Goal: Communication & Community: Answer question/provide support

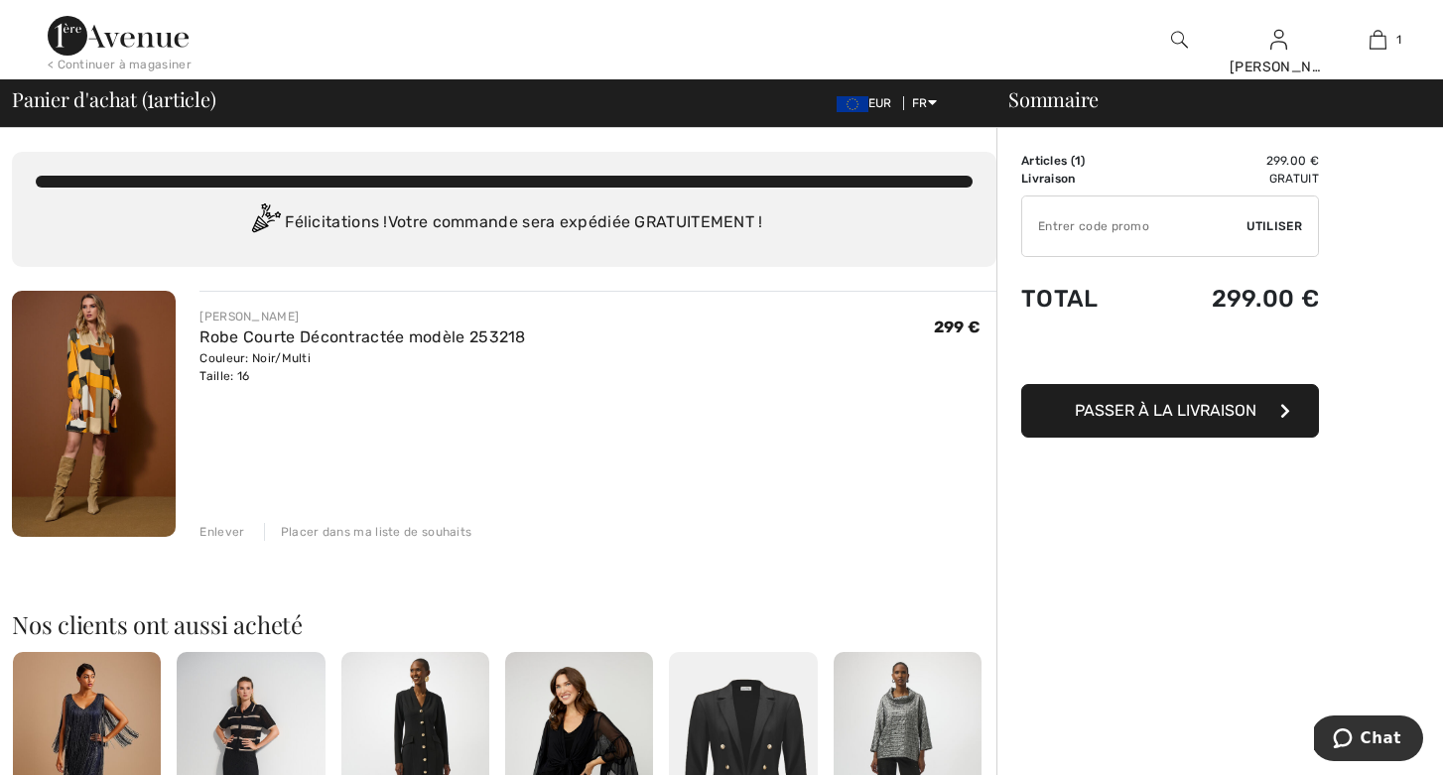
click at [1066, 408] on button "Passer à la livraison" at bounding box center [1170, 411] width 298 height 54
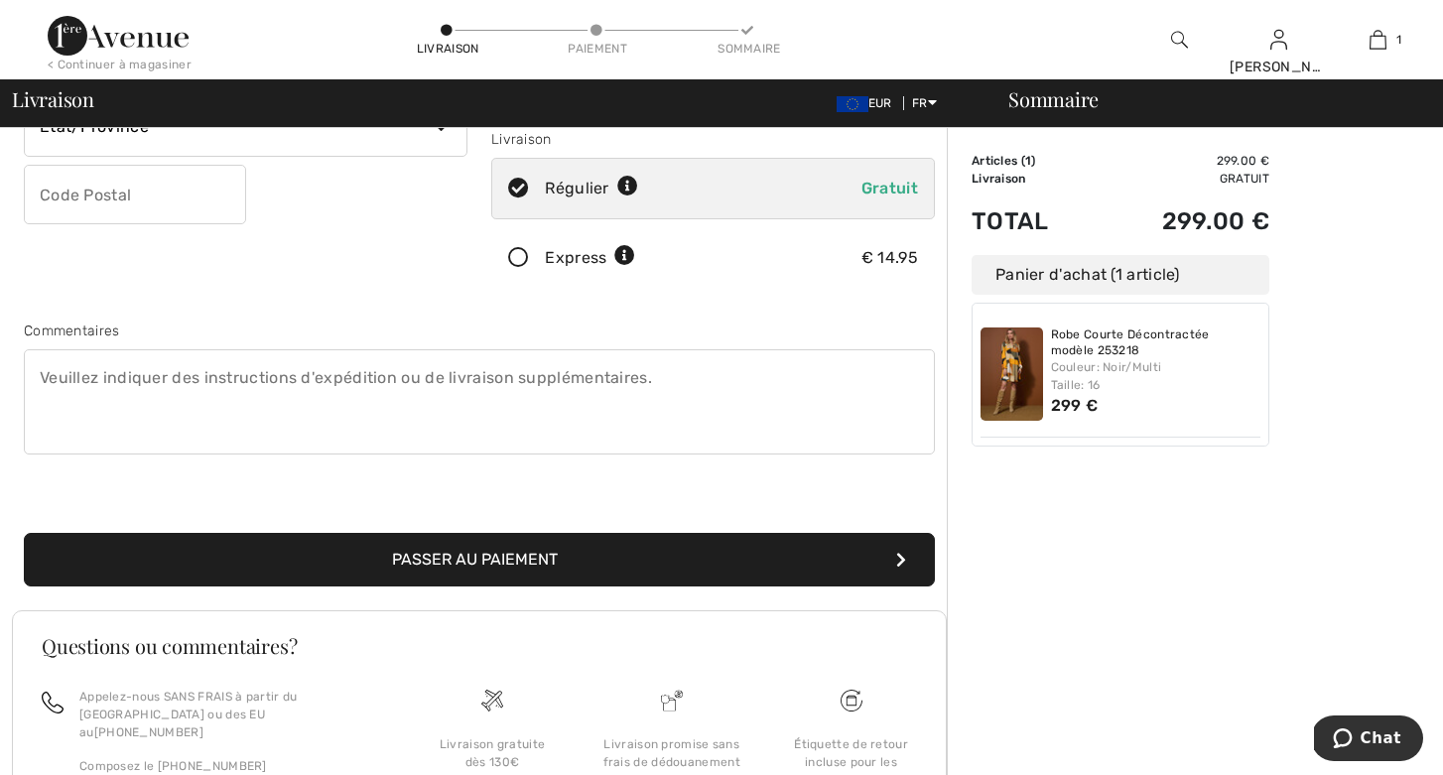
scroll to position [361, 0]
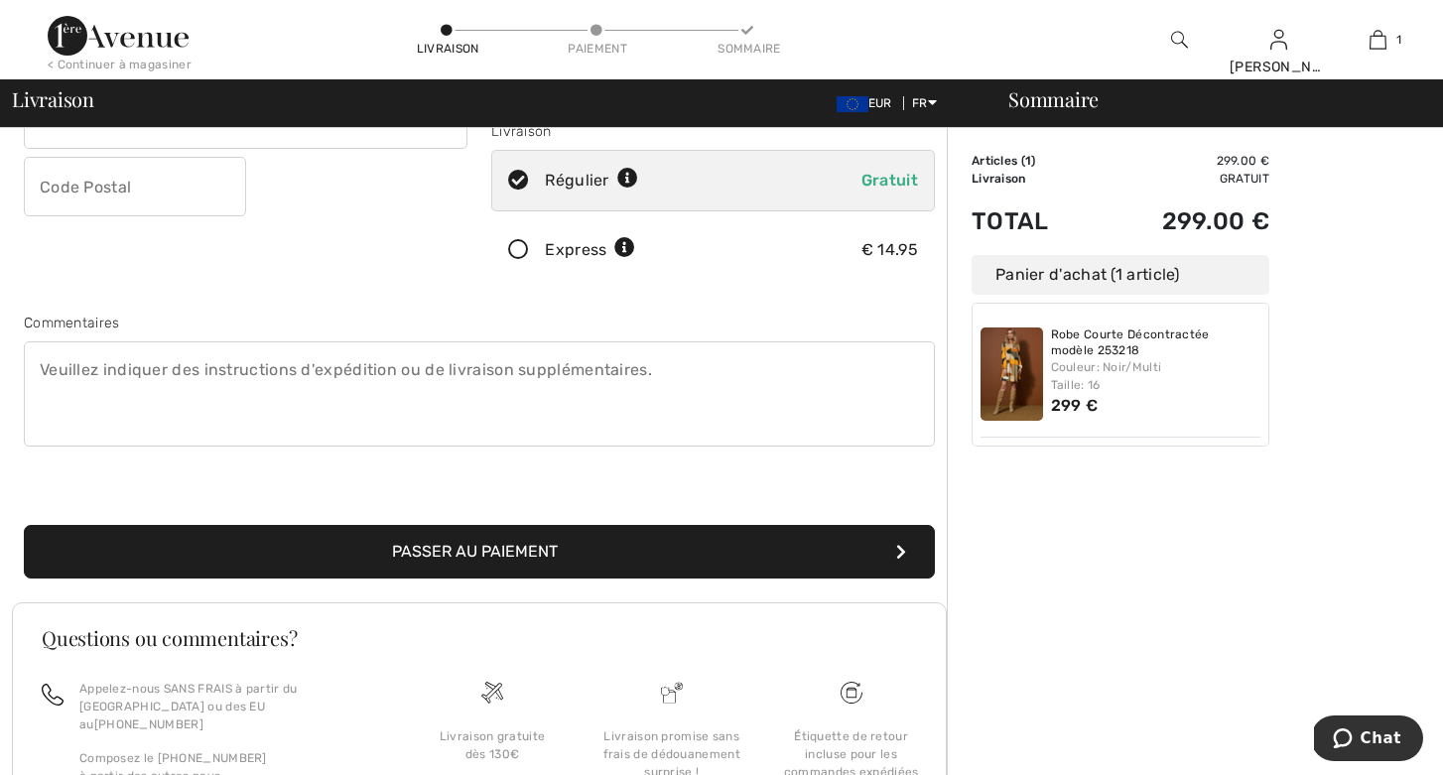
click at [652, 538] on button "Passer au paiement" at bounding box center [479, 552] width 911 height 54
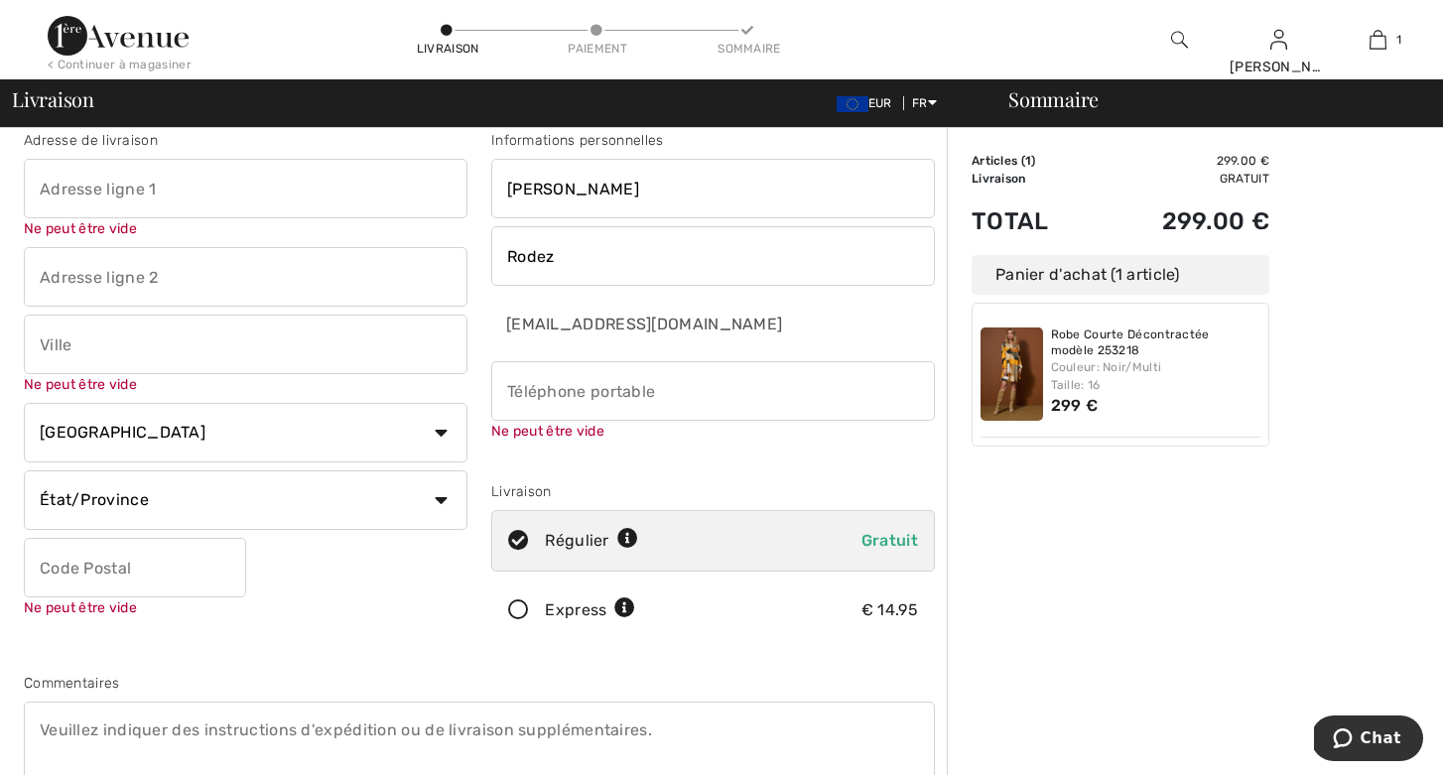
scroll to position [0, 0]
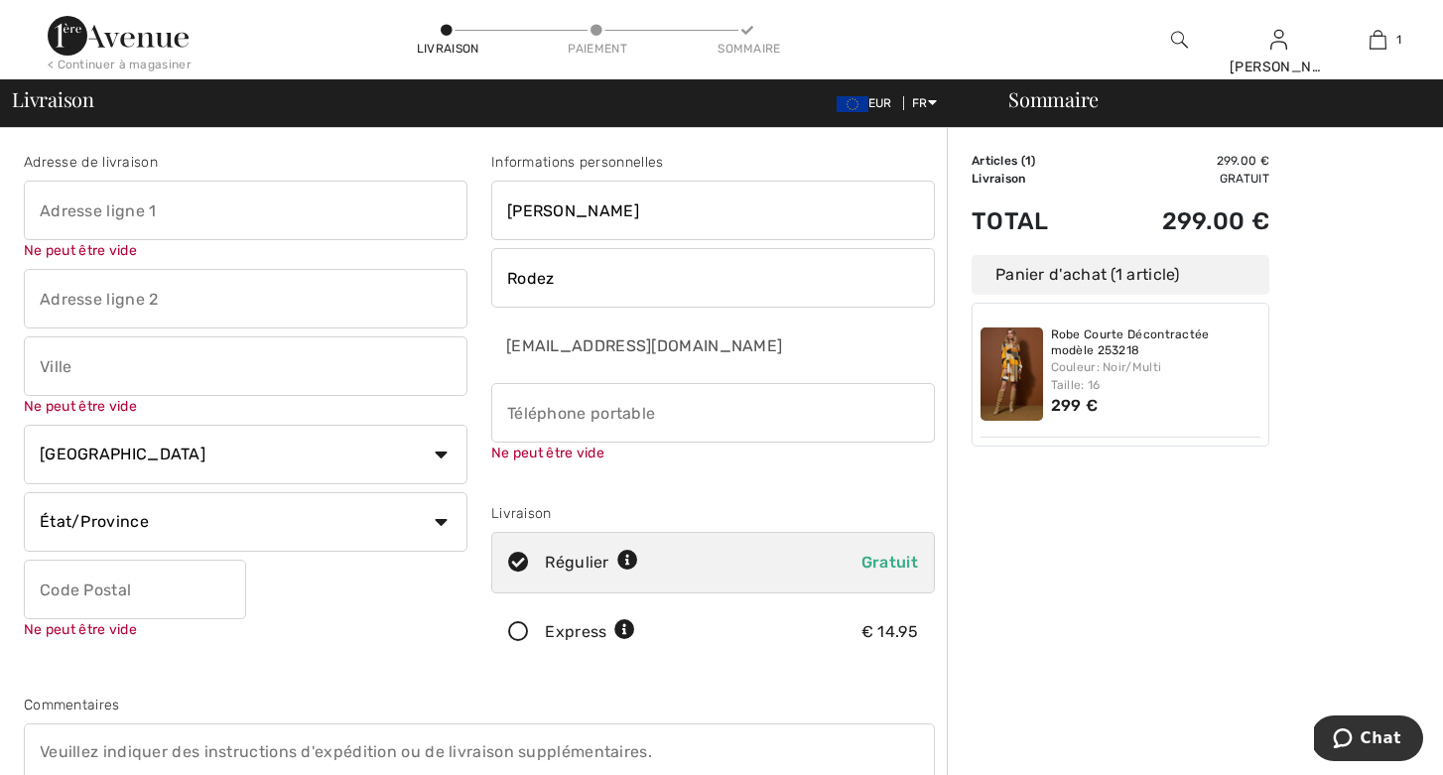
click at [95, 205] on input "text" at bounding box center [246, 211] width 444 height 60
type input "4 RUE DE ISSE"
type input "AMBONNAY"
select select "FR"
type input "51150"
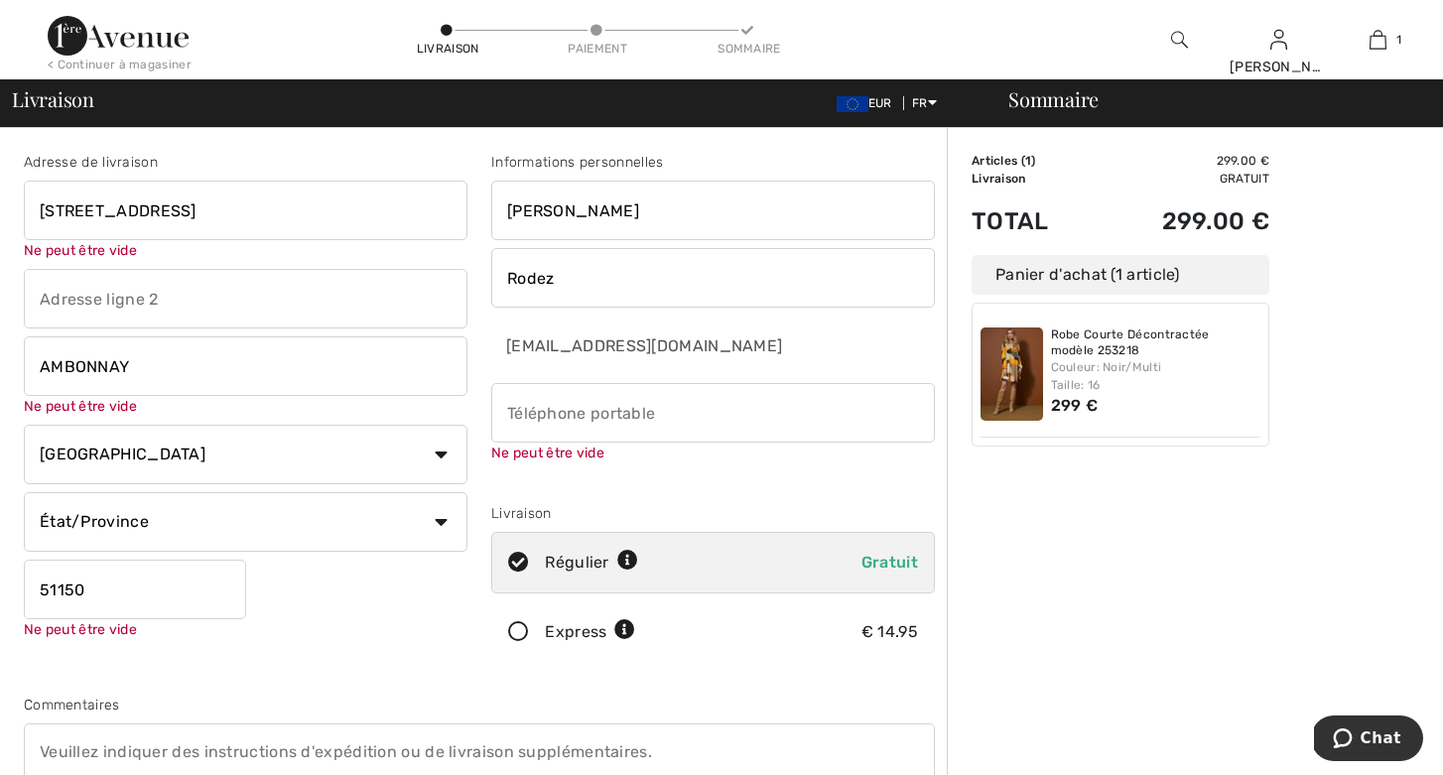
type input "0676295924"
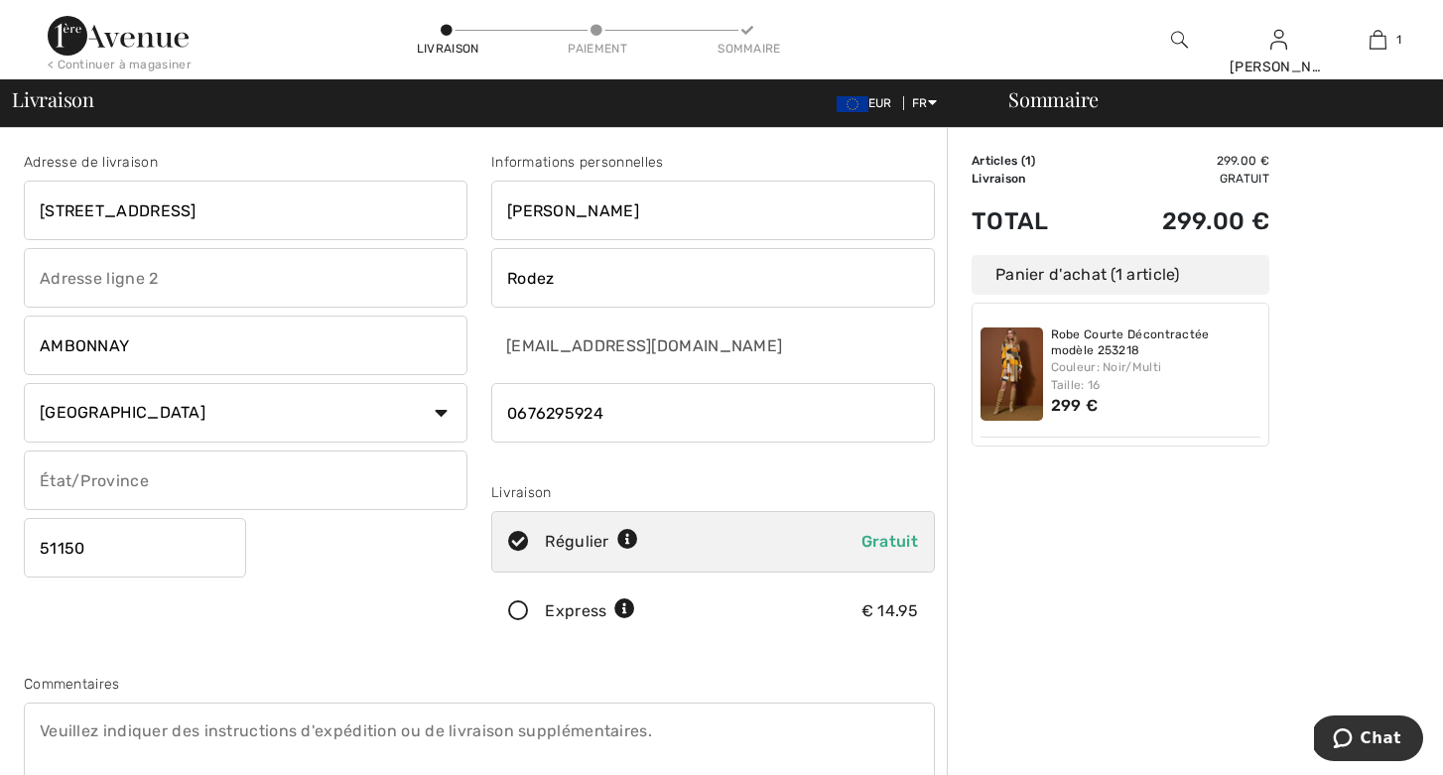
type input "noregions"
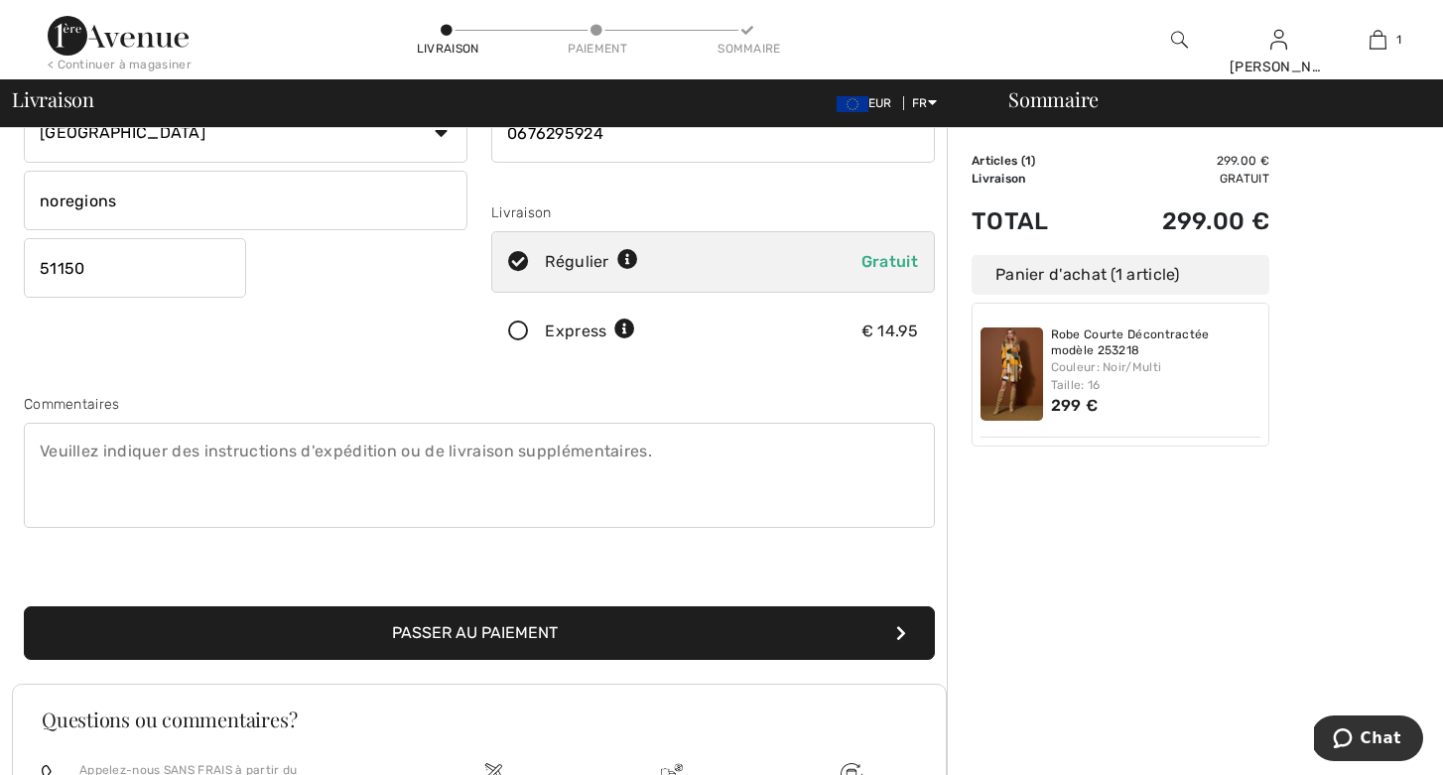
scroll to position [282, 0]
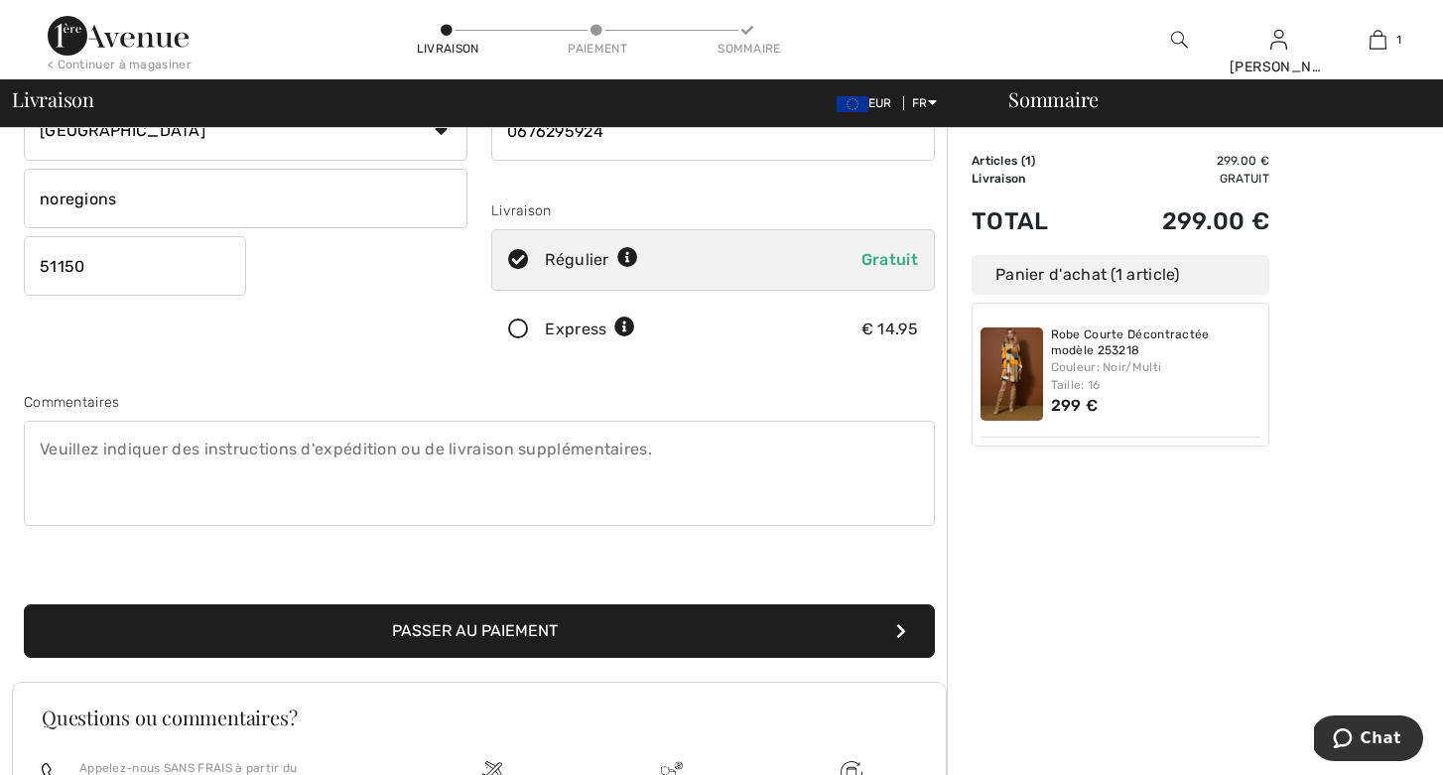
click at [386, 617] on button "Passer au paiement" at bounding box center [479, 631] width 911 height 54
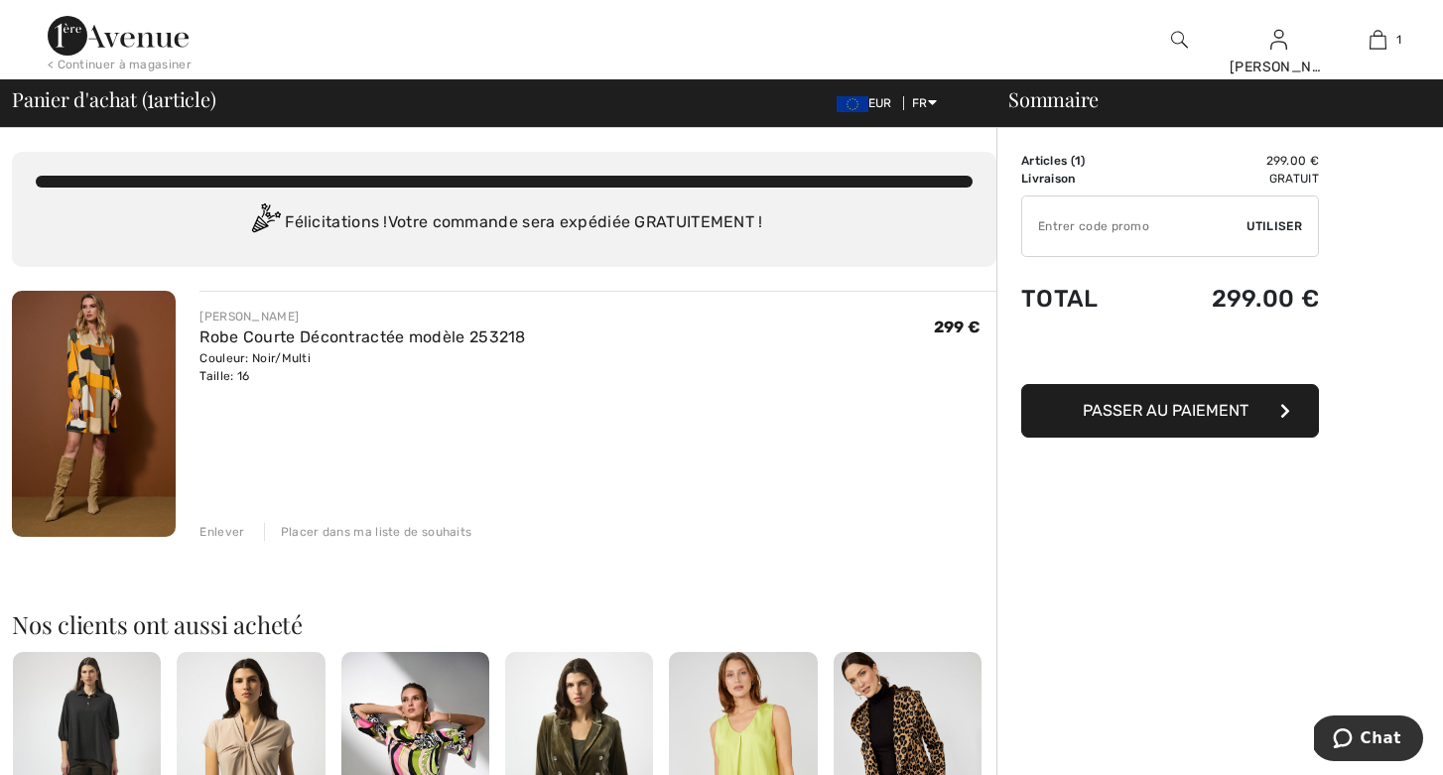
click at [1270, 224] on span "Utiliser" at bounding box center [1274, 226] width 56 height 18
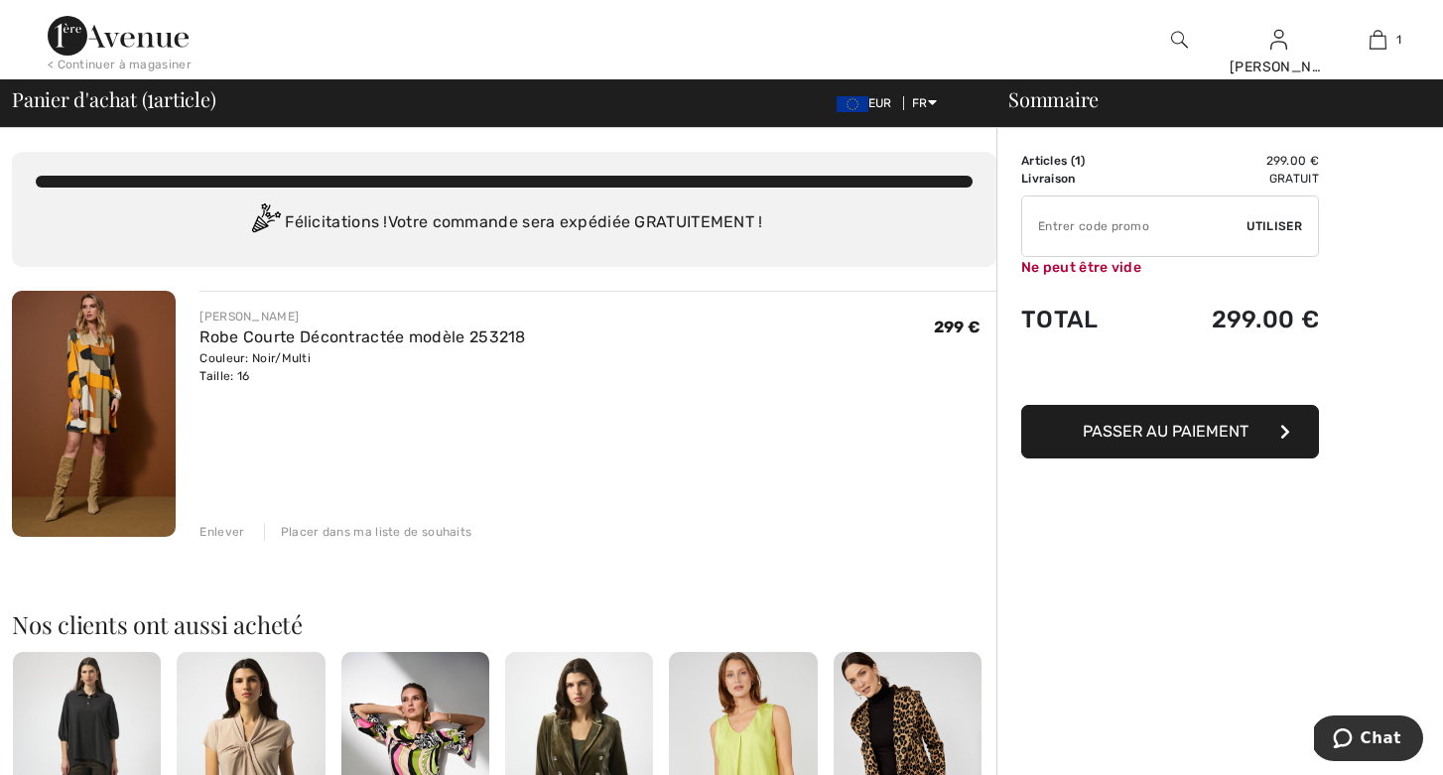
click at [1270, 224] on span "Utiliser" at bounding box center [1274, 226] width 56 height 18
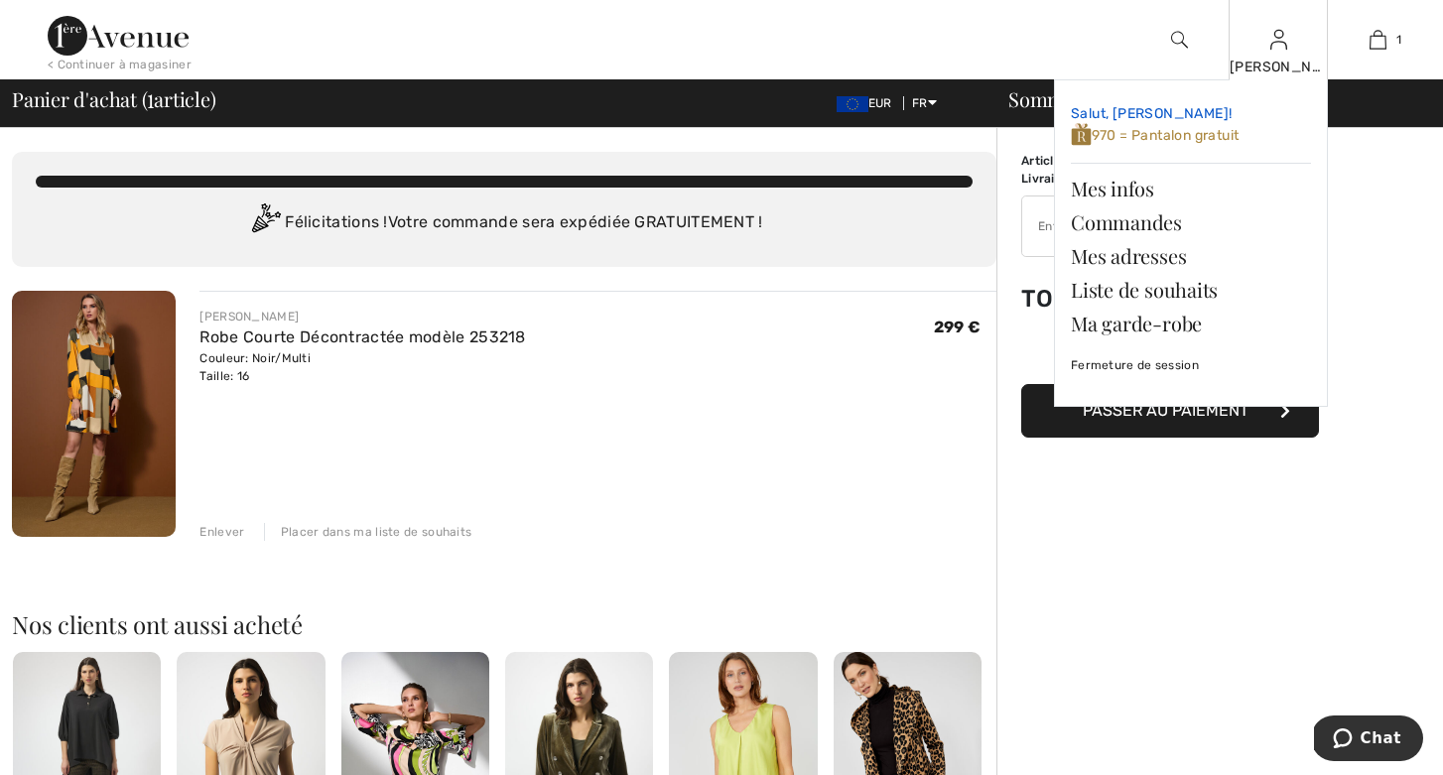
click at [1108, 134] on span "970 = Pantalon gratuit" at bounding box center [1155, 135] width 168 height 17
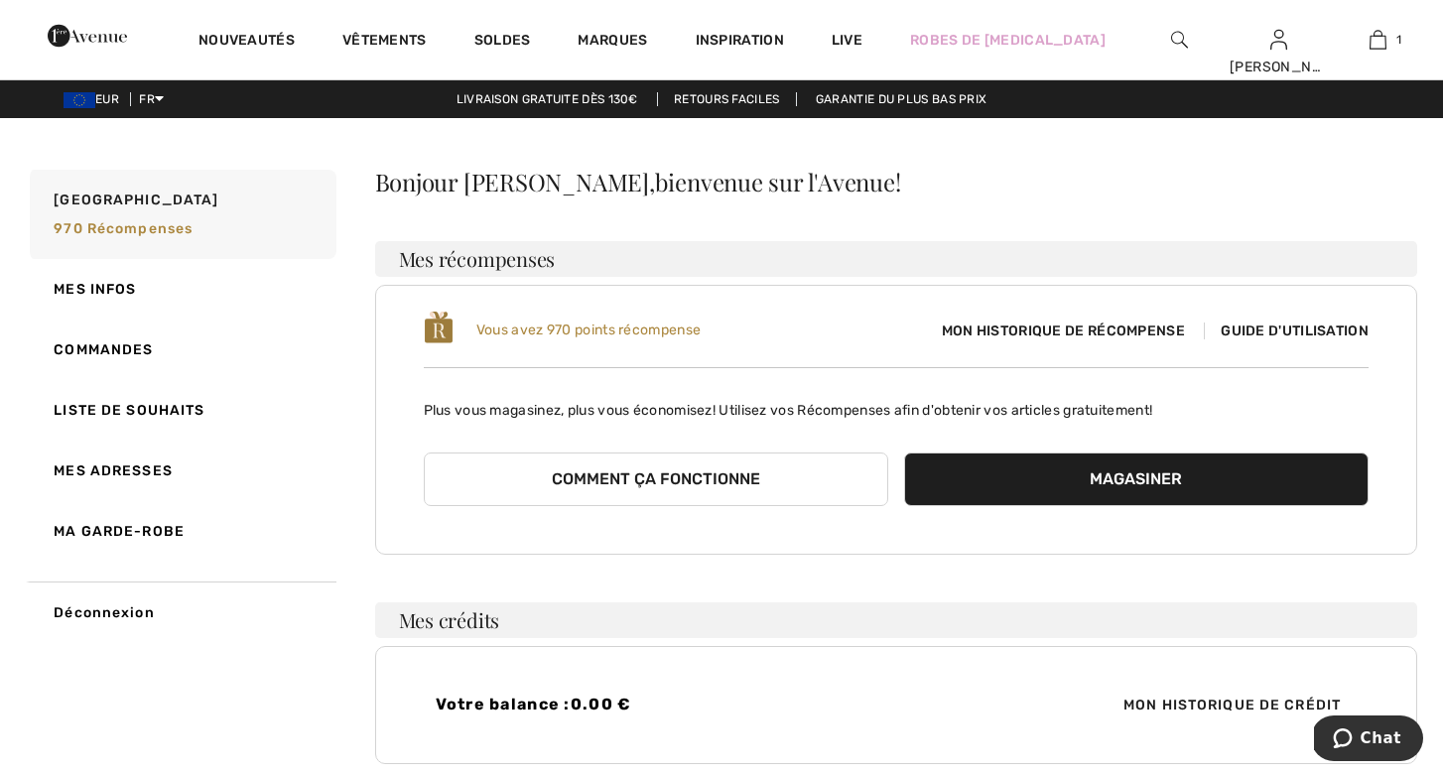
click at [1248, 317] on div "Vous avez 970 points récompense Mon historique de récompense Guide d'utilisation" at bounding box center [897, 331] width 946 height 42
click at [1250, 328] on span "Guide d'utilisation" at bounding box center [1286, 331] width 165 height 17
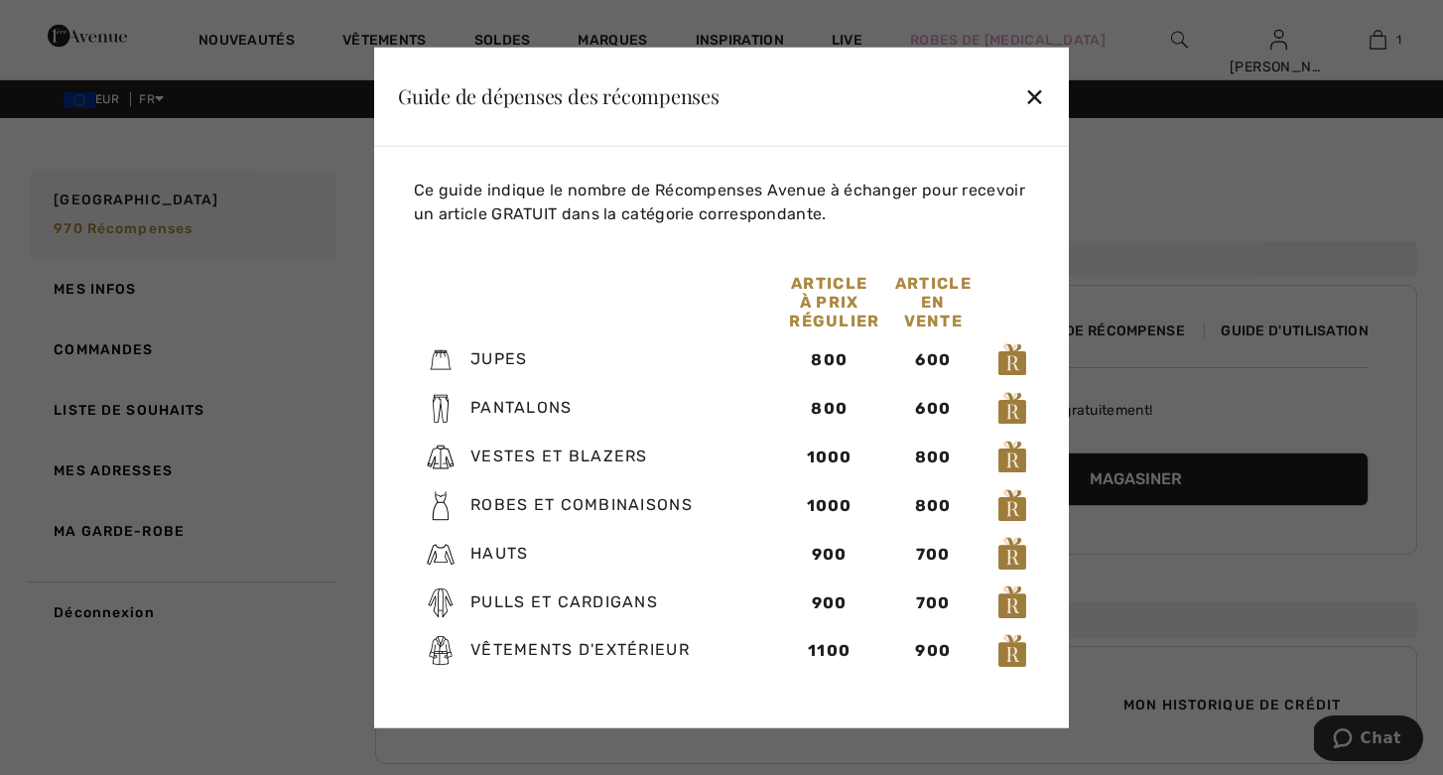
click at [1033, 91] on div "✕" at bounding box center [1034, 96] width 21 height 42
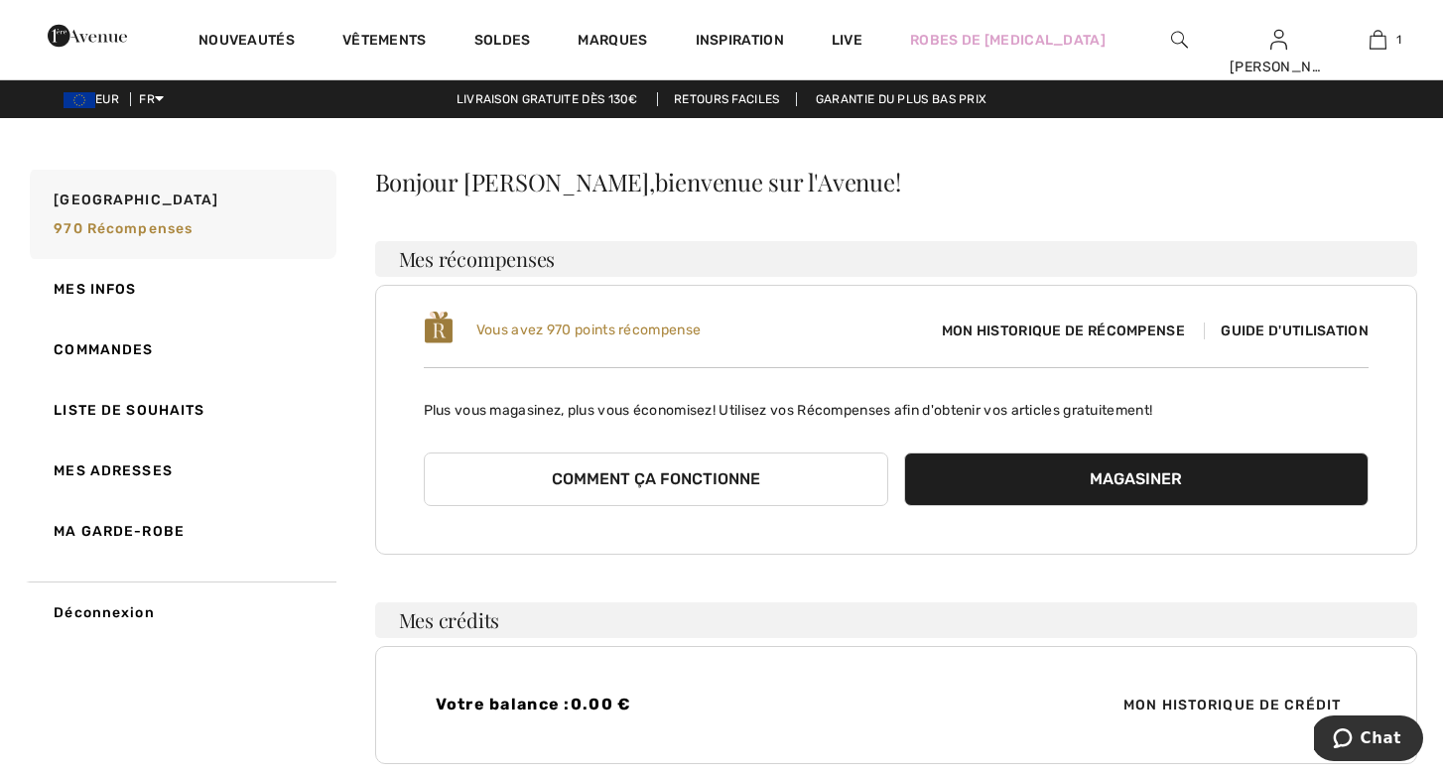
click at [715, 480] on button "Comment ça fonctionne" at bounding box center [656, 480] width 464 height 54
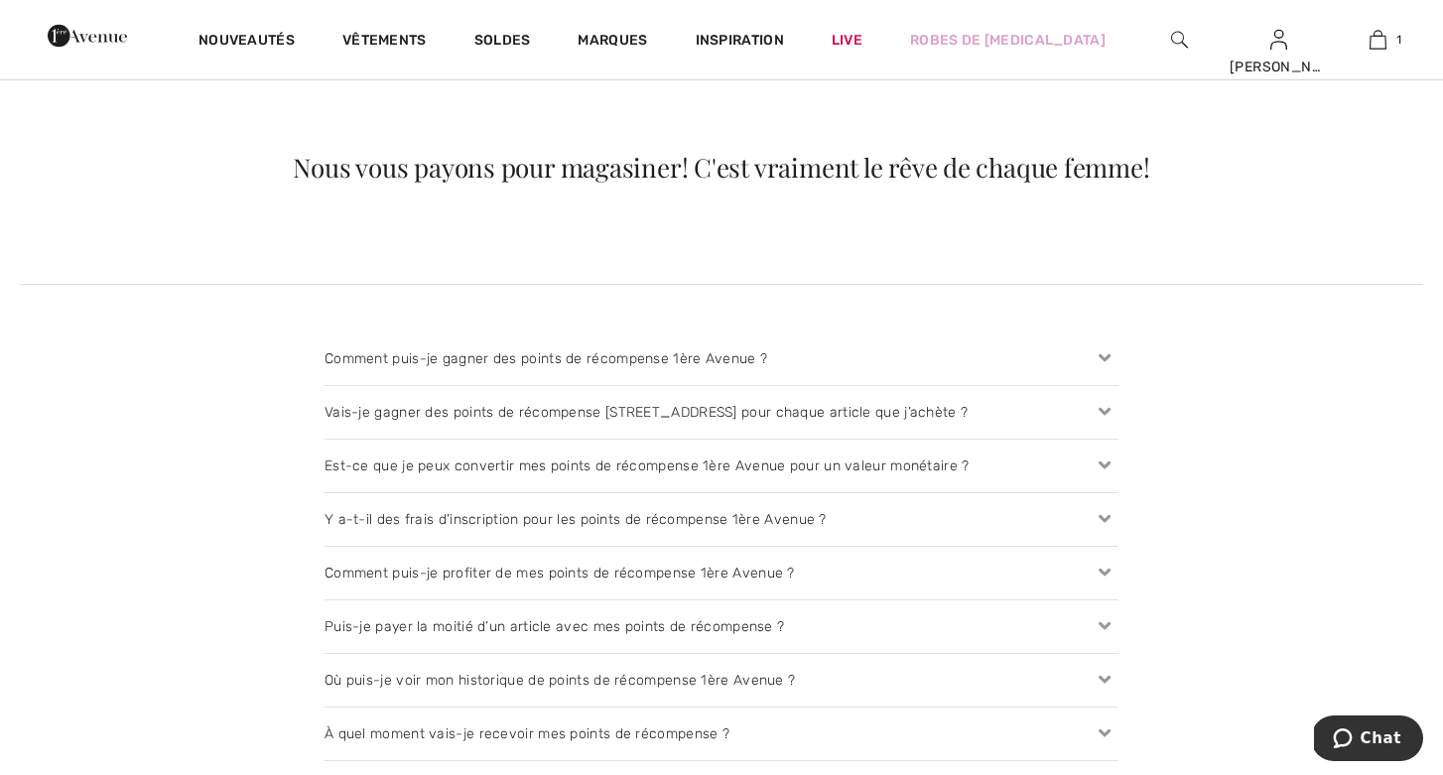
scroll to position [1839, 0]
click at [1104, 564] on icon at bounding box center [1105, 571] width 28 height 21
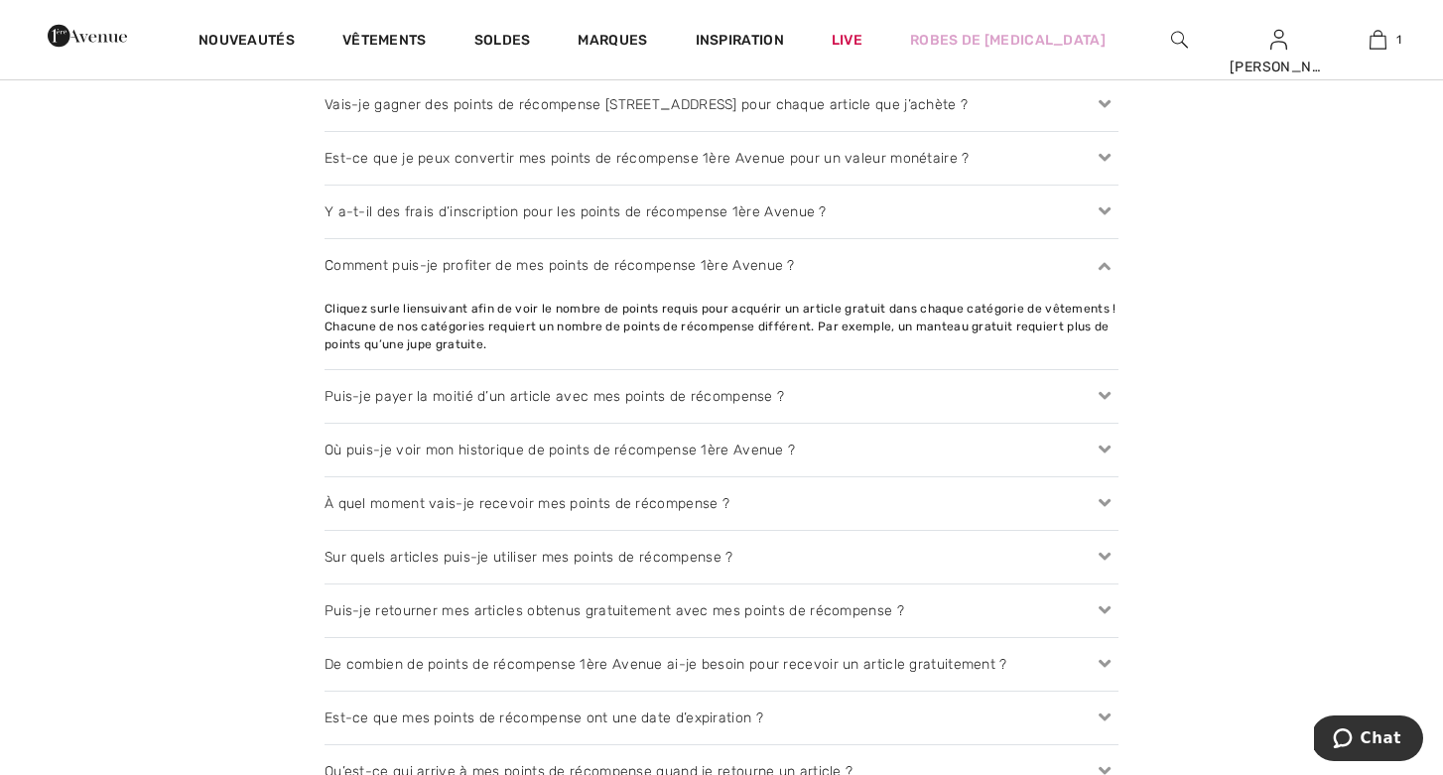
scroll to position [2147, 0]
click at [1102, 654] on icon at bounding box center [1105, 662] width 28 height 21
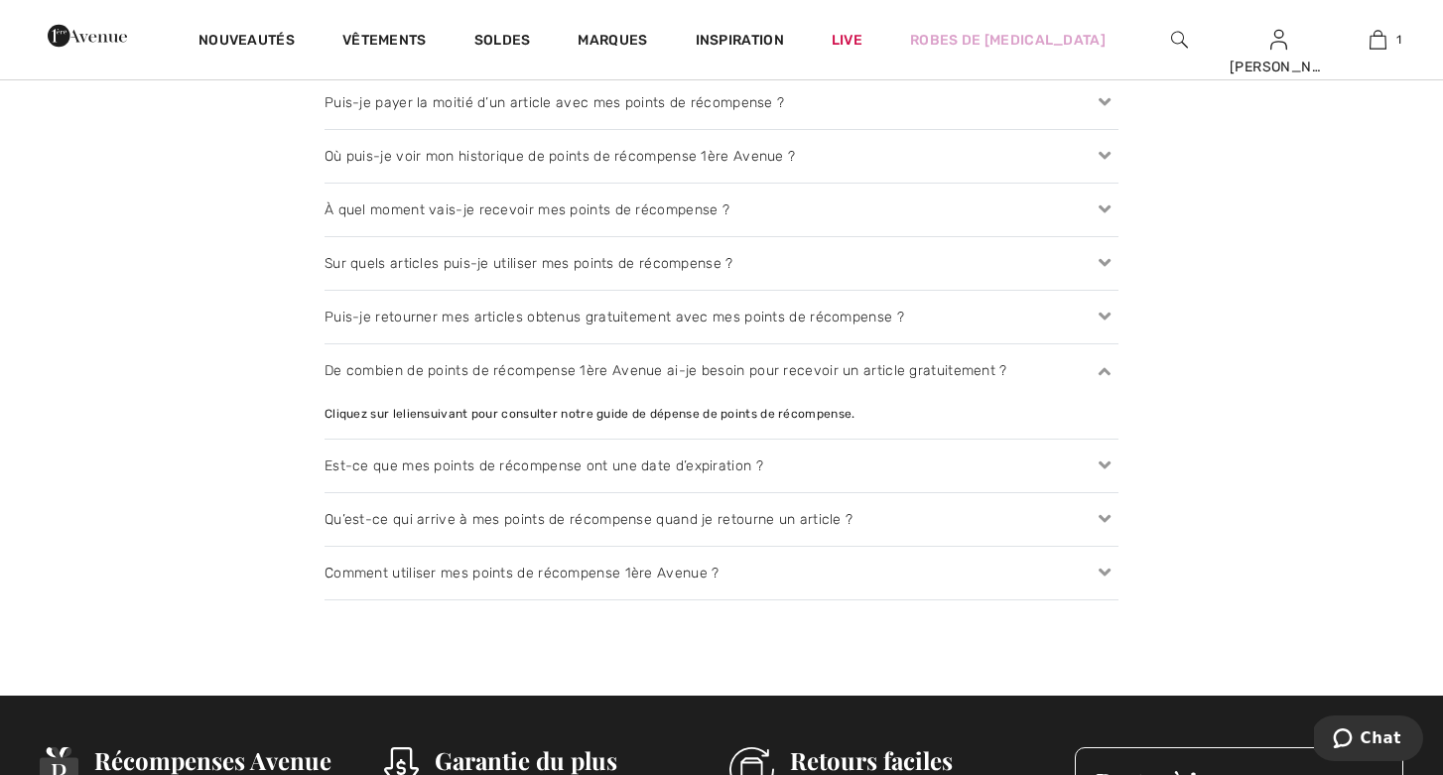
scroll to position [2445, 0]
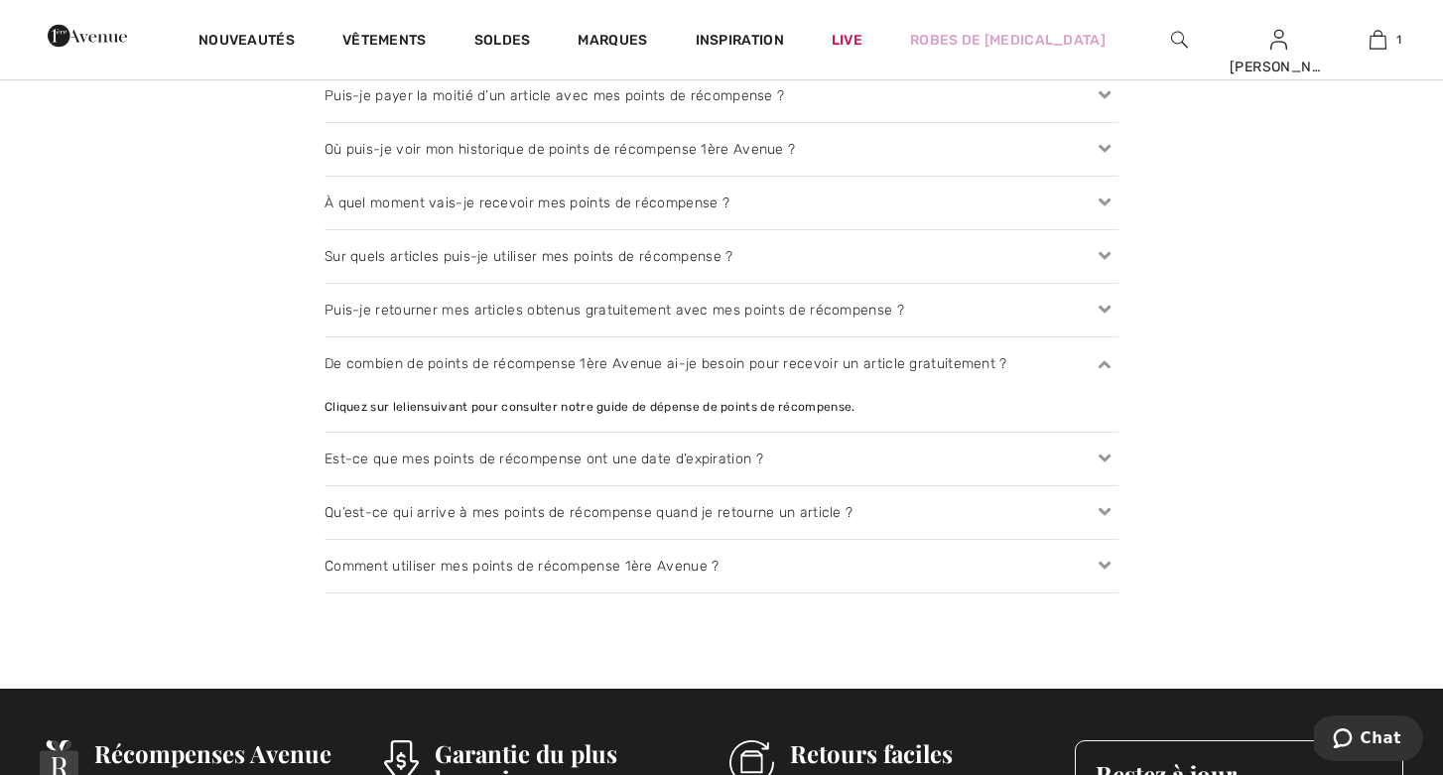
click at [1103, 559] on icon at bounding box center [1105, 566] width 28 height 21
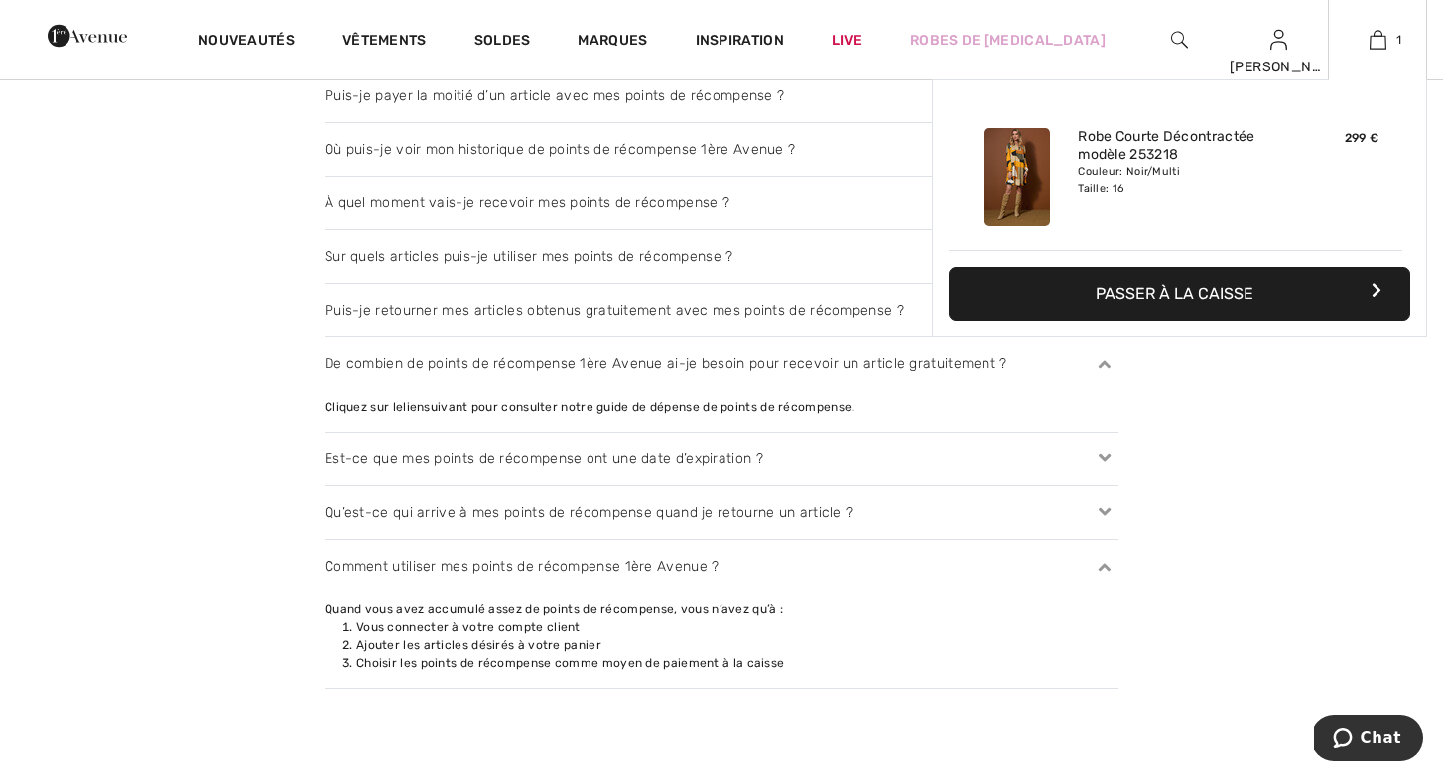
click at [1210, 294] on button "Passer à la caisse" at bounding box center [1179, 294] width 461 height 54
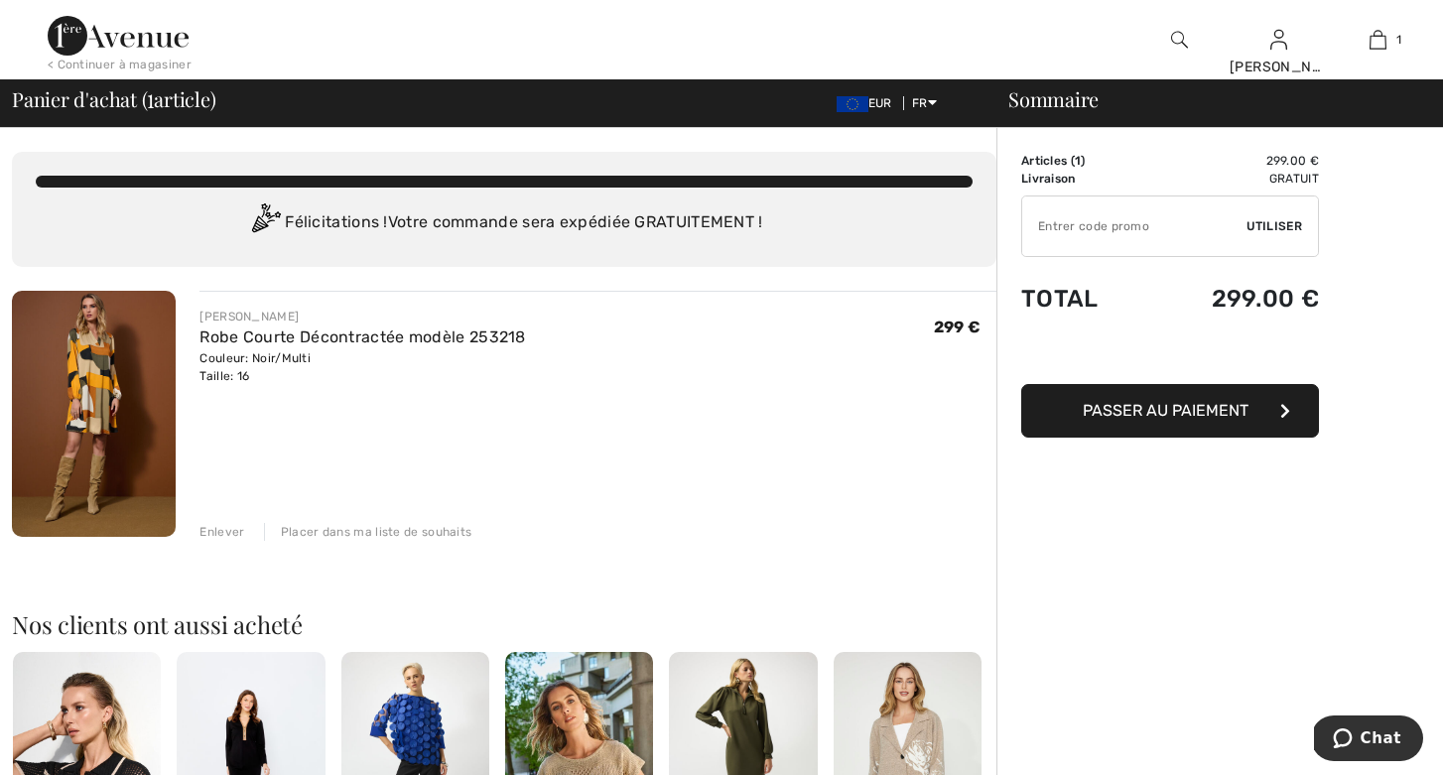
click at [1096, 406] on span "Passer au paiement" at bounding box center [1166, 410] width 166 height 19
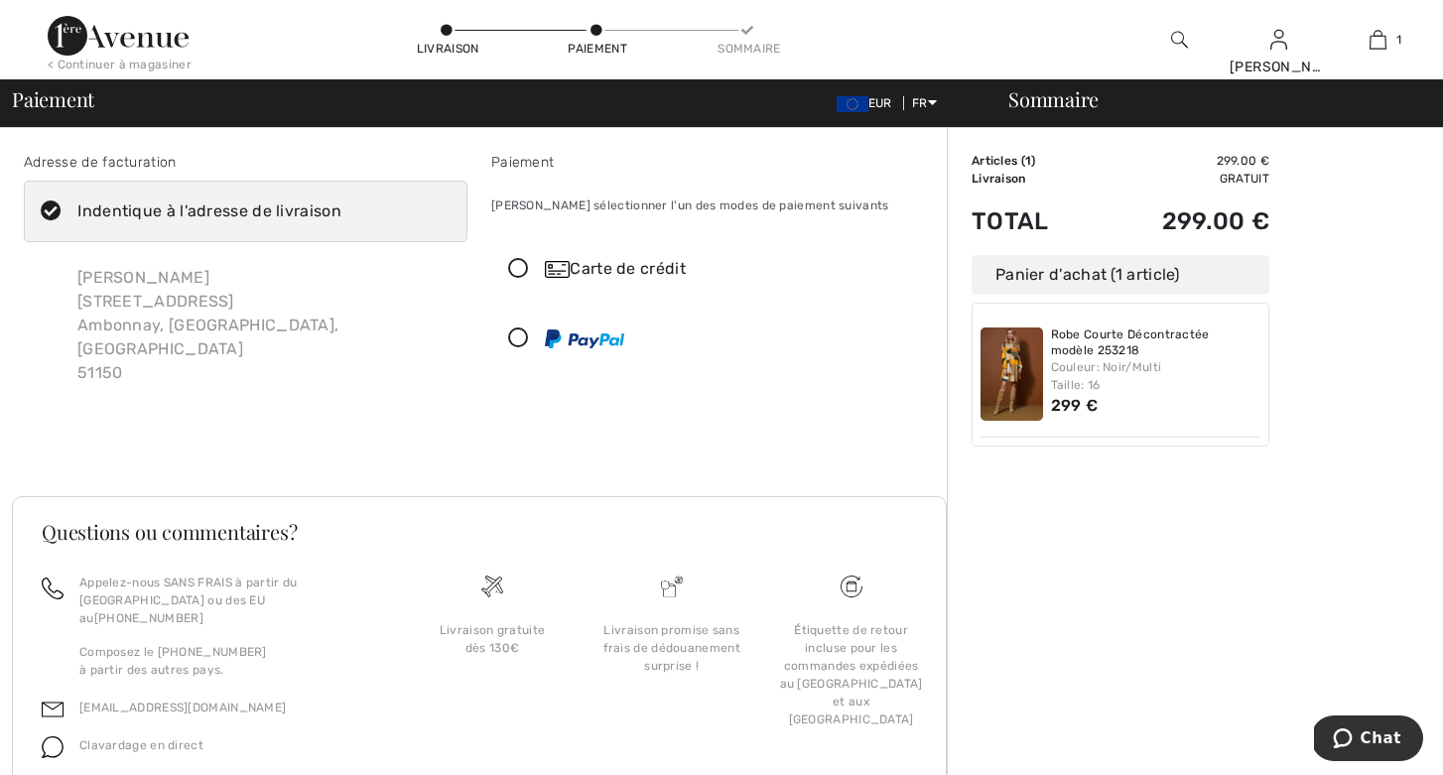
click at [1037, 277] on div "Panier d'achat (1 article)" at bounding box center [1121, 275] width 298 height 40
click at [520, 267] on icon at bounding box center [518, 269] width 53 height 21
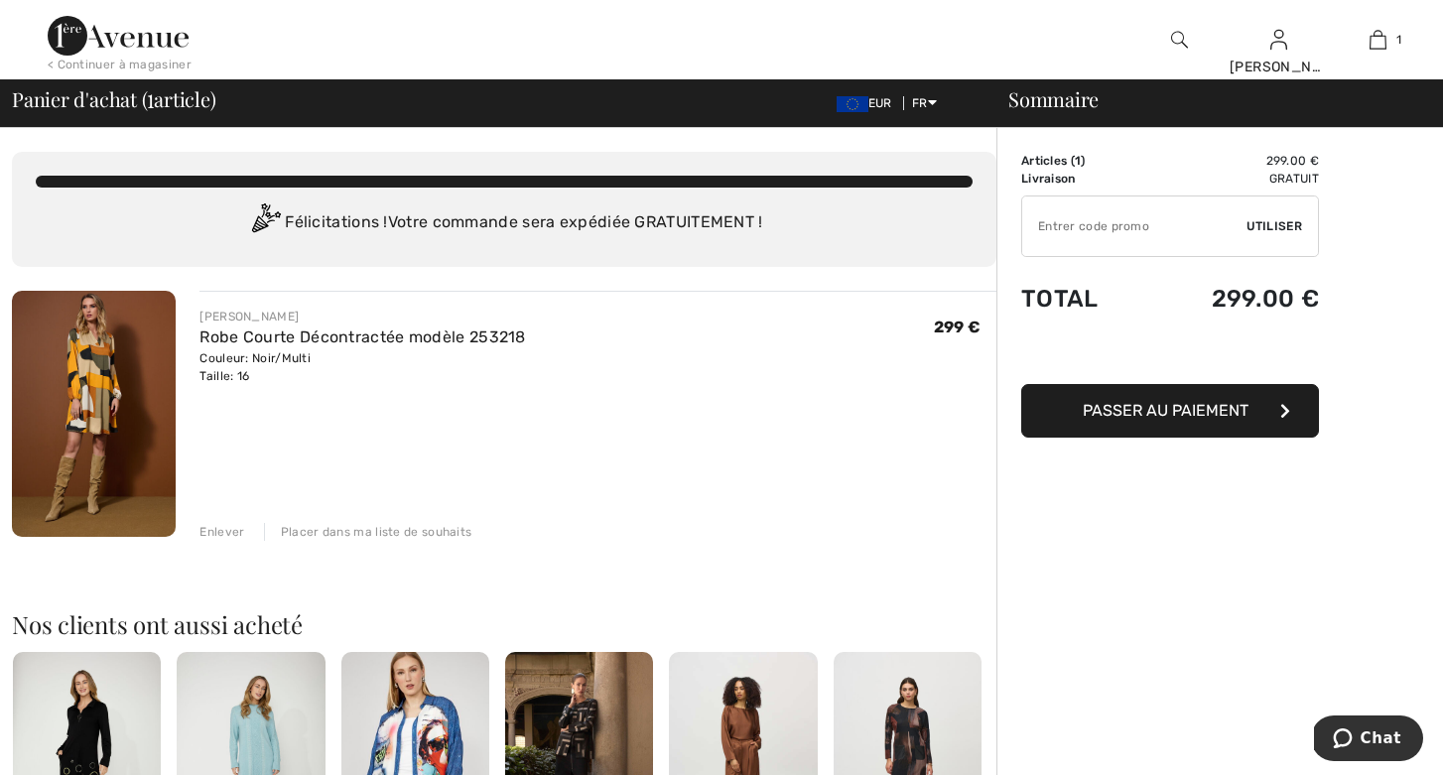
click at [1274, 223] on span "Utiliser" at bounding box center [1274, 226] width 56 height 18
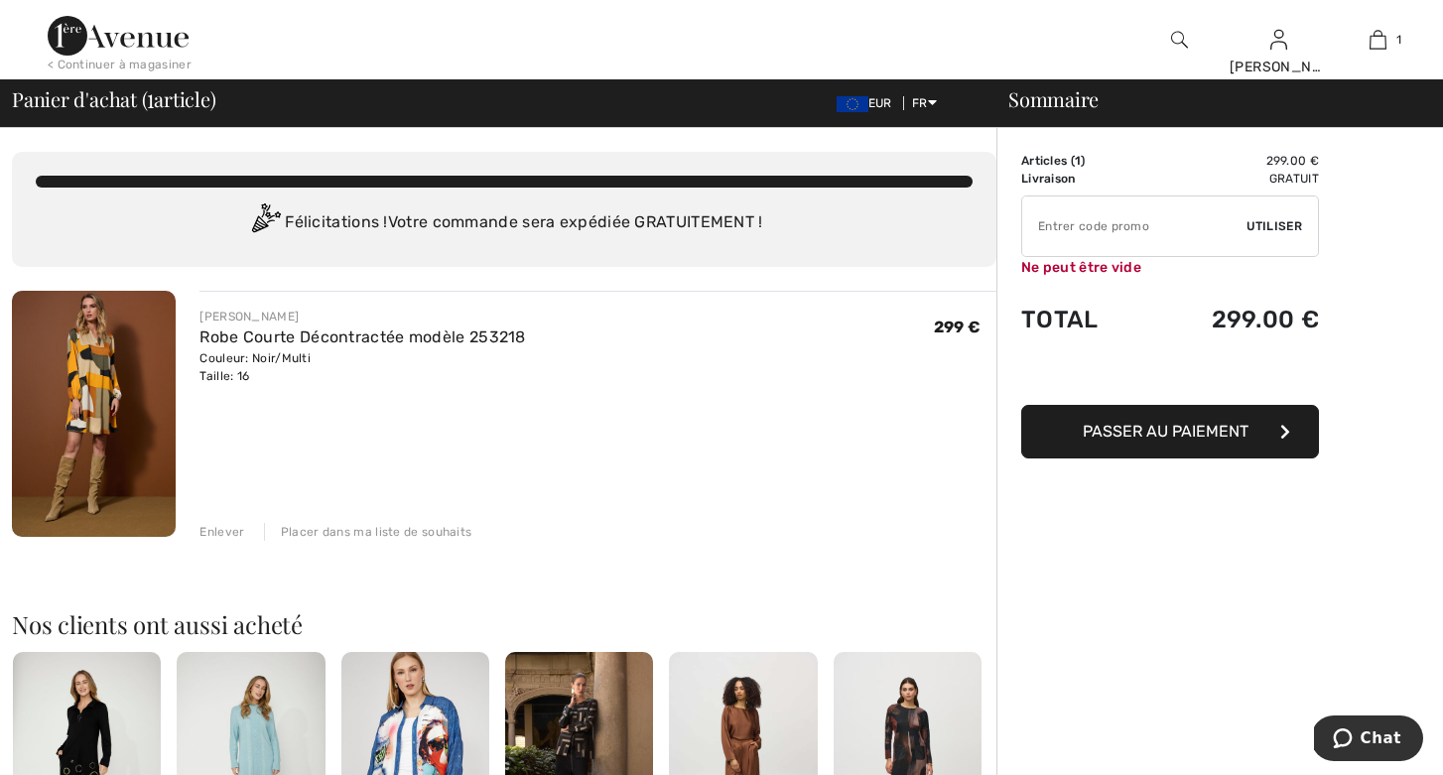
click at [1080, 228] on input "TEXT" at bounding box center [1134, 226] width 224 height 60
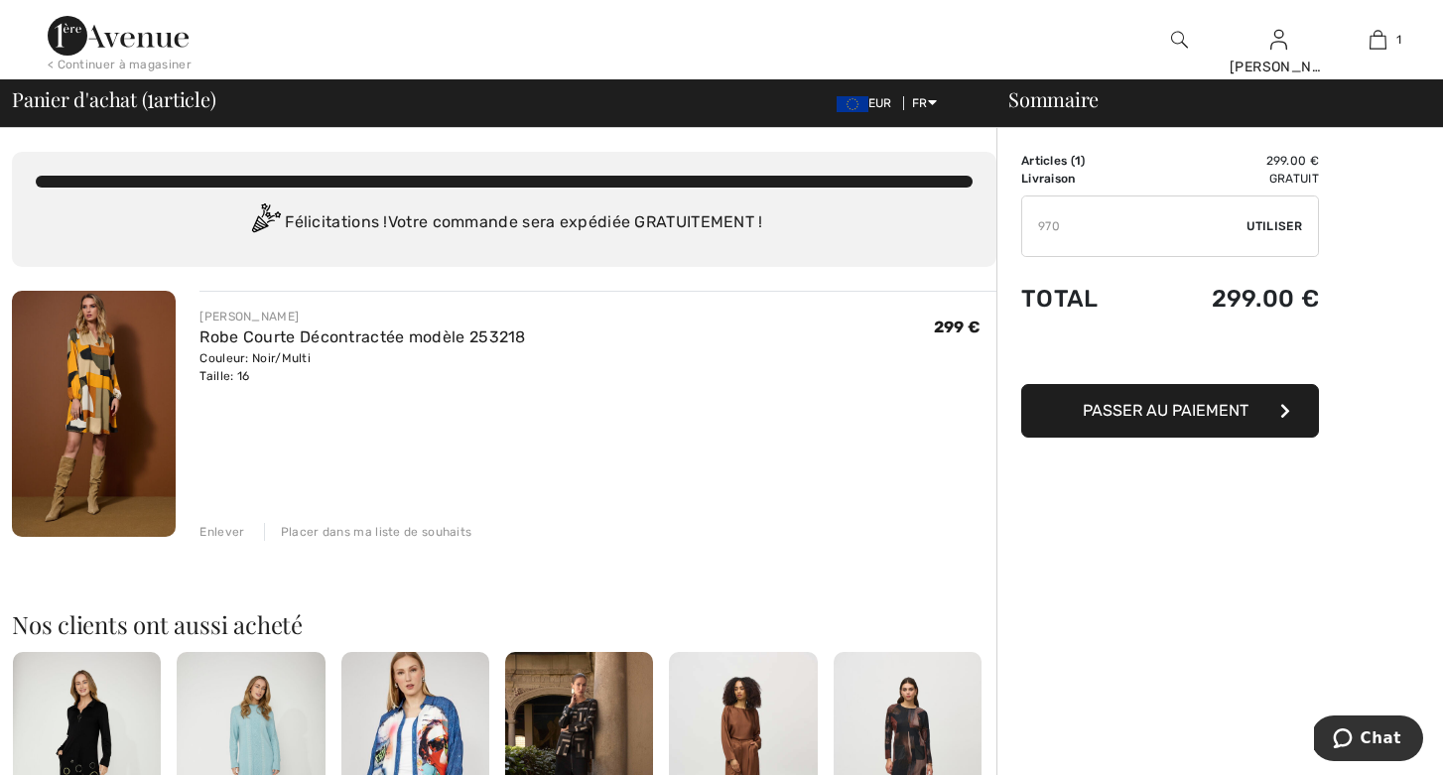
type input "970"
click at [1279, 223] on span "Utiliser" at bounding box center [1274, 226] width 56 height 18
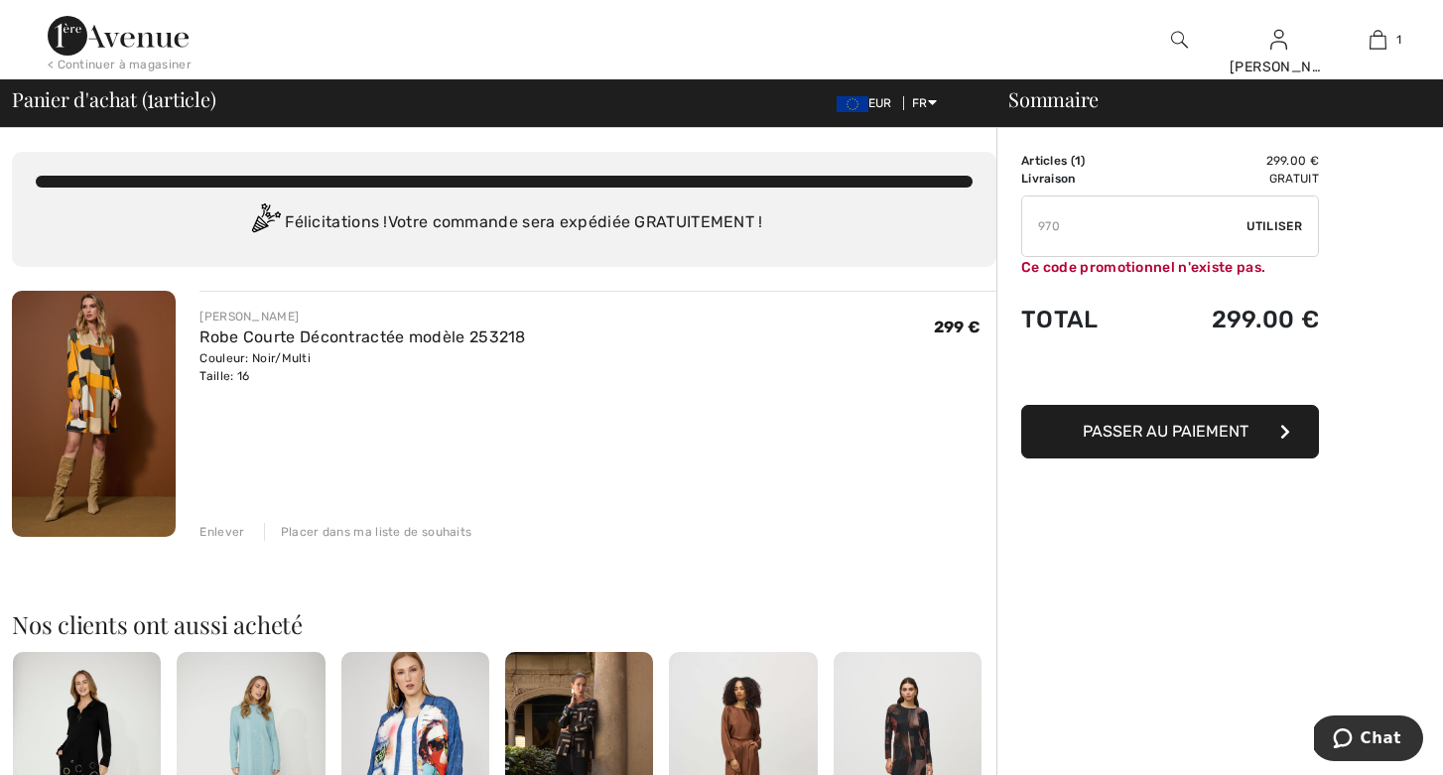
drag, startPoint x: 1073, startPoint y: 230, endPoint x: 1028, endPoint y: 229, distance: 44.7
click at [1028, 229] on input "TEXT" at bounding box center [1134, 226] width 224 height 60
click at [1368, 732] on span "Chat" at bounding box center [1381, 738] width 41 height 18
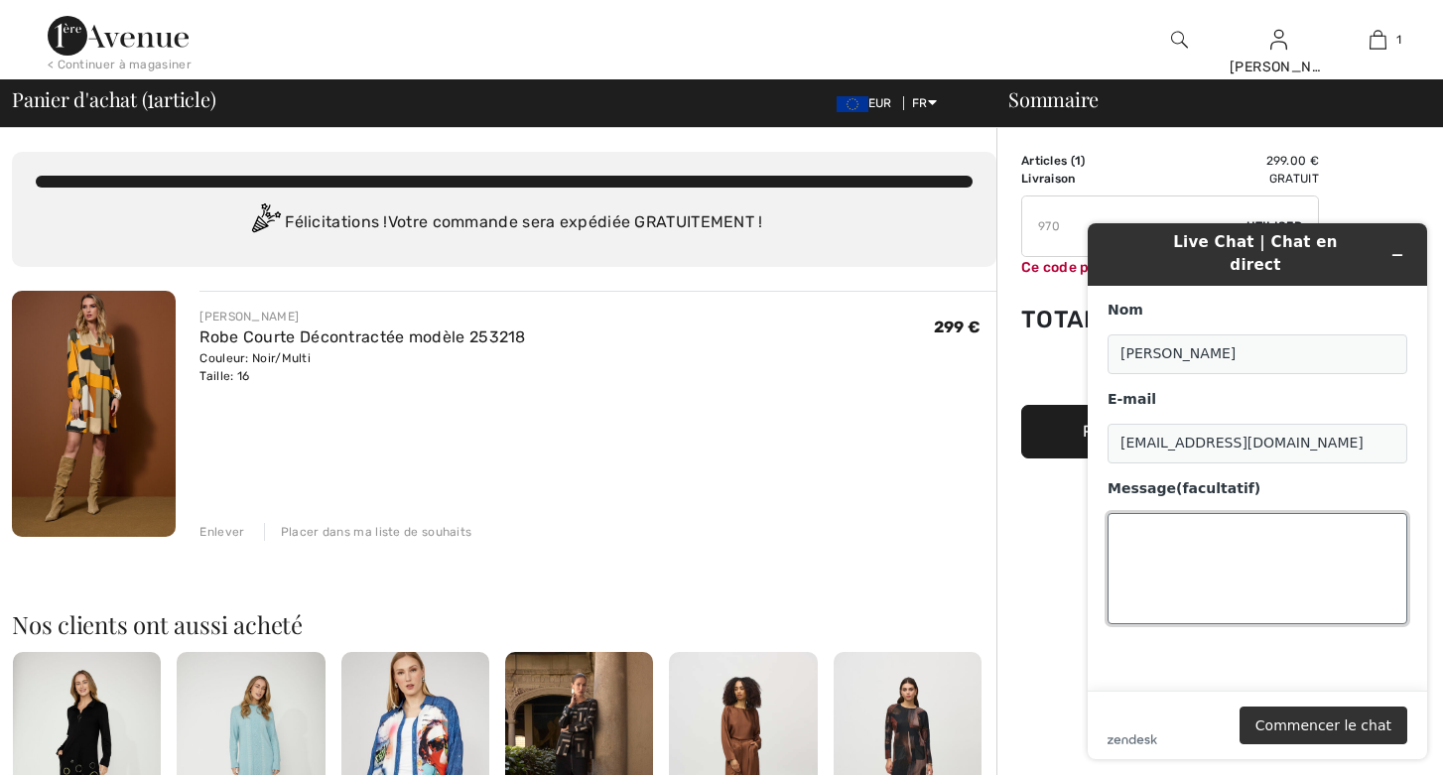
click at [1141, 513] on textarea "Message (facultatif)" at bounding box center [1258, 568] width 300 height 111
type textarea "bonjour, pouvez vous m'expliquer la démarche pour profitez d"
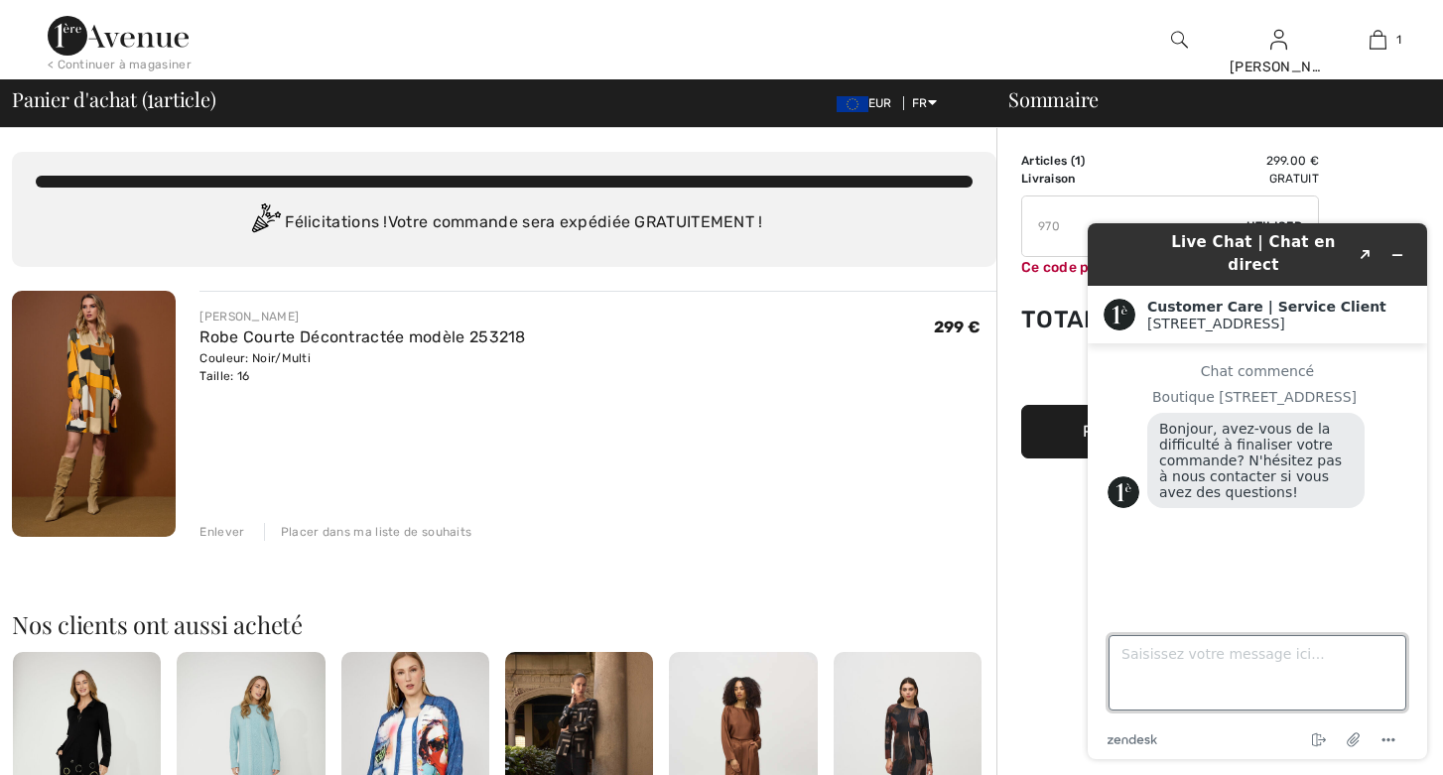
click at [1176, 669] on textarea "Saisissez votre message ici..." at bounding box center [1257, 672] width 298 height 75
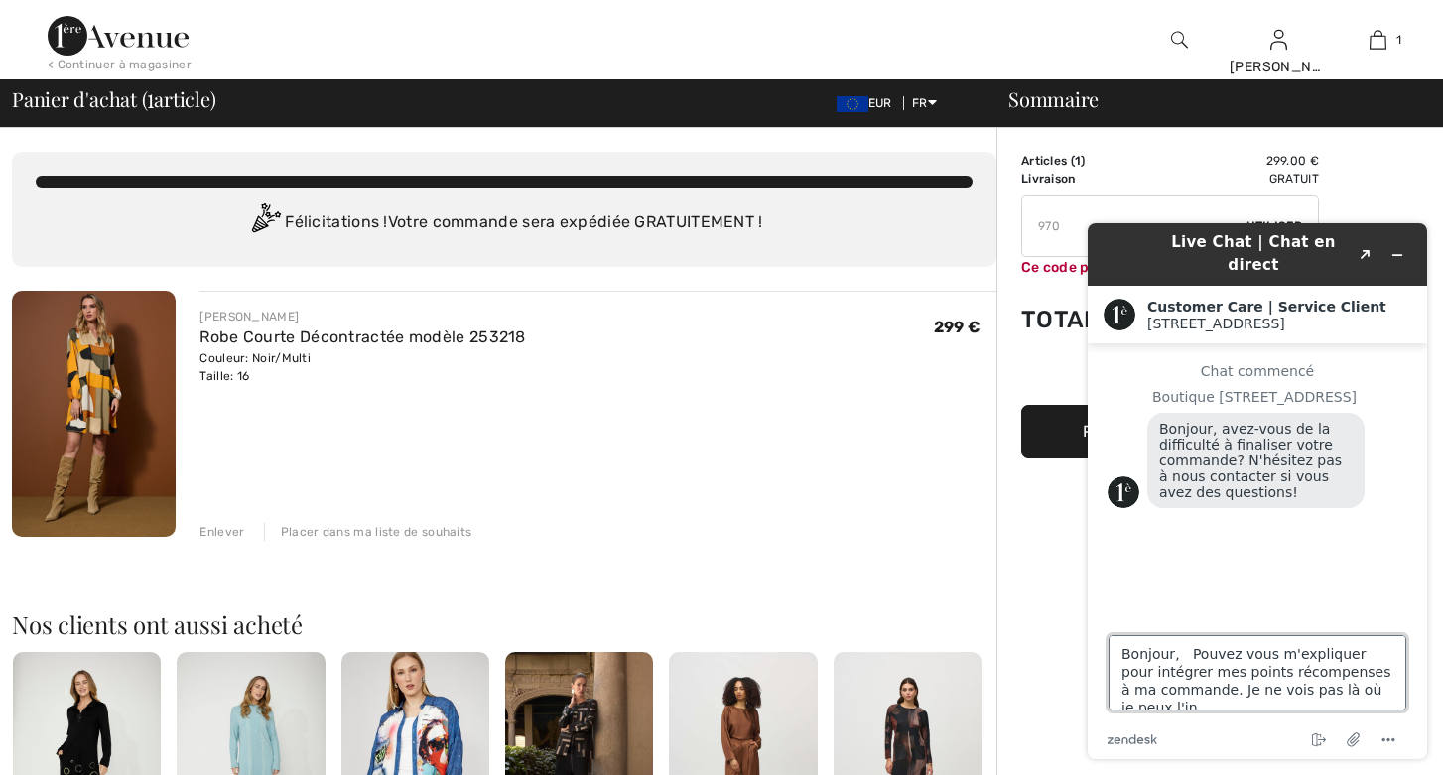
scroll to position [7, 0]
type textarea "Bonjour, Pouvez vous m'expliquer pour intégrer mes points récompenses à ma comm…"
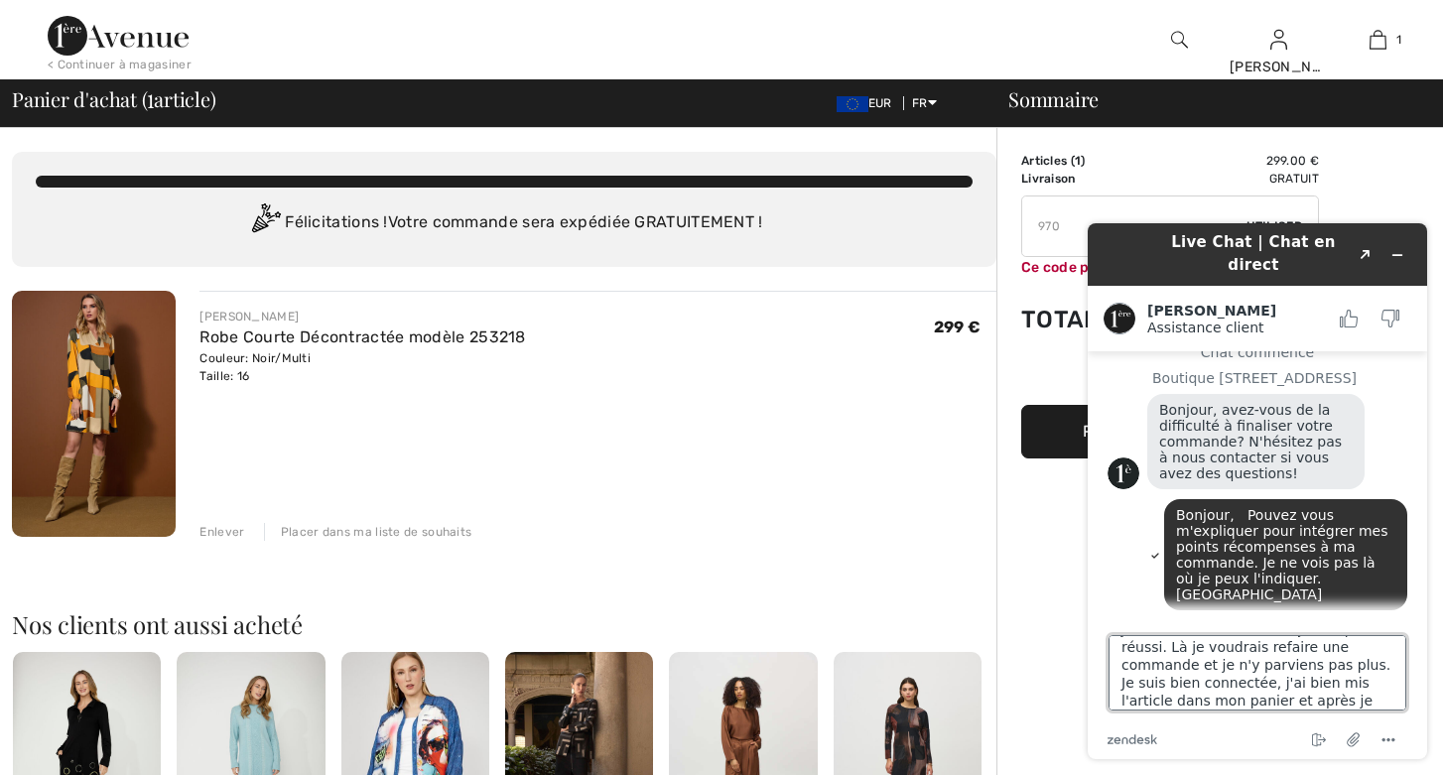
scroll to position [43, 0]
type textarea "J'ai commandé [DATE] et je n'ai pas réussi. Là je voudrais refaire une commande…"
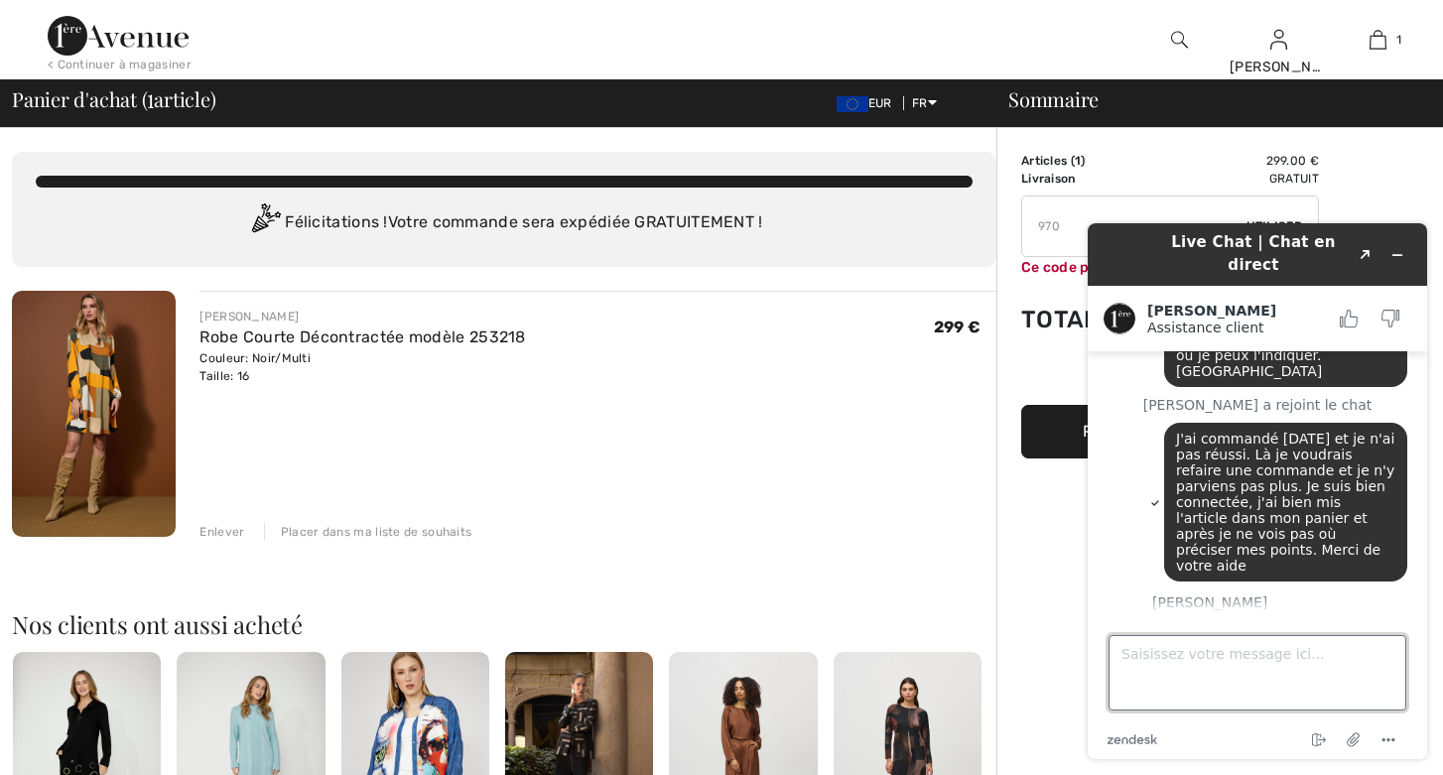
scroll to position [320, 0]
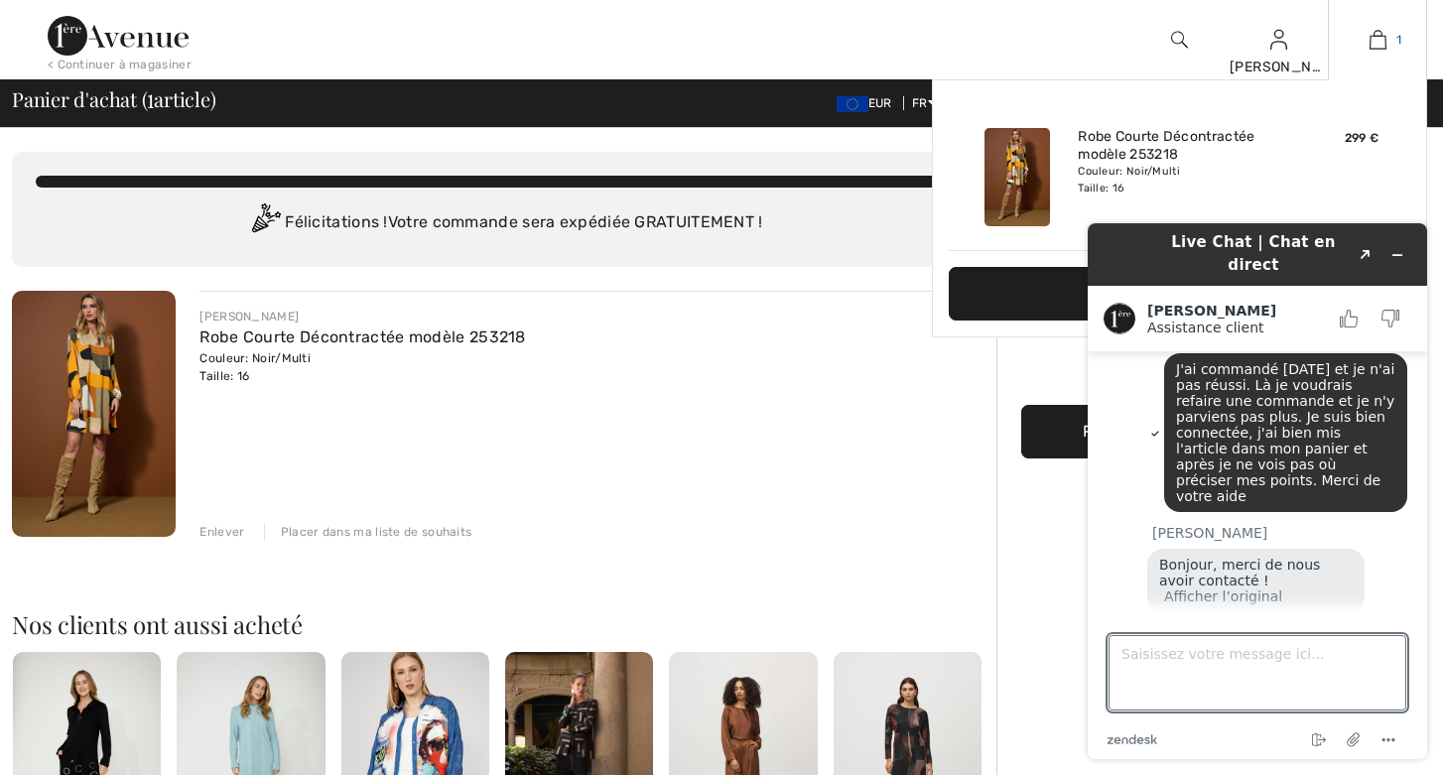
click at [1375, 36] on img at bounding box center [1377, 40] width 17 height 24
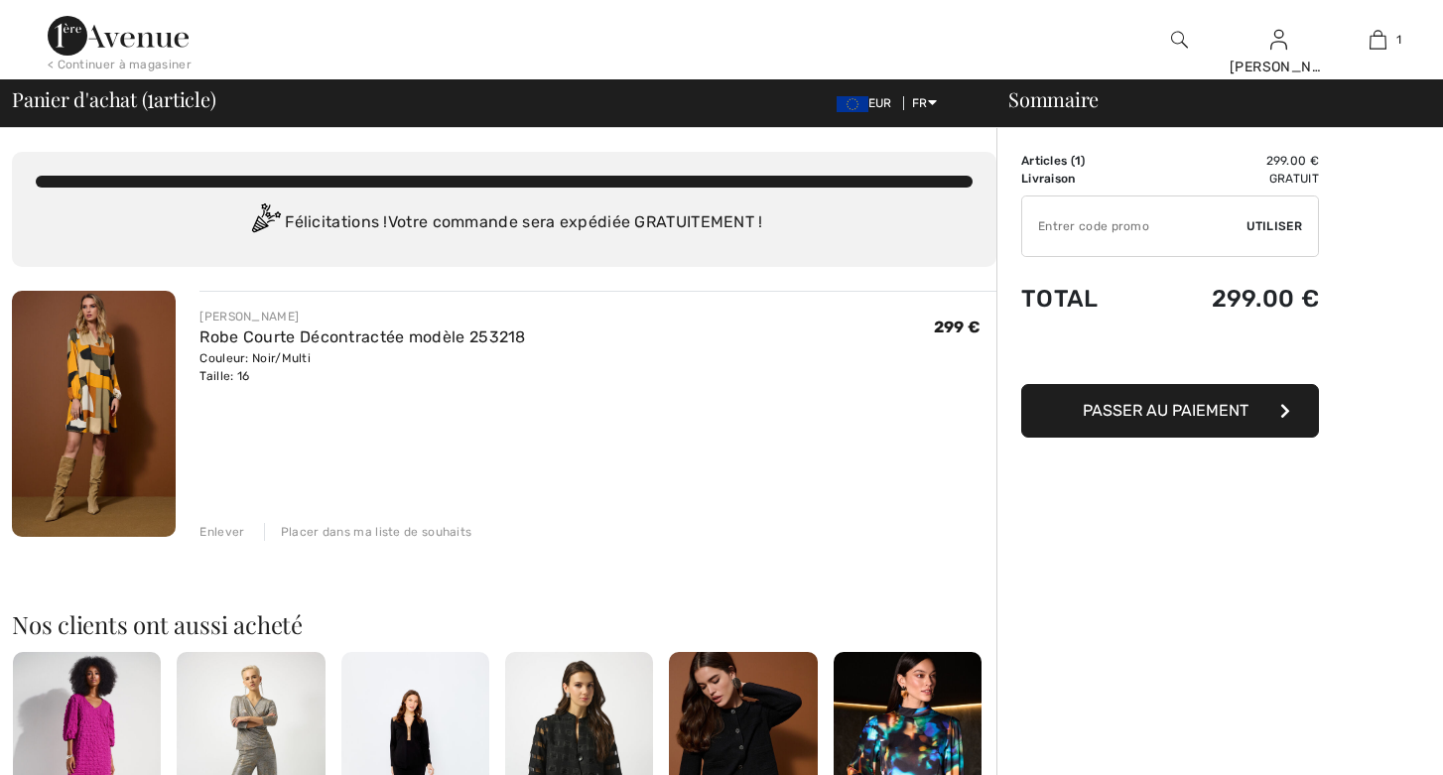
scroll to position [320, 0]
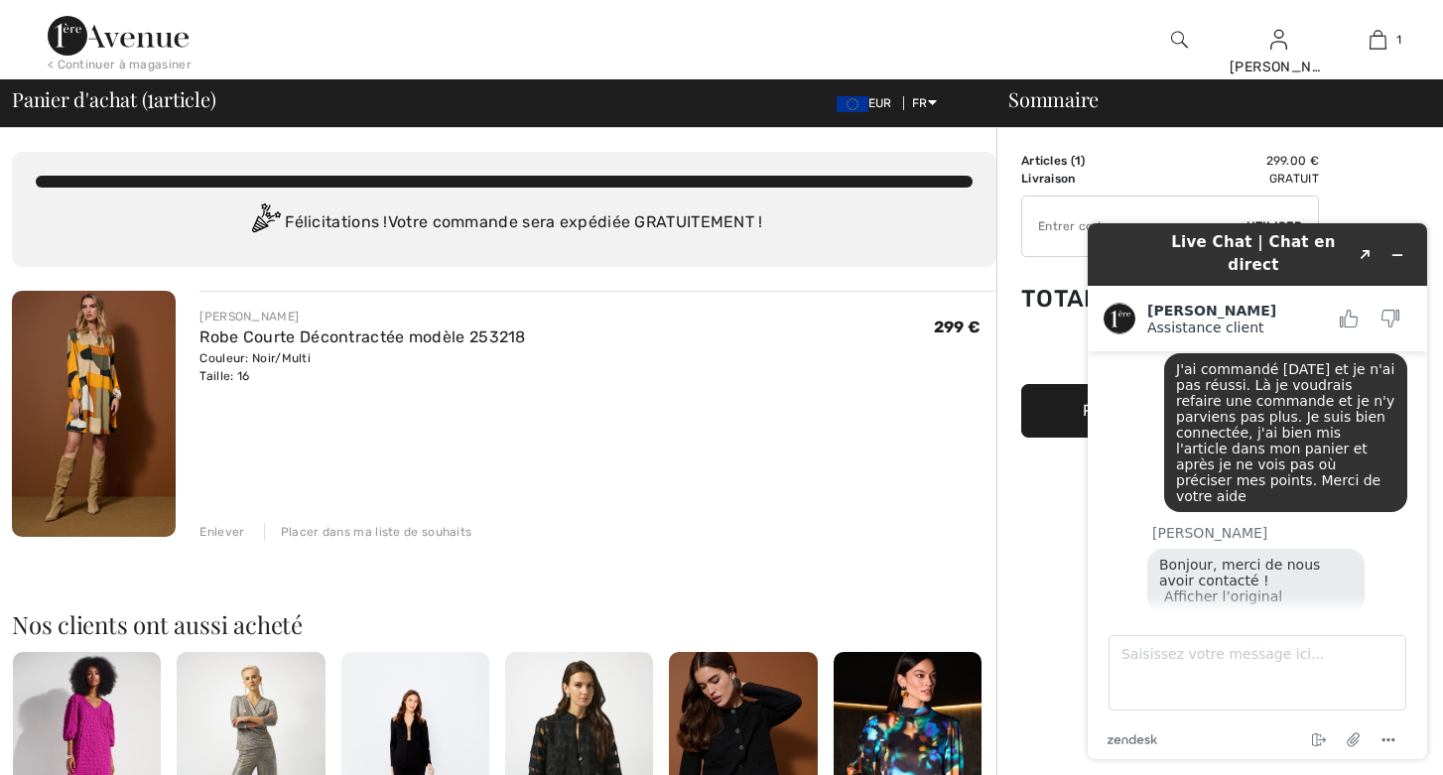
click at [1018, 266] on div "Sommaire Description Articles ( 1 ) 299.00 € Code promo 0.00 € Livraison Gratui…" at bounding box center [1219, 751] width 447 height 1246
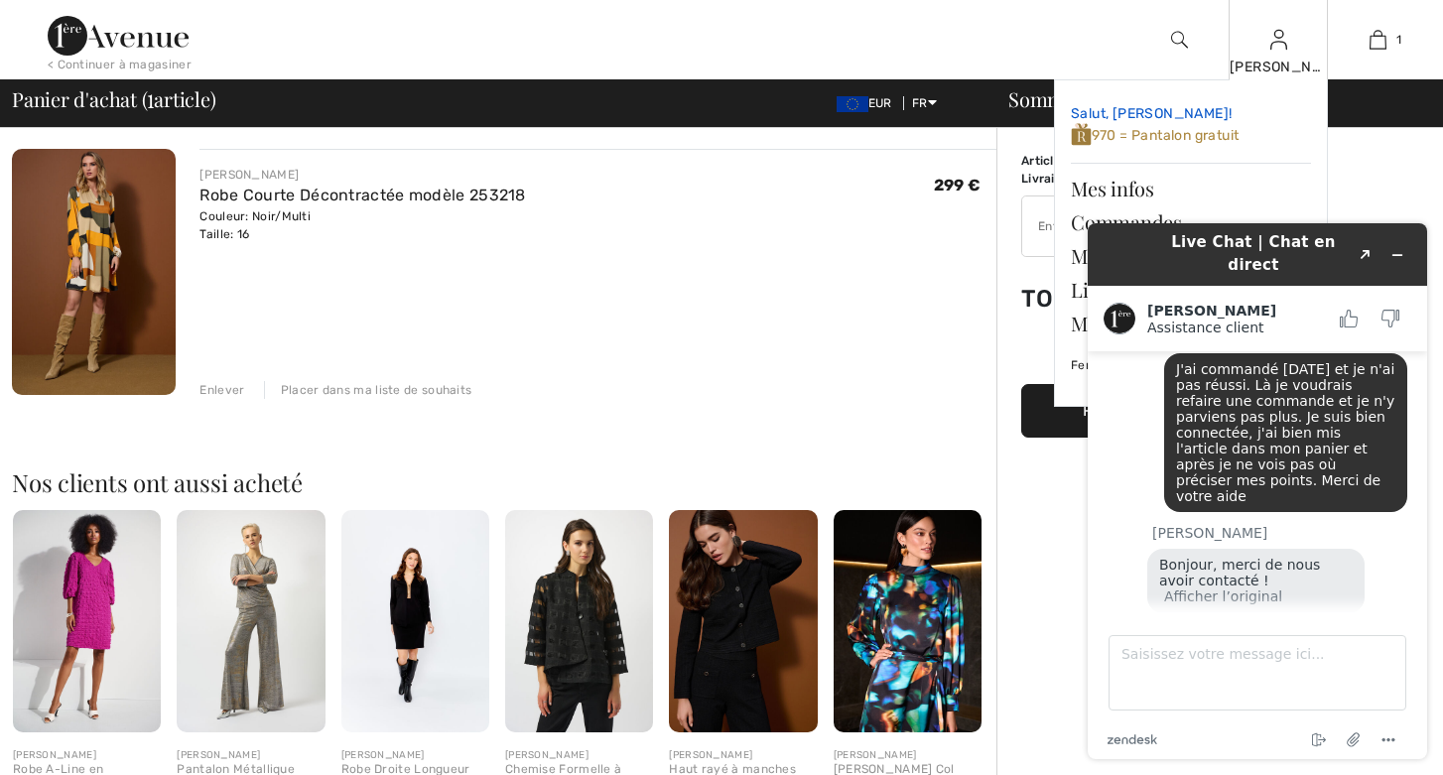
scroll to position [161, 0]
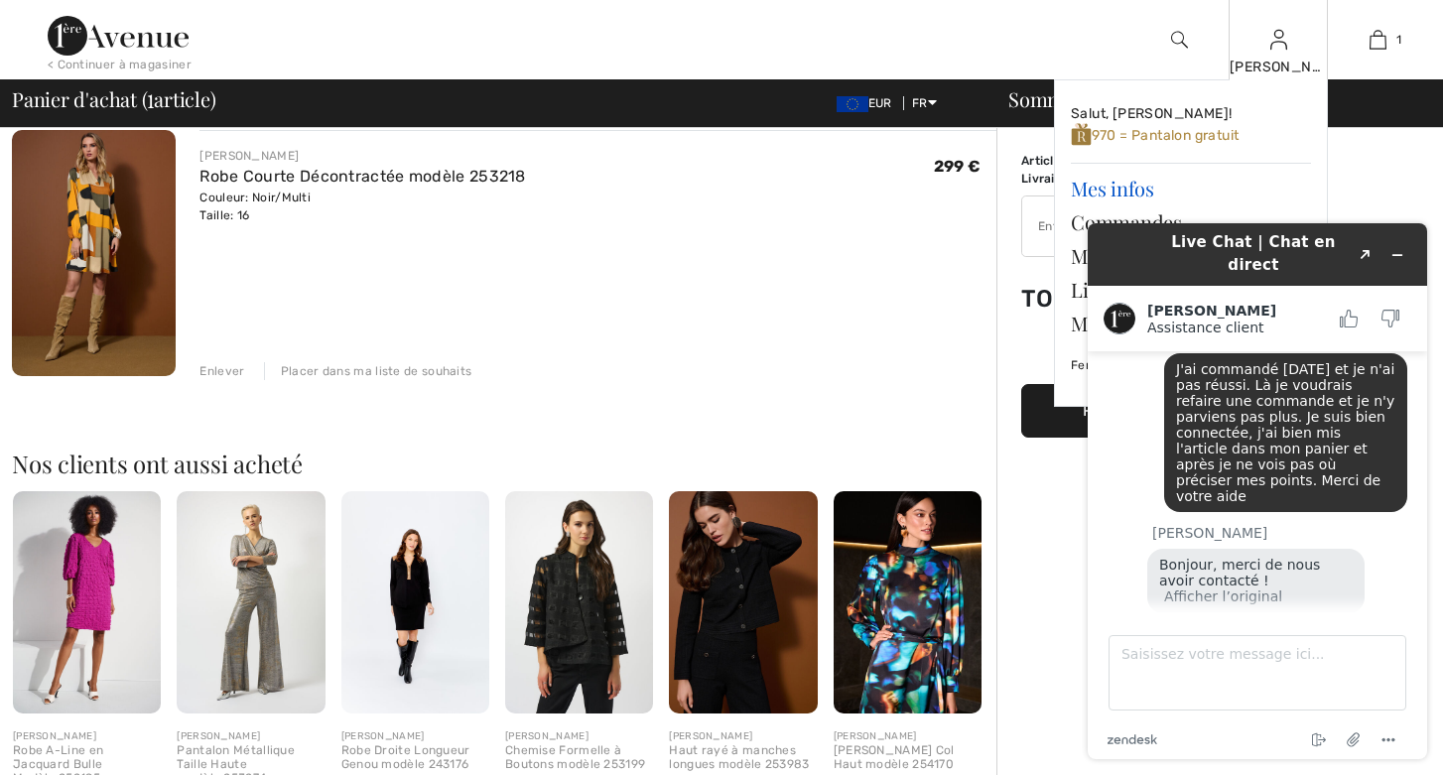
click at [1115, 188] on link "Mes infos" at bounding box center [1191, 189] width 240 height 34
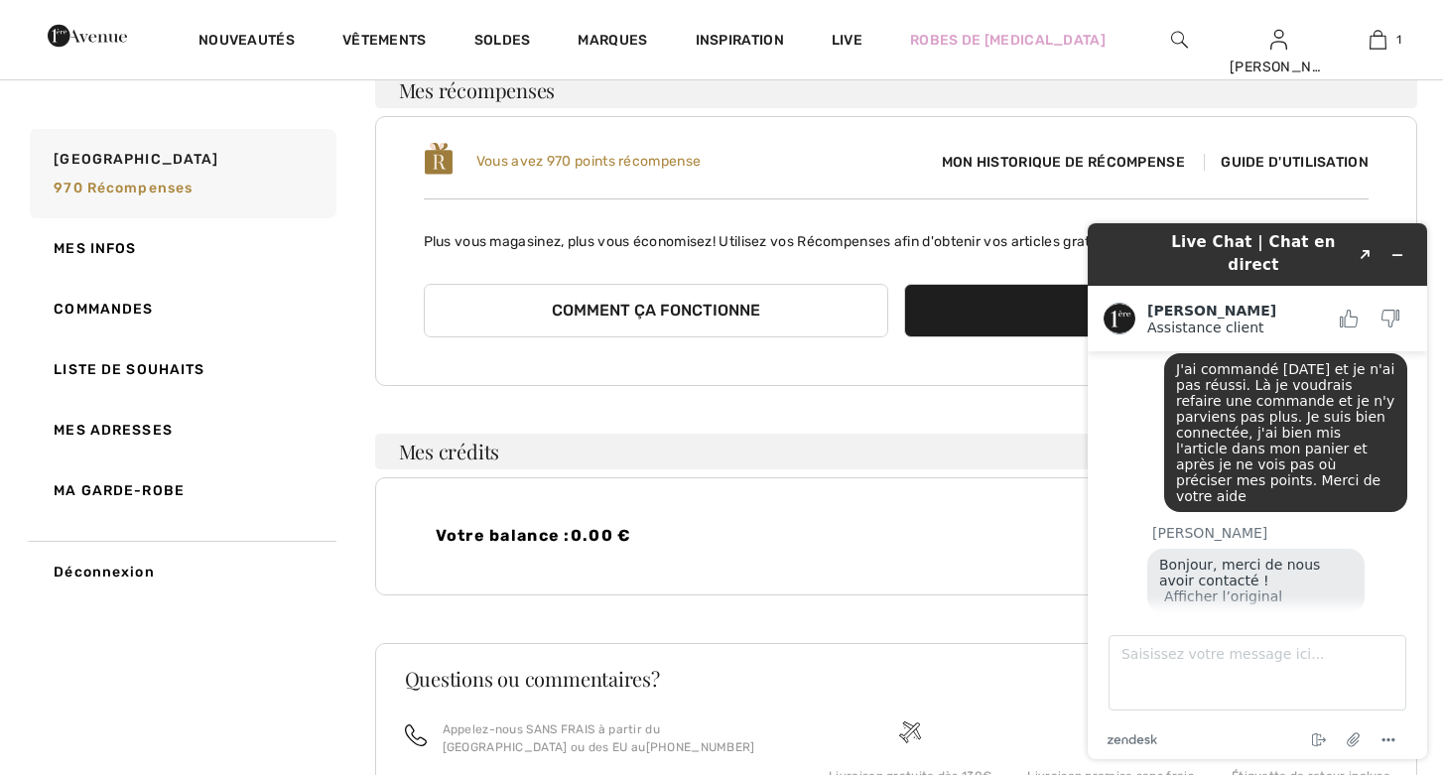
scroll to position [384, 0]
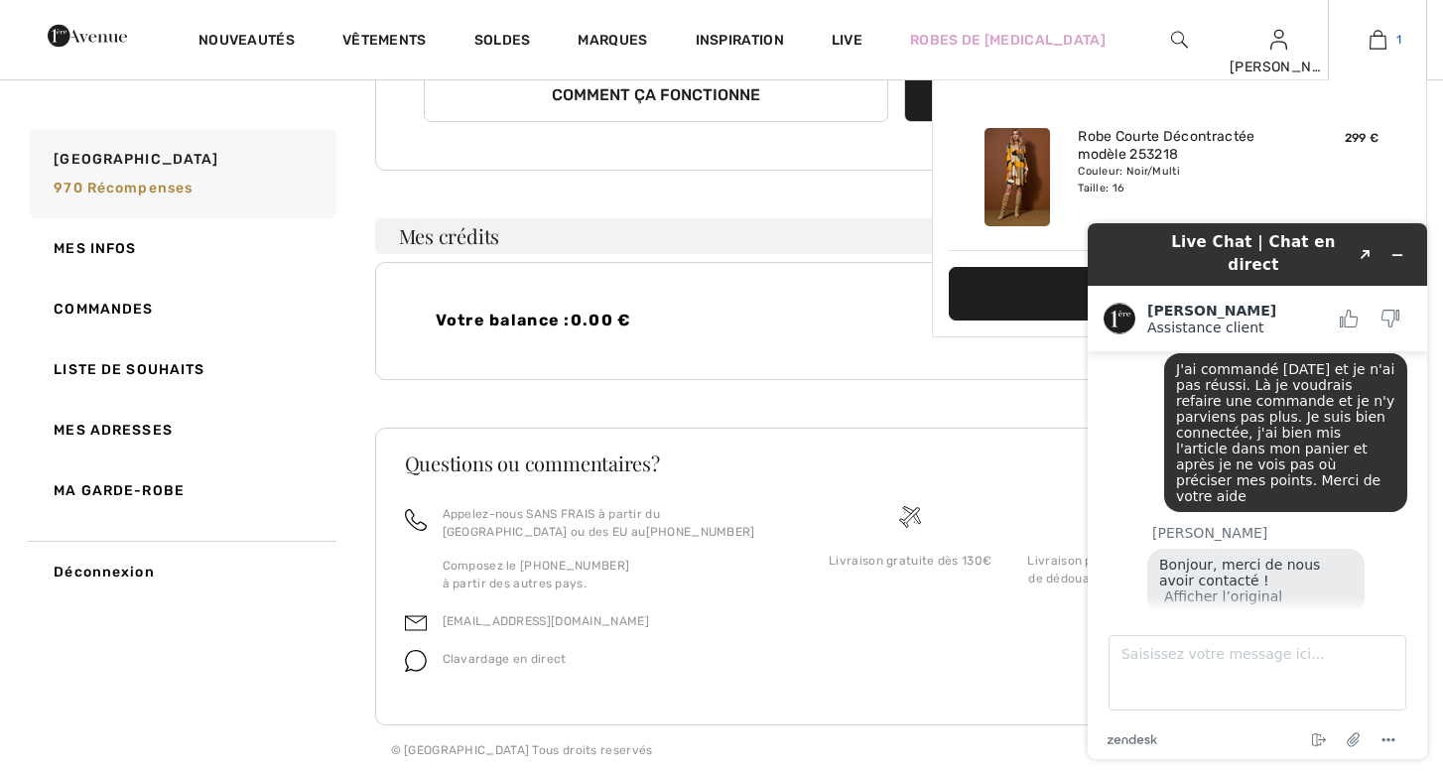
click at [1374, 35] on img at bounding box center [1377, 40] width 17 height 24
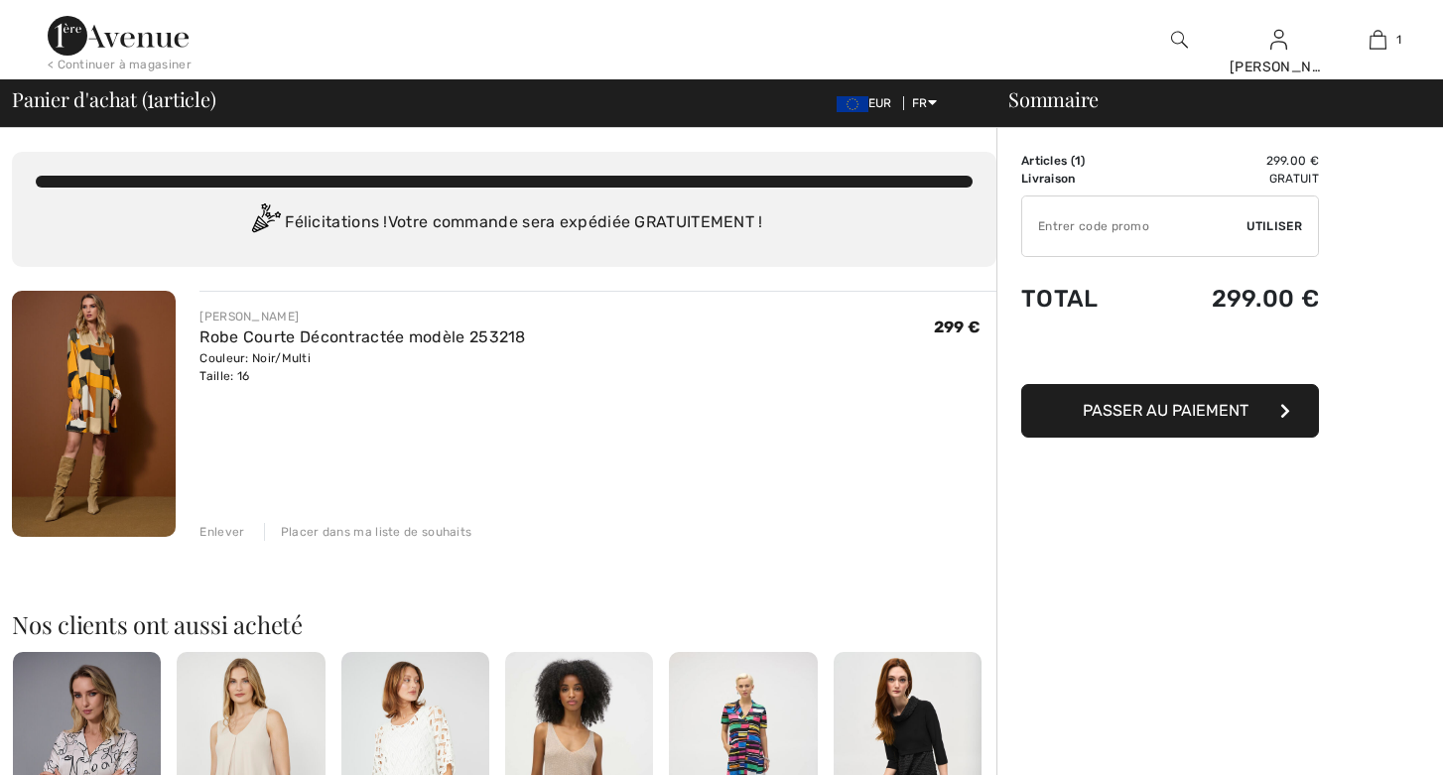
scroll to position [320, 0]
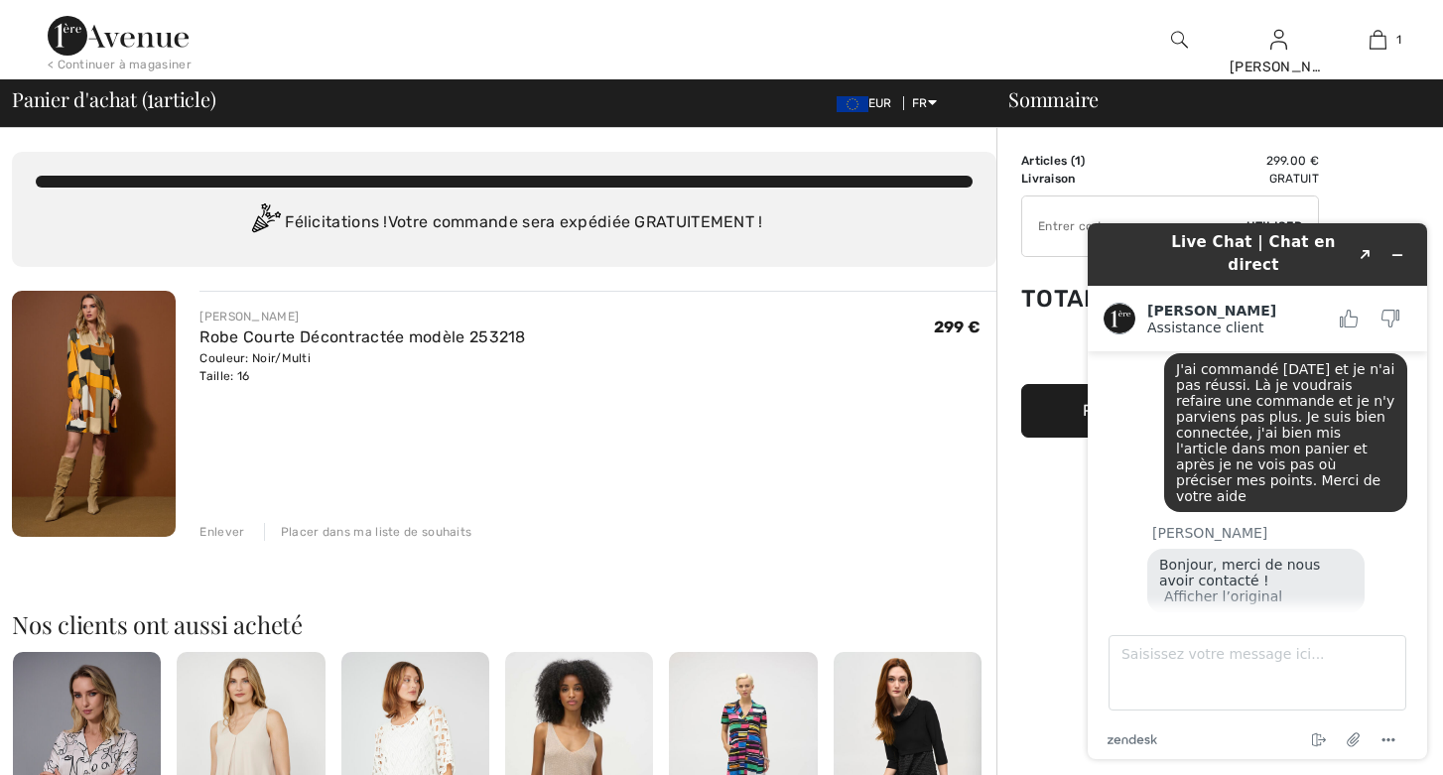
click at [1217, 658] on button "Afficher l’original" at bounding box center [1256, 666] width 118 height 17
click at [1219, 658] on button "Afficher la traduction" at bounding box center [1237, 666] width 147 height 17
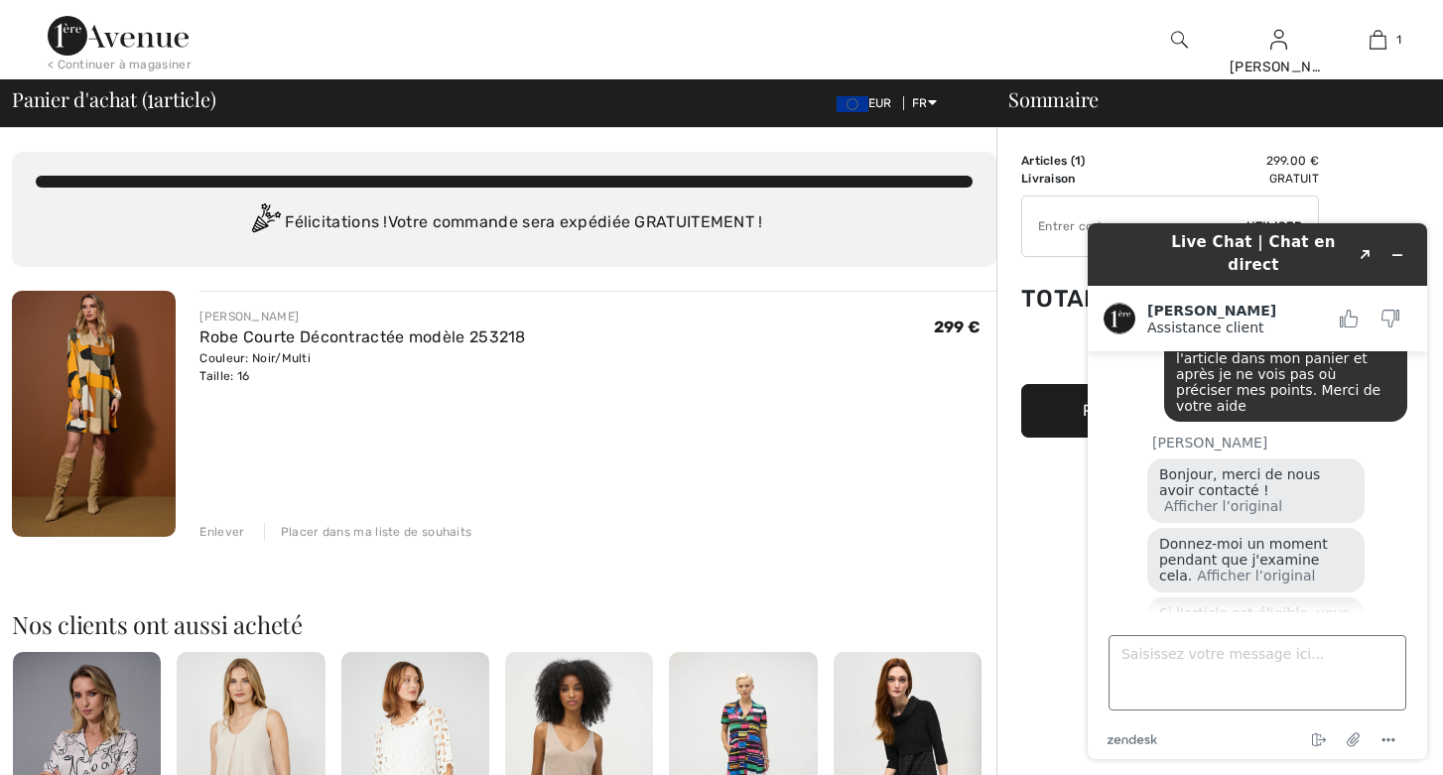
scroll to position [458, 0]
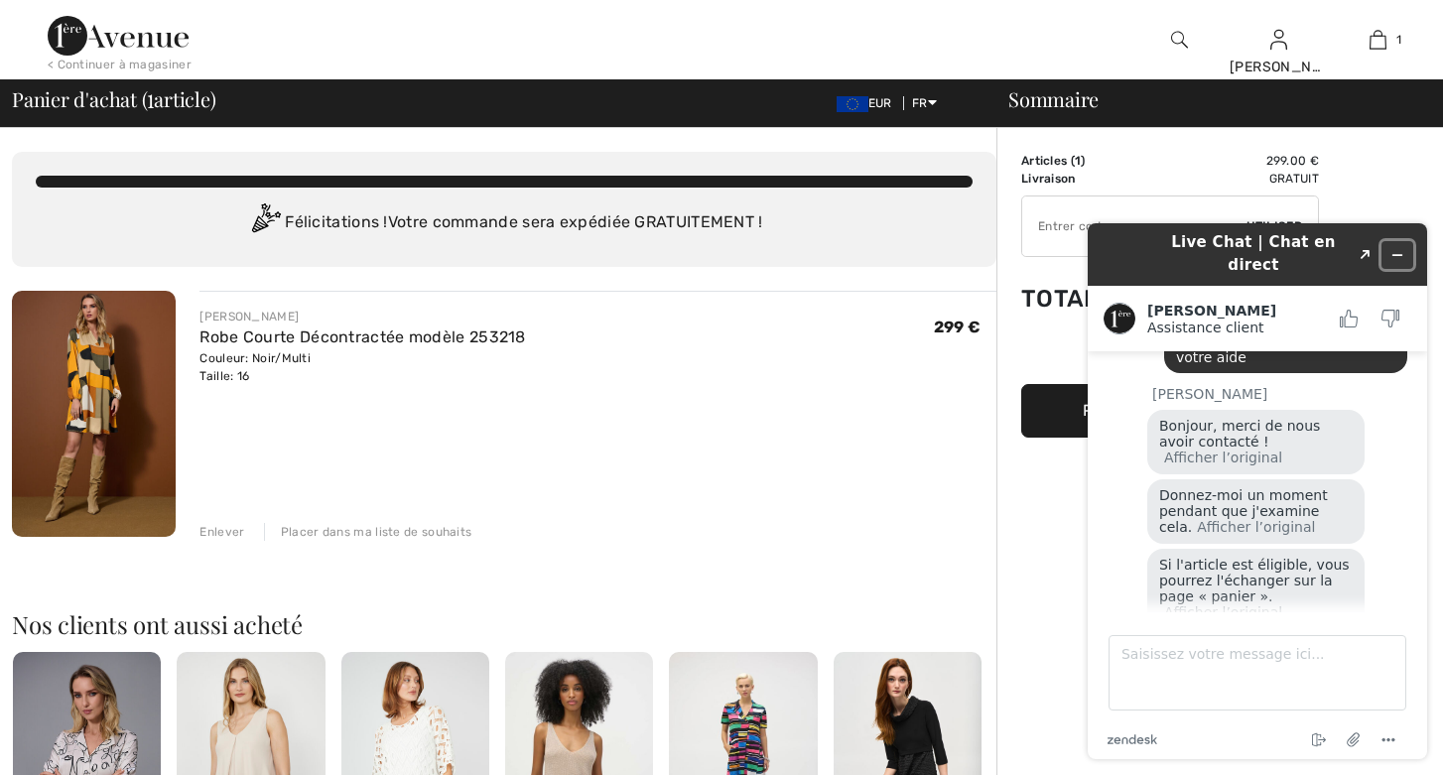
click at [1397, 248] on icon "Réduire le widget" at bounding box center [1397, 255] width 14 height 14
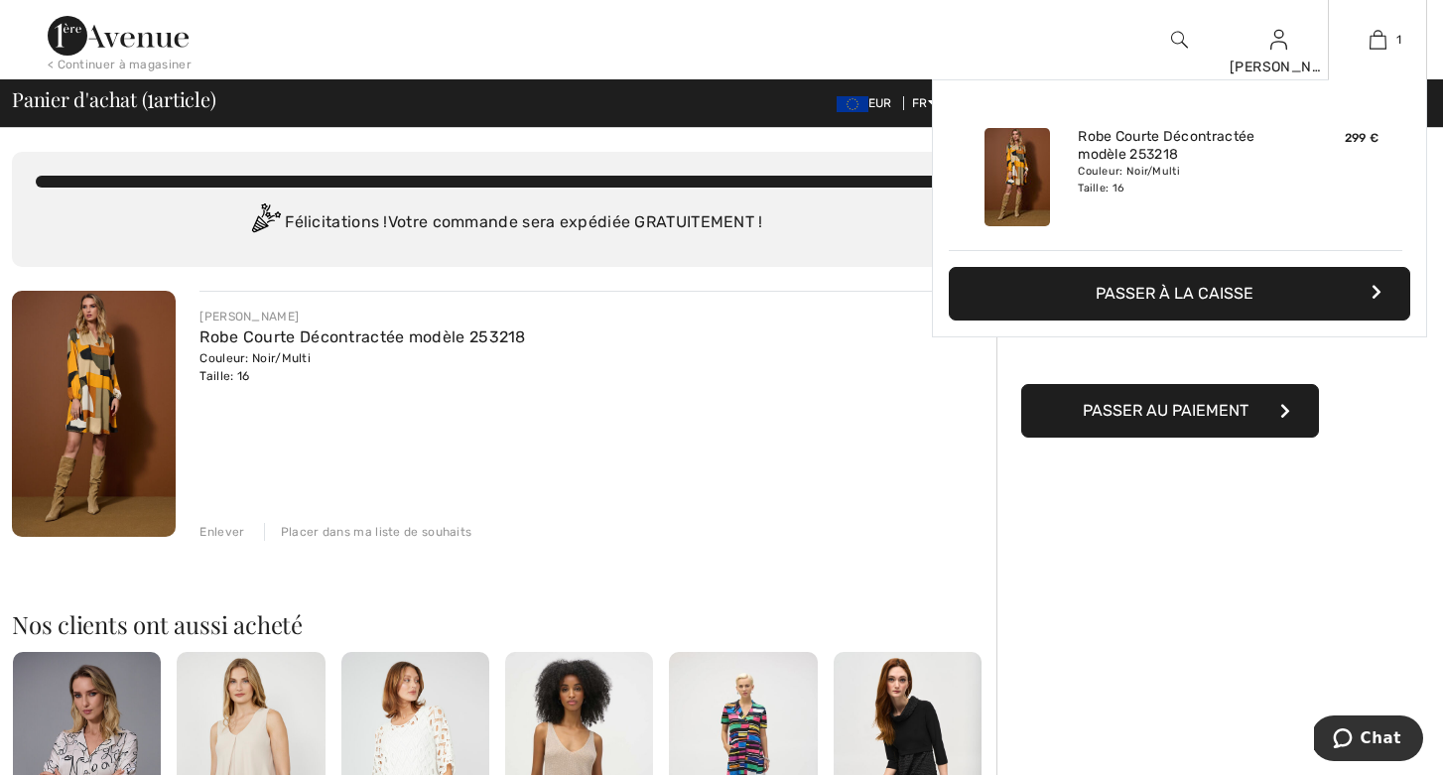
click at [1212, 294] on button "Passer à la caisse" at bounding box center [1179, 294] width 461 height 54
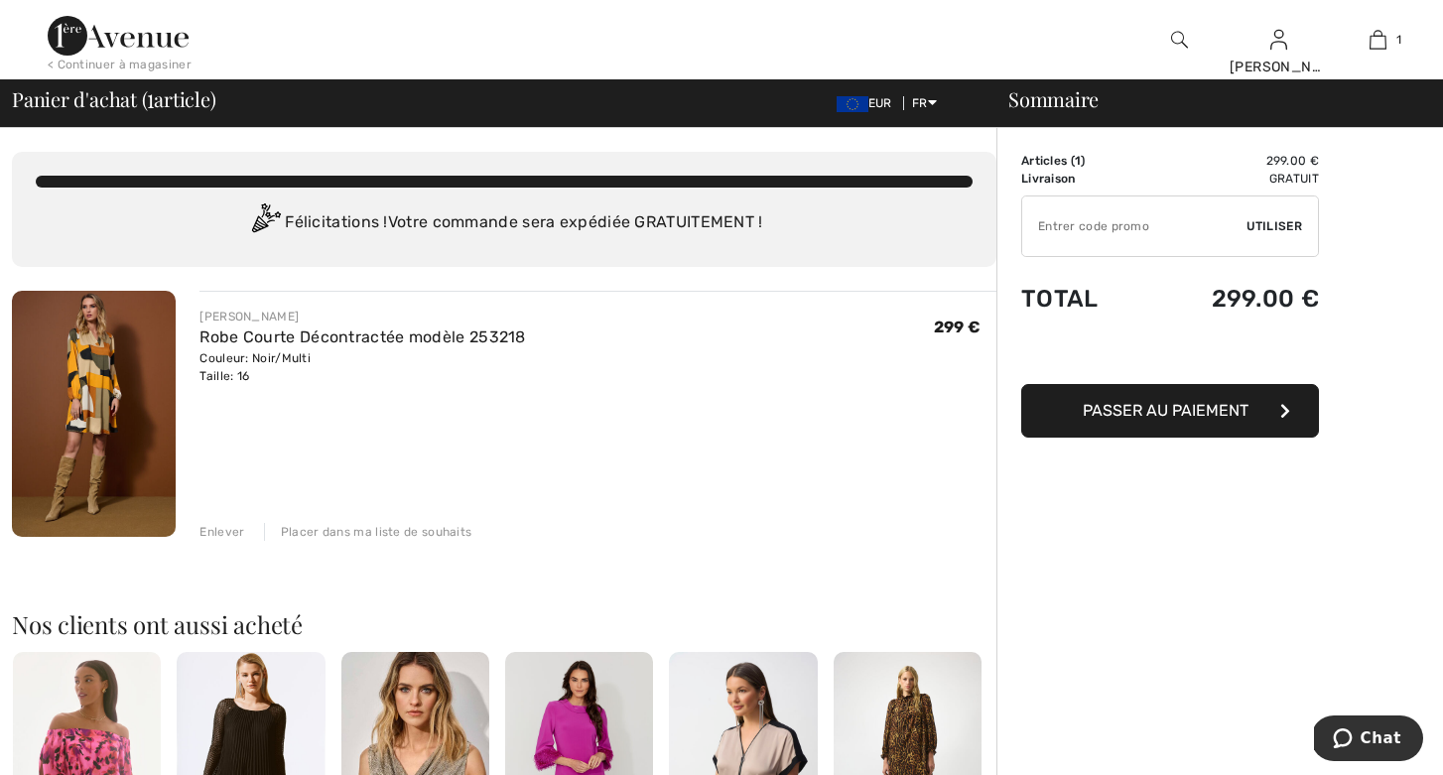
click at [1113, 228] on input "TEXT" at bounding box center [1134, 226] width 224 height 60
click at [1077, 227] on input "TEXT" at bounding box center [1134, 226] width 224 height 60
type input "970"
click at [1267, 223] on span "Utiliser" at bounding box center [1274, 226] width 56 height 18
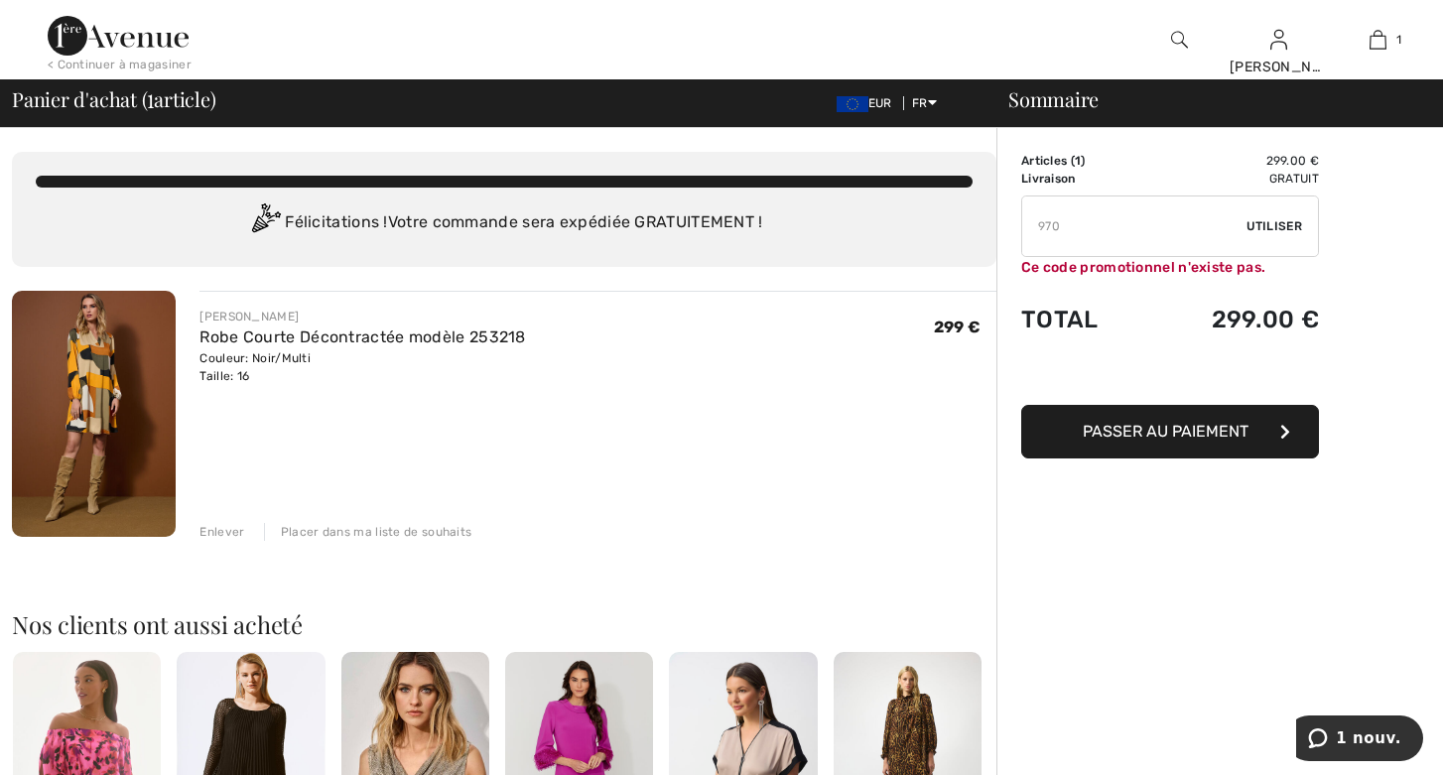
drag, startPoint x: 1075, startPoint y: 233, endPoint x: 1012, endPoint y: 232, distance: 62.5
click at [1013, 232] on div "Sommaire Description Articles ( 1 ) 299.00 € Code promo 0.00 € Livraison Gratui…" at bounding box center [1219, 751] width 447 height 1246
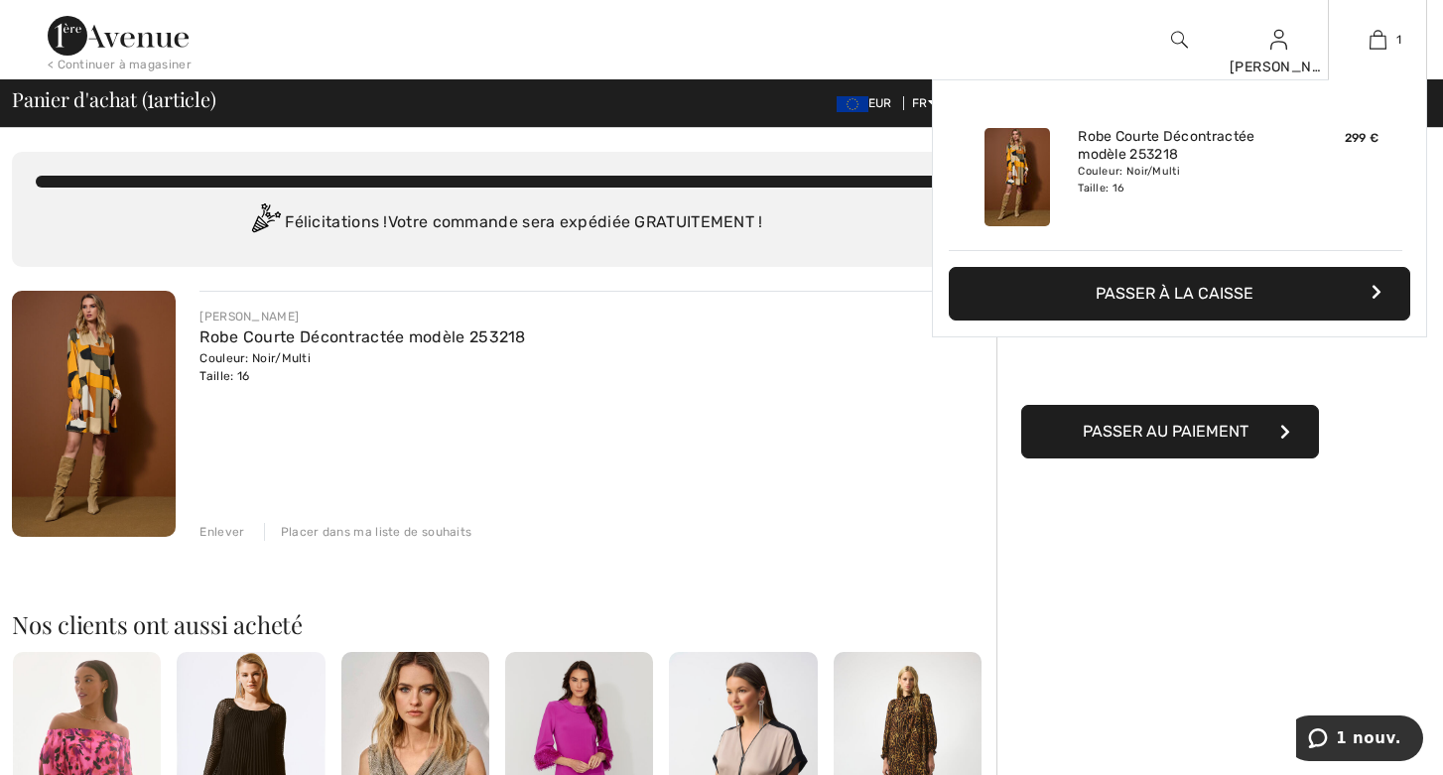
click at [1375, 286] on icon "button" at bounding box center [1376, 292] width 10 height 16
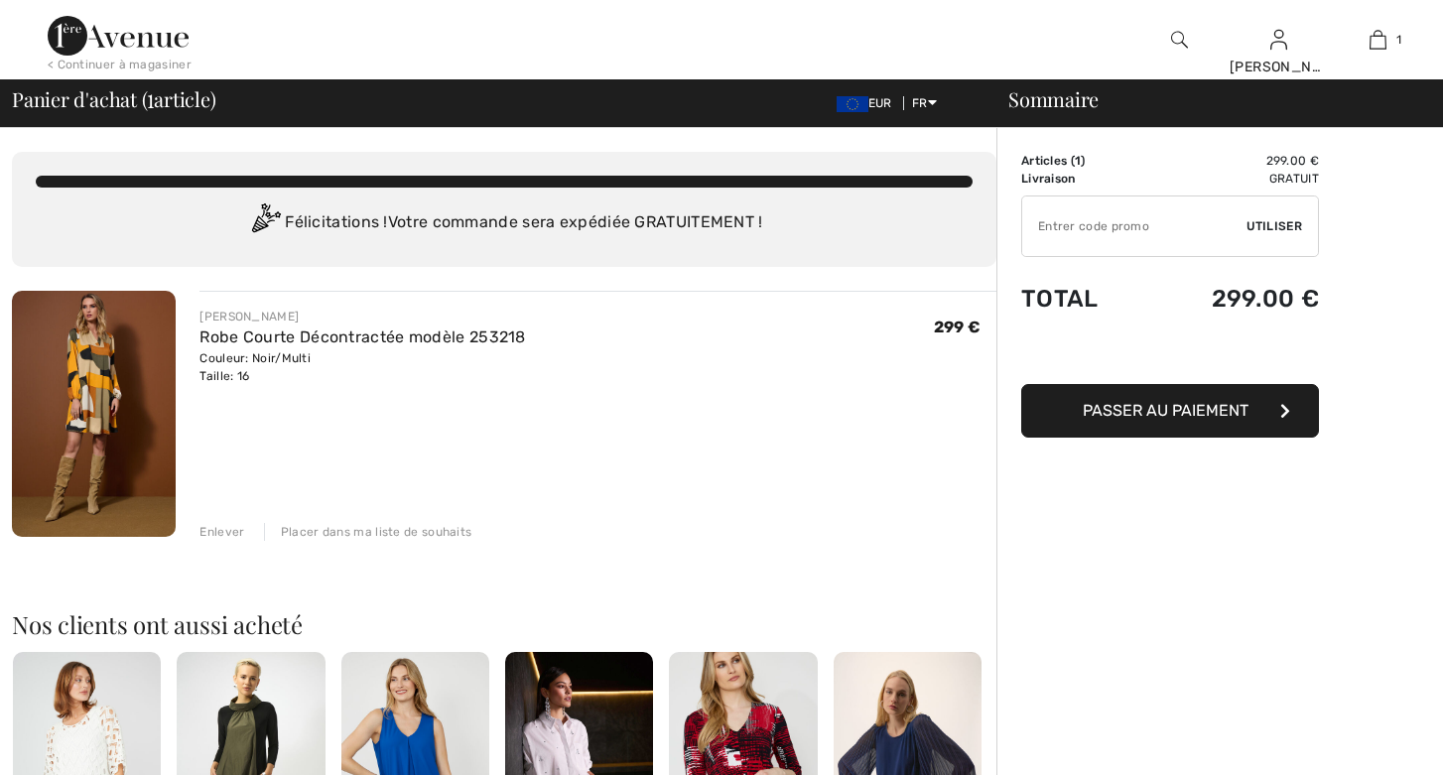
checkbox input "true"
click at [1267, 221] on span "Utiliser" at bounding box center [1274, 226] width 56 height 18
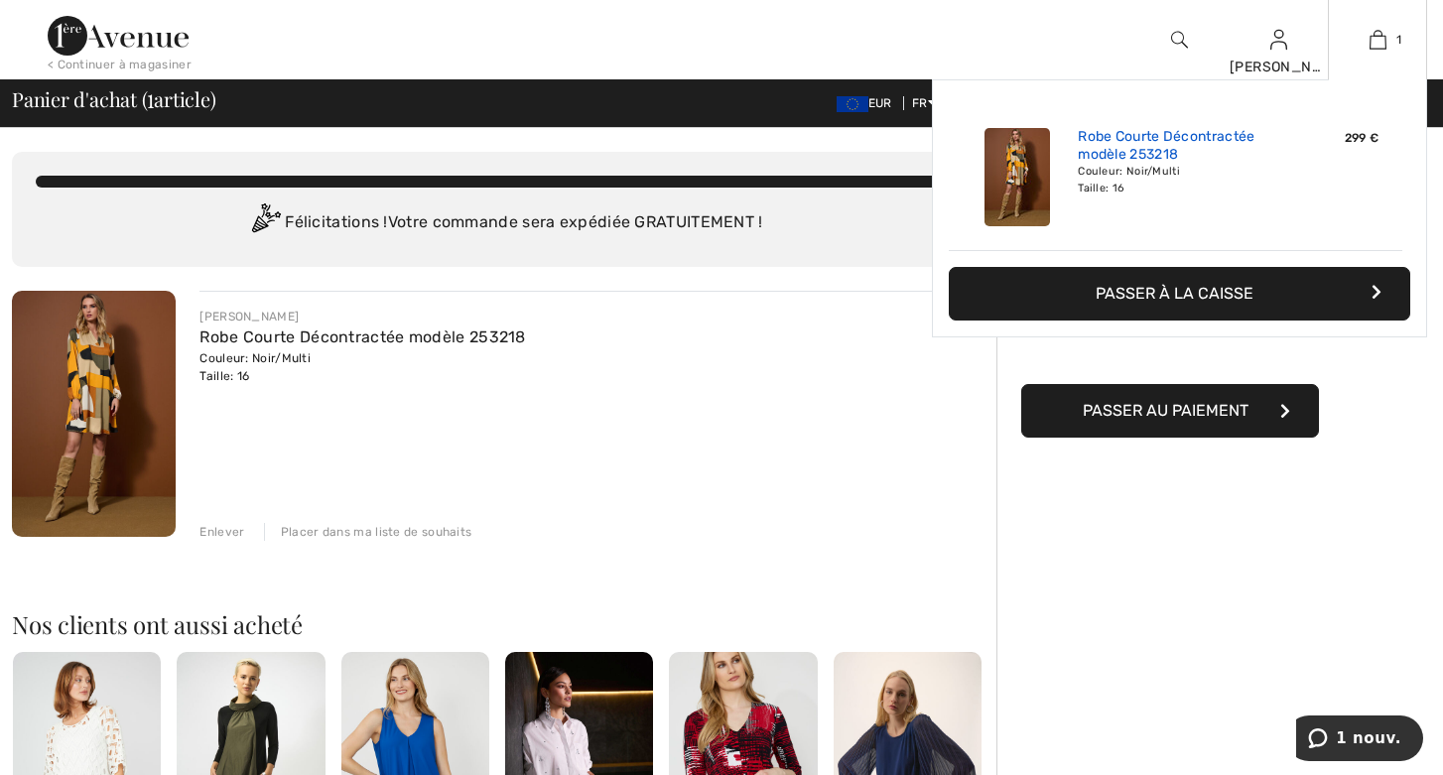
click at [1161, 152] on link "Robe Courte Décontractée modèle 253218" at bounding box center [1175, 146] width 195 height 36
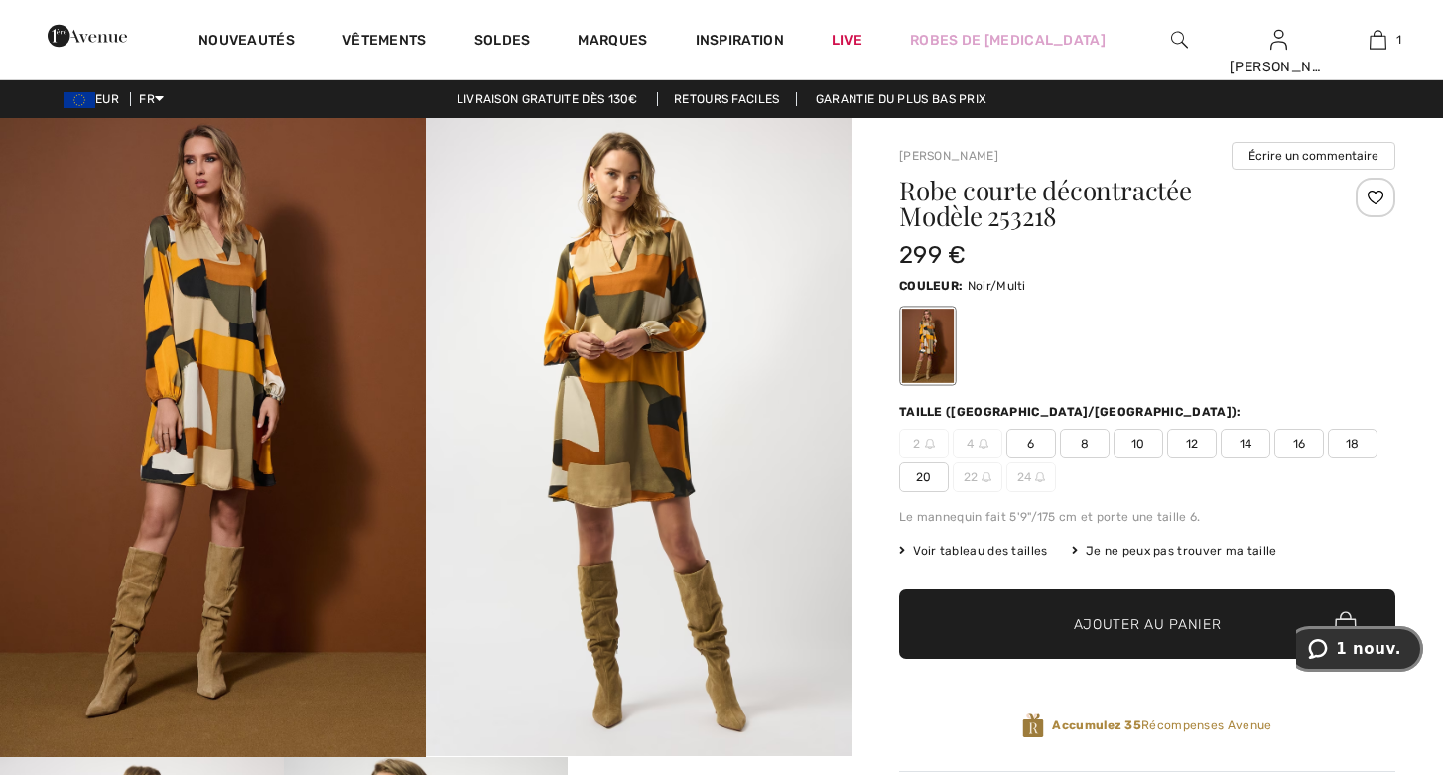
click at [1363, 645] on span "1 nouv." at bounding box center [1368, 649] width 65 height 18
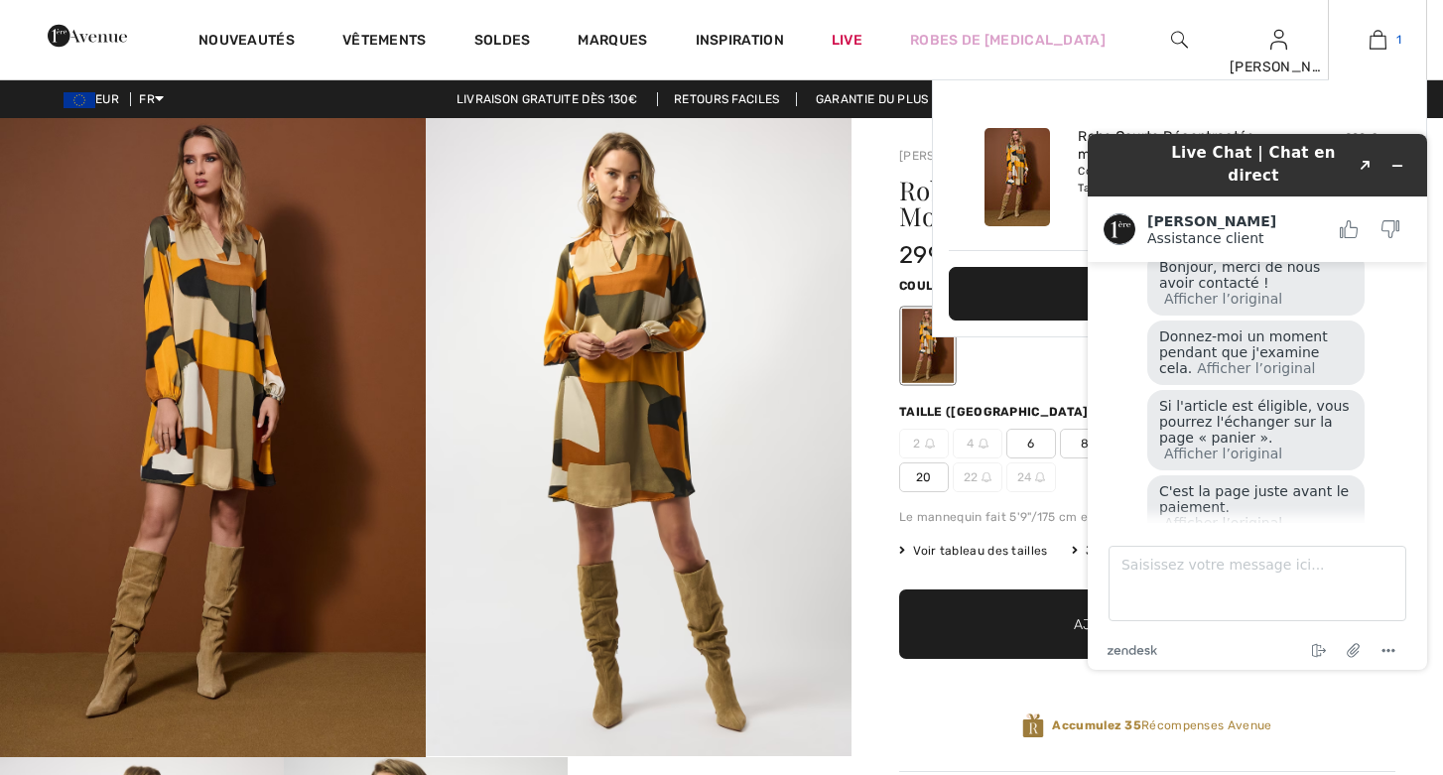
click at [1380, 37] on img at bounding box center [1377, 40] width 17 height 24
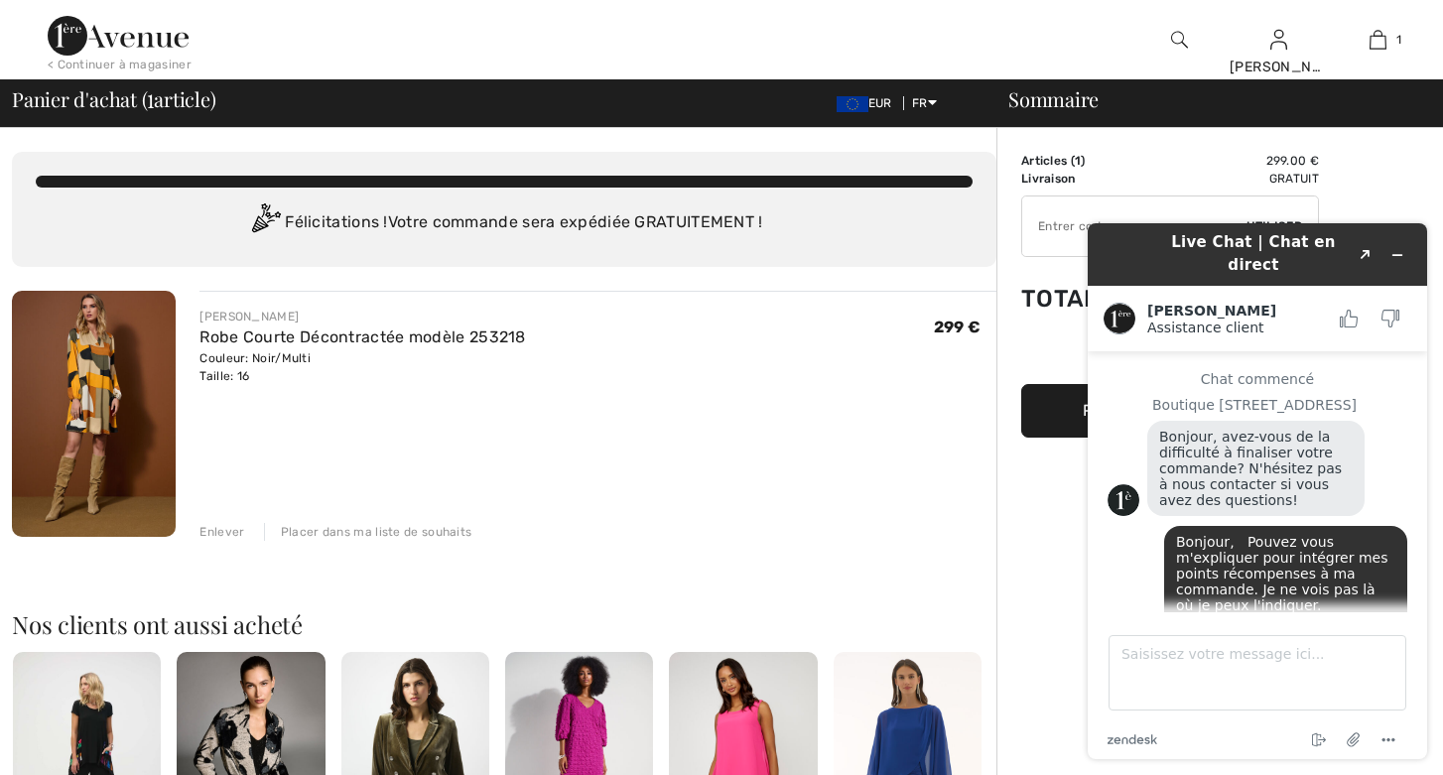
scroll to position [528, 0]
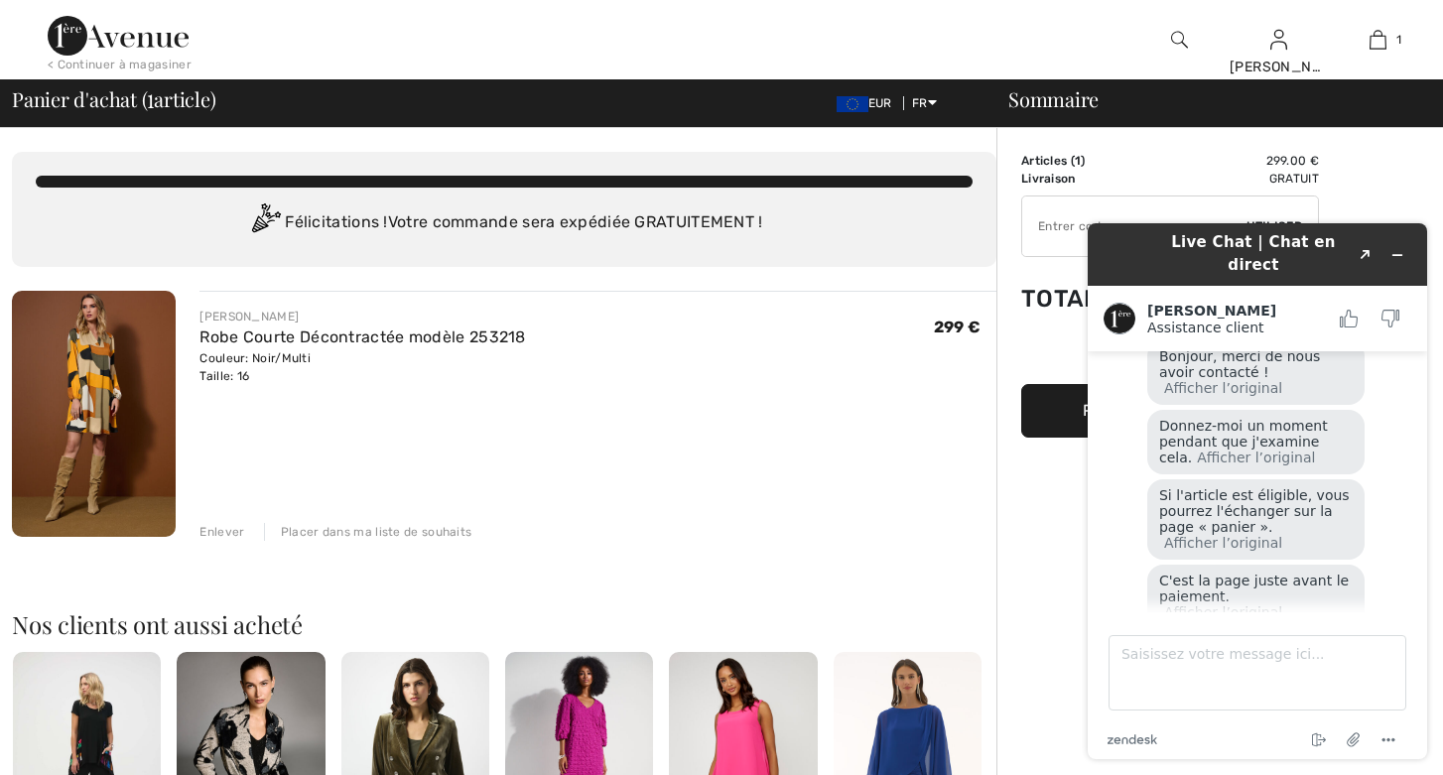
click at [1056, 162] on td "Articles ( 1 )" at bounding box center [1083, 161] width 124 height 18
click at [1417, 176] on div "Sommaire Description Articles ( 1 ) 299.00 € Code promo 0.00 € Livraison Gratui…" at bounding box center [1219, 751] width 447 height 1246
click at [1401, 248] on icon "Réduire le widget" at bounding box center [1397, 255] width 14 height 14
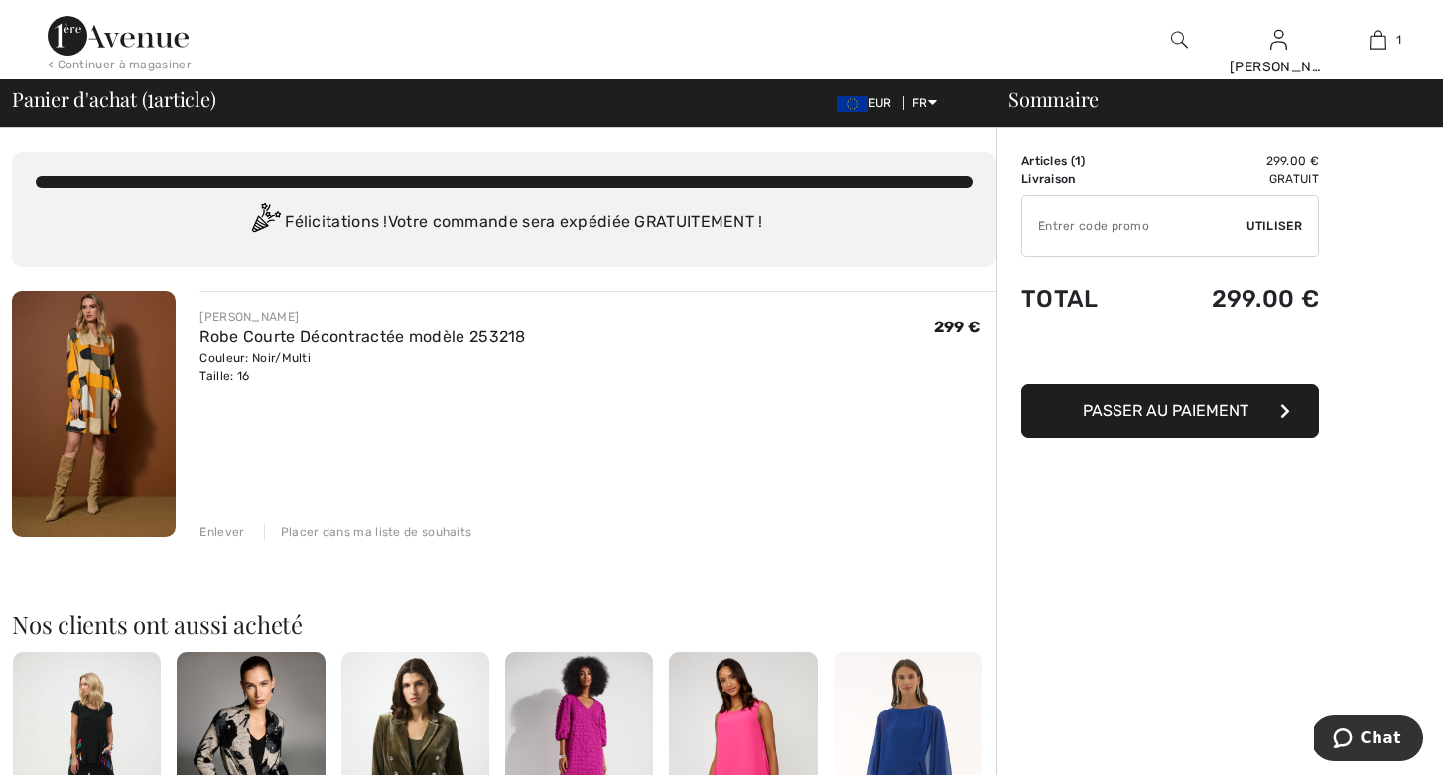
click at [1078, 164] on span "1" at bounding box center [1078, 161] width 6 height 14
click at [1066, 162] on td "Articles ( 1 )" at bounding box center [1083, 161] width 124 height 18
click at [1284, 405] on icon "button" at bounding box center [1285, 411] width 10 height 16
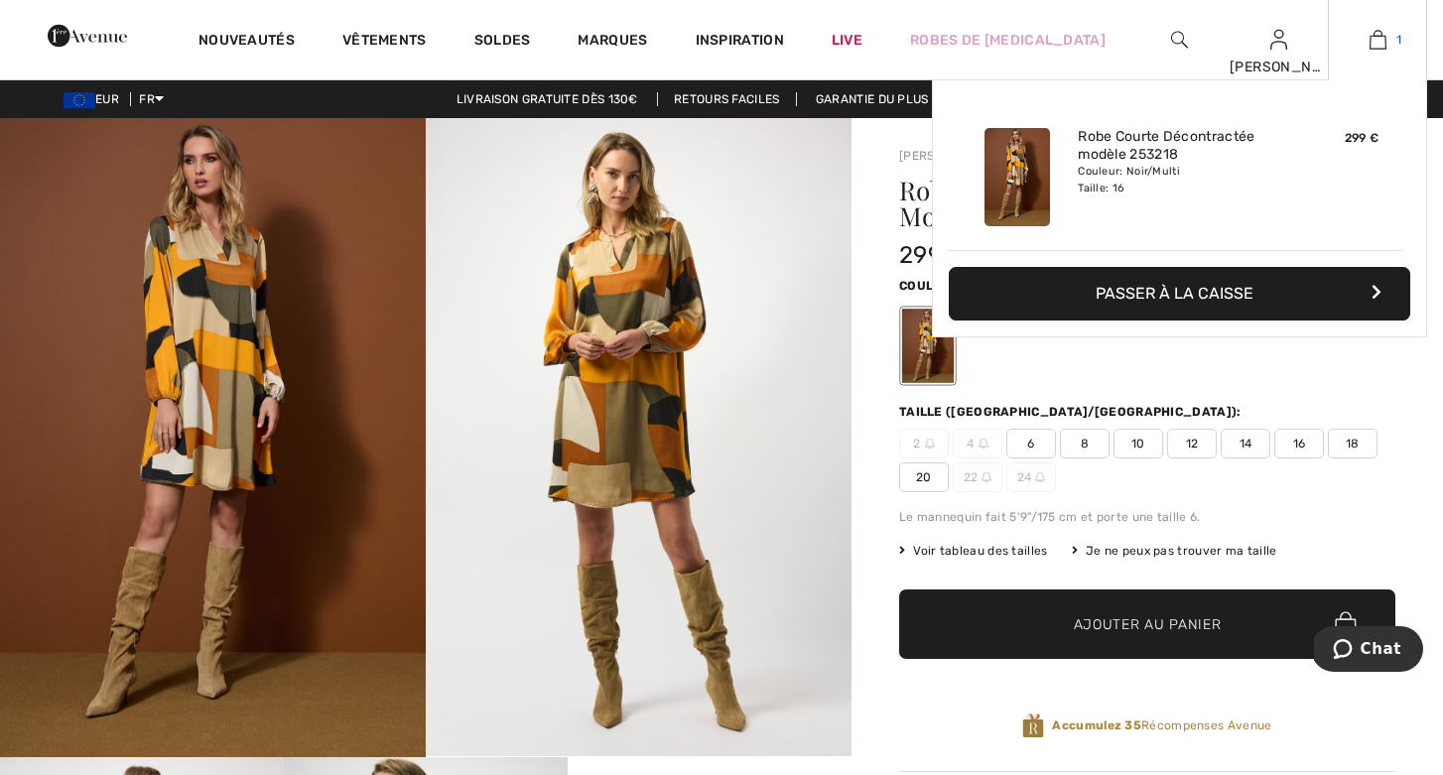
click at [1374, 37] on img at bounding box center [1377, 40] width 17 height 24
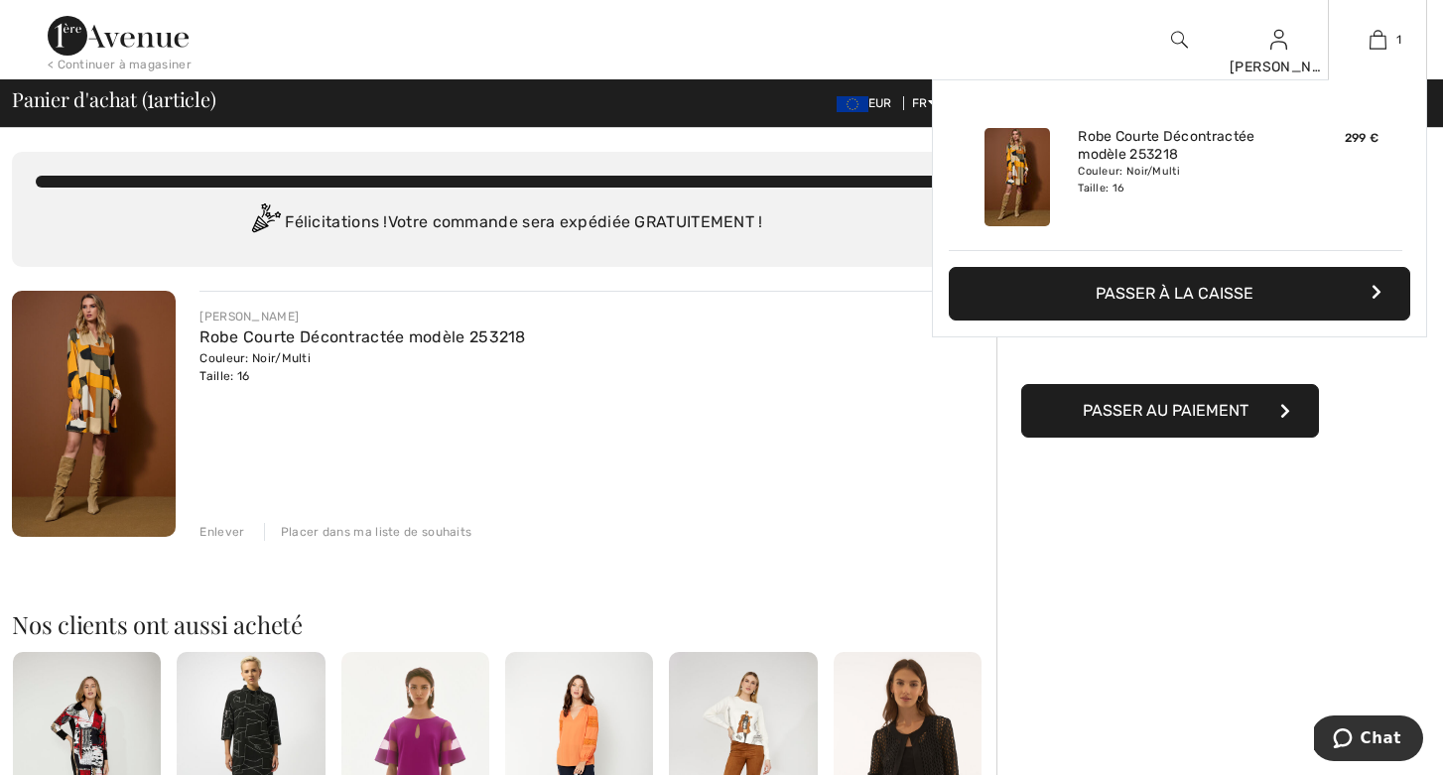
click at [1377, 281] on button "Passer à la caisse" at bounding box center [1179, 294] width 461 height 54
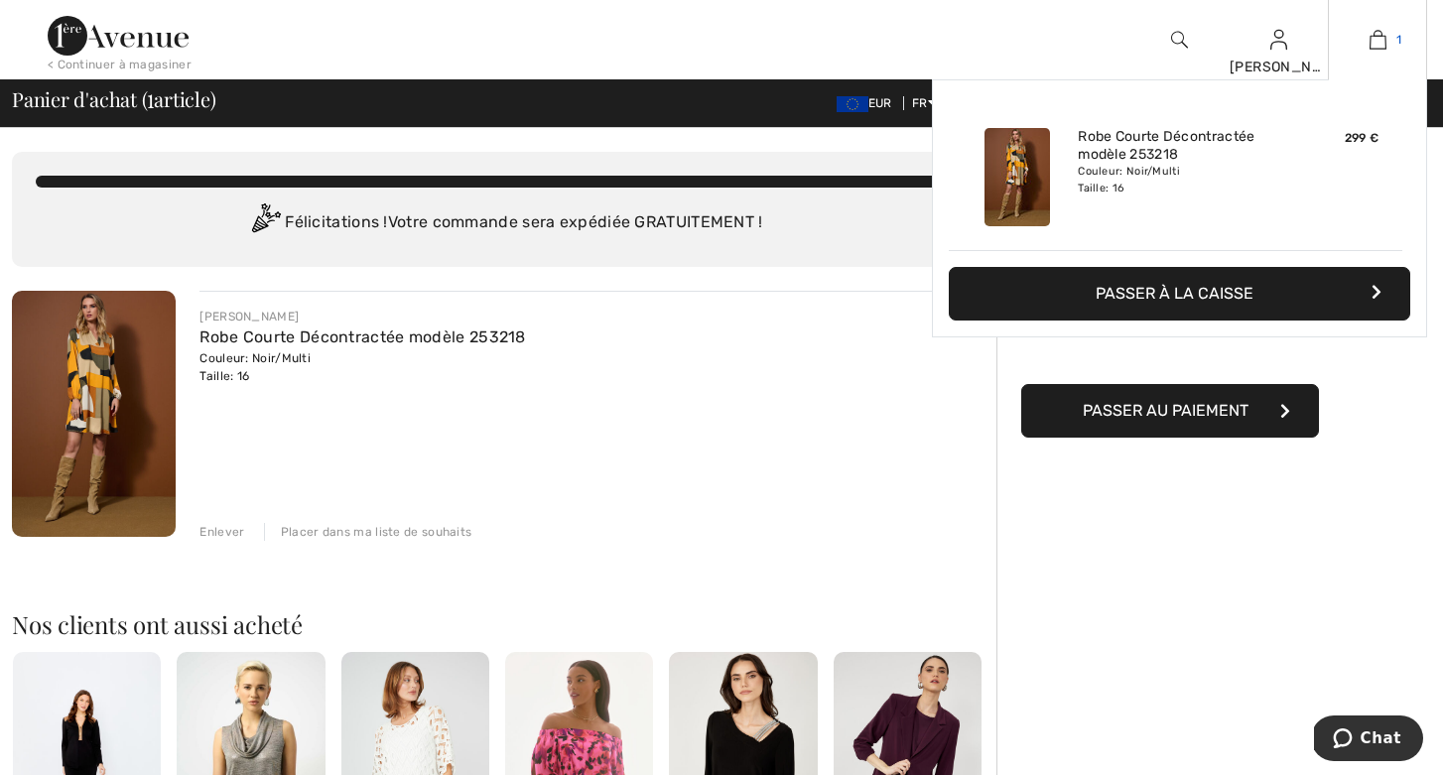
click at [1374, 38] on img at bounding box center [1377, 40] width 17 height 24
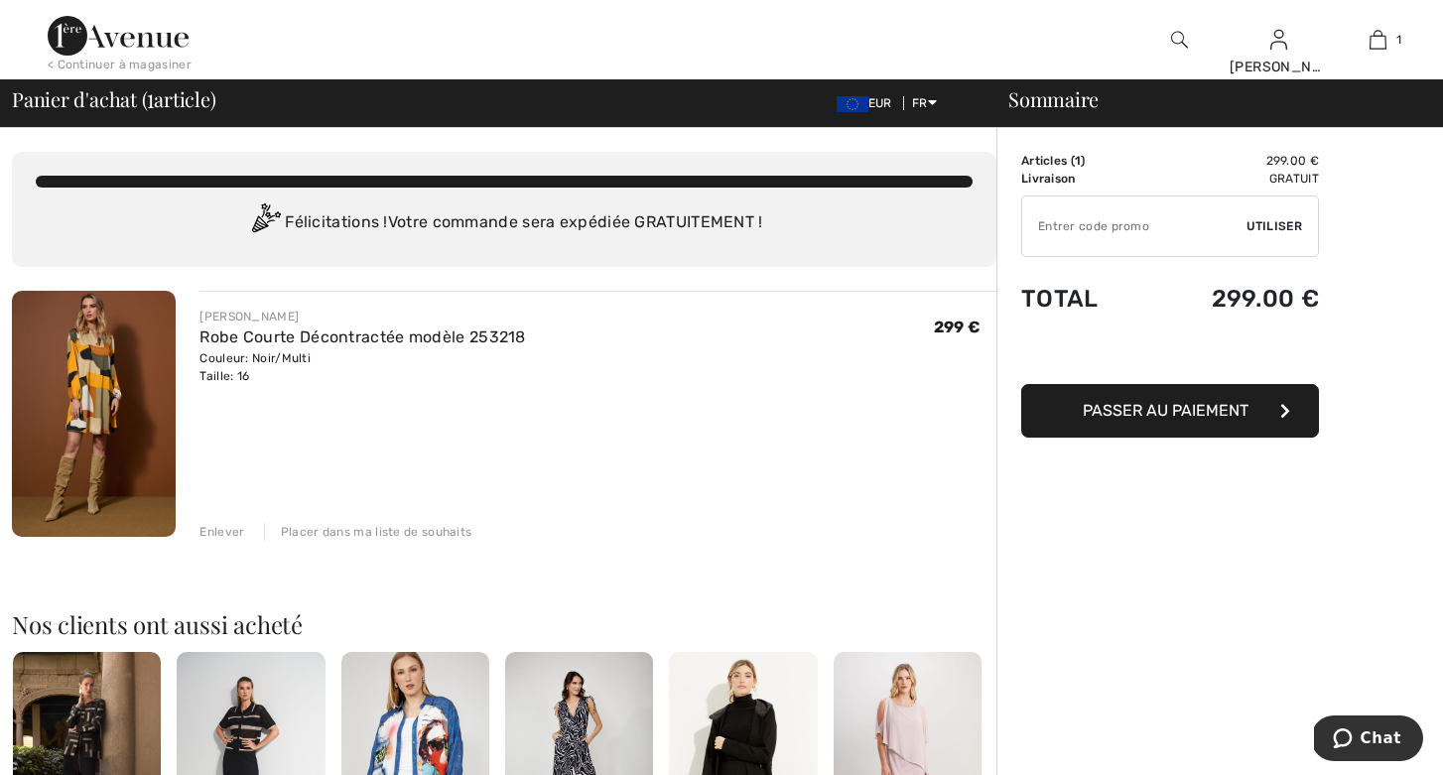
click at [1431, 112] on div "Panier d'achat ( 1 article) EUR FR English Français Sommaire" at bounding box center [721, 103] width 1443 height 48
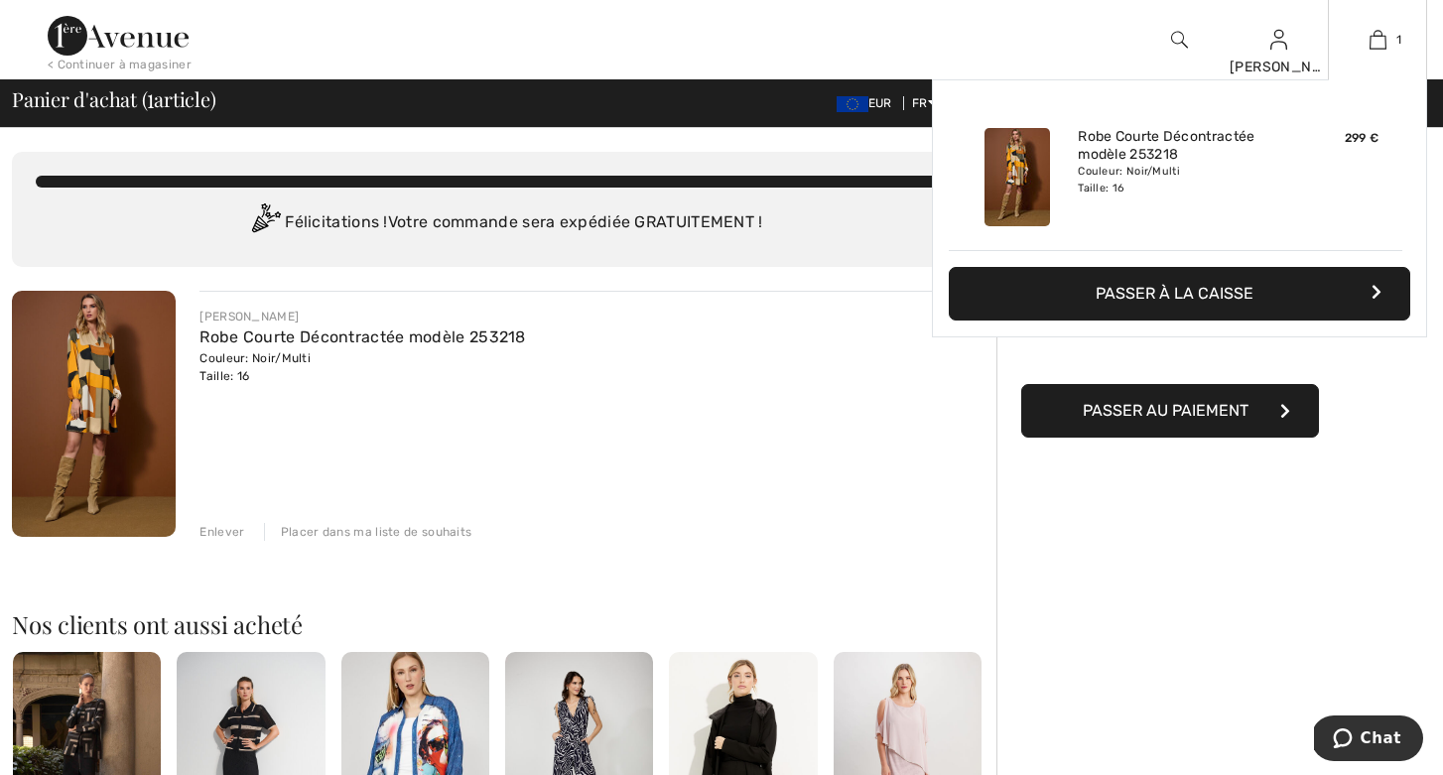
click at [1377, 287] on button "Passer à la caisse" at bounding box center [1179, 294] width 461 height 54
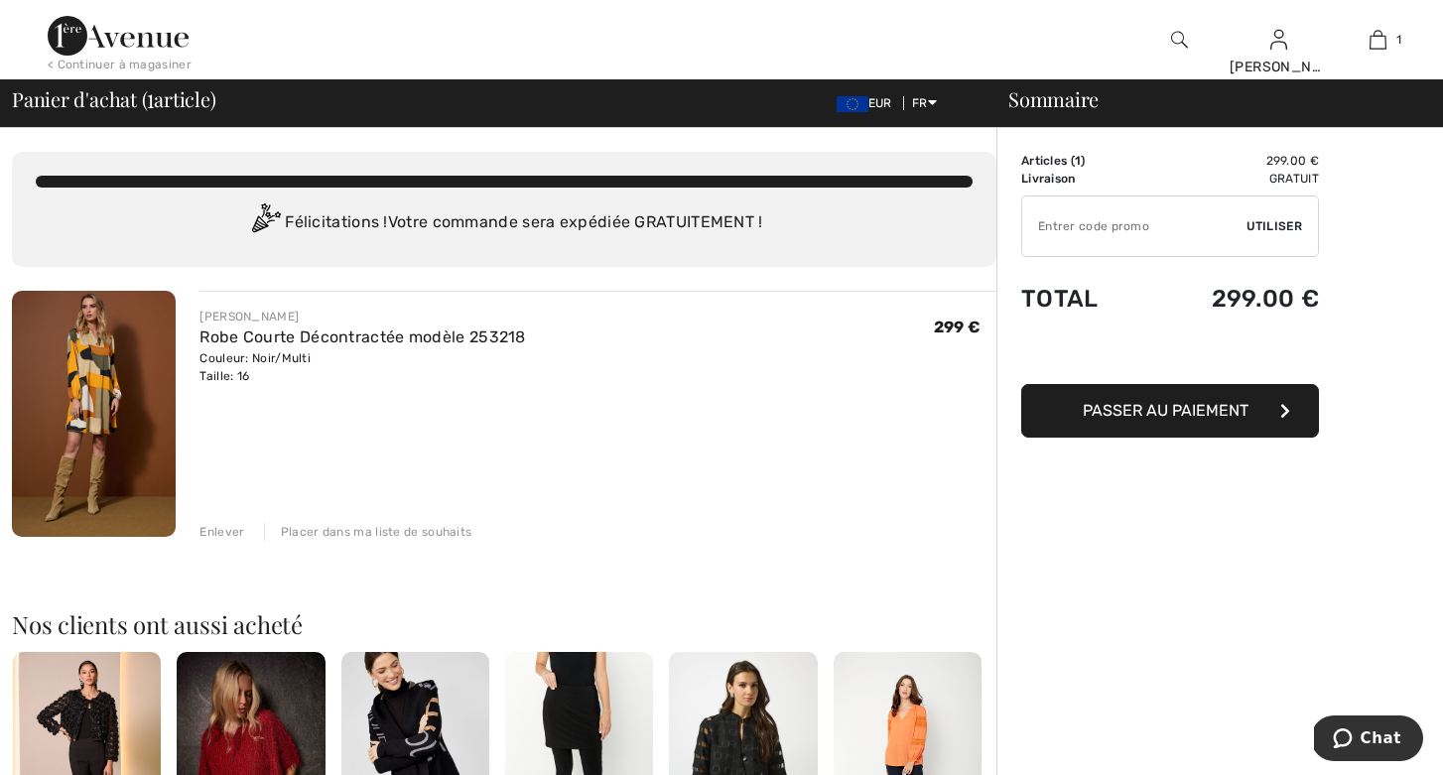
click at [1100, 228] on input "TEXT" at bounding box center [1134, 226] width 224 height 60
click at [1266, 223] on span "Utiliser" at bounding box center [1274, 226] width 56 height 18
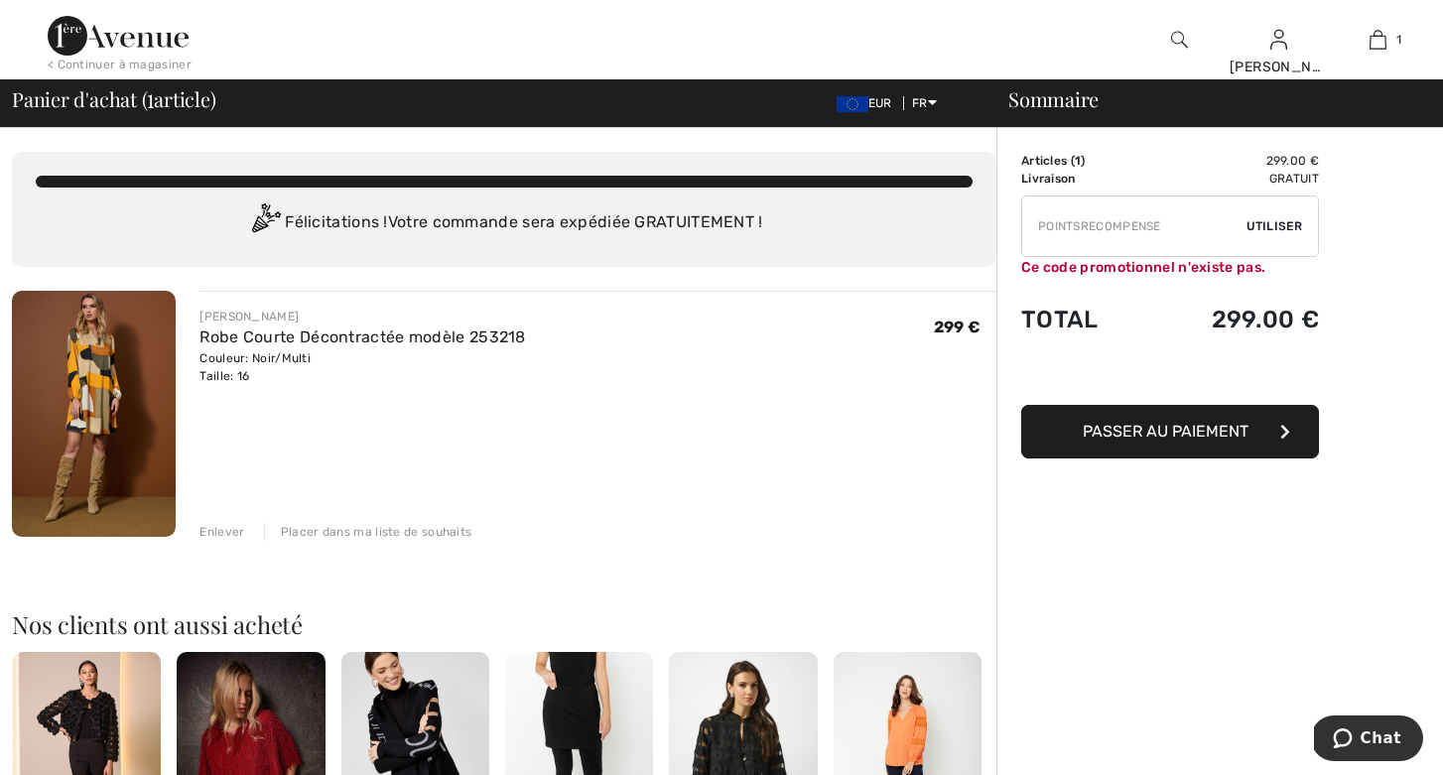
click at [1269, 264] on div "Ce code promotionnel n'existe pas." at bounding box center [1170, 267] width 298 height 21
click at [1174, 236] on input "TEXT" at bounding box center [1134, 226] width 224 height 60
type input "P"
click at [1361, 734] on span "Chat" at bounding box center [1347, 738] width 28 height 20
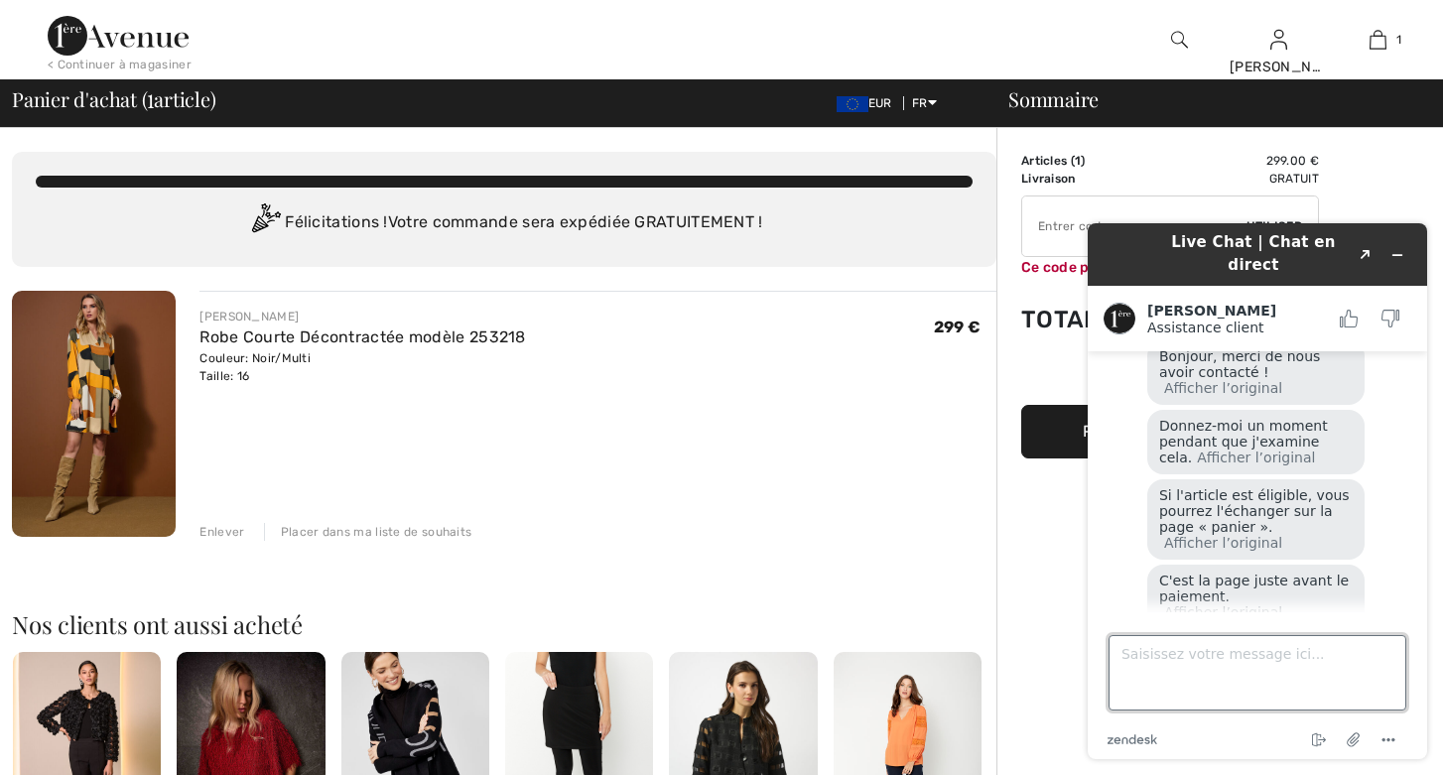
click at [1139, 652] on textarea "Saisissez votre message ici..." at bounding box center [1257, 672] width 298 height 75
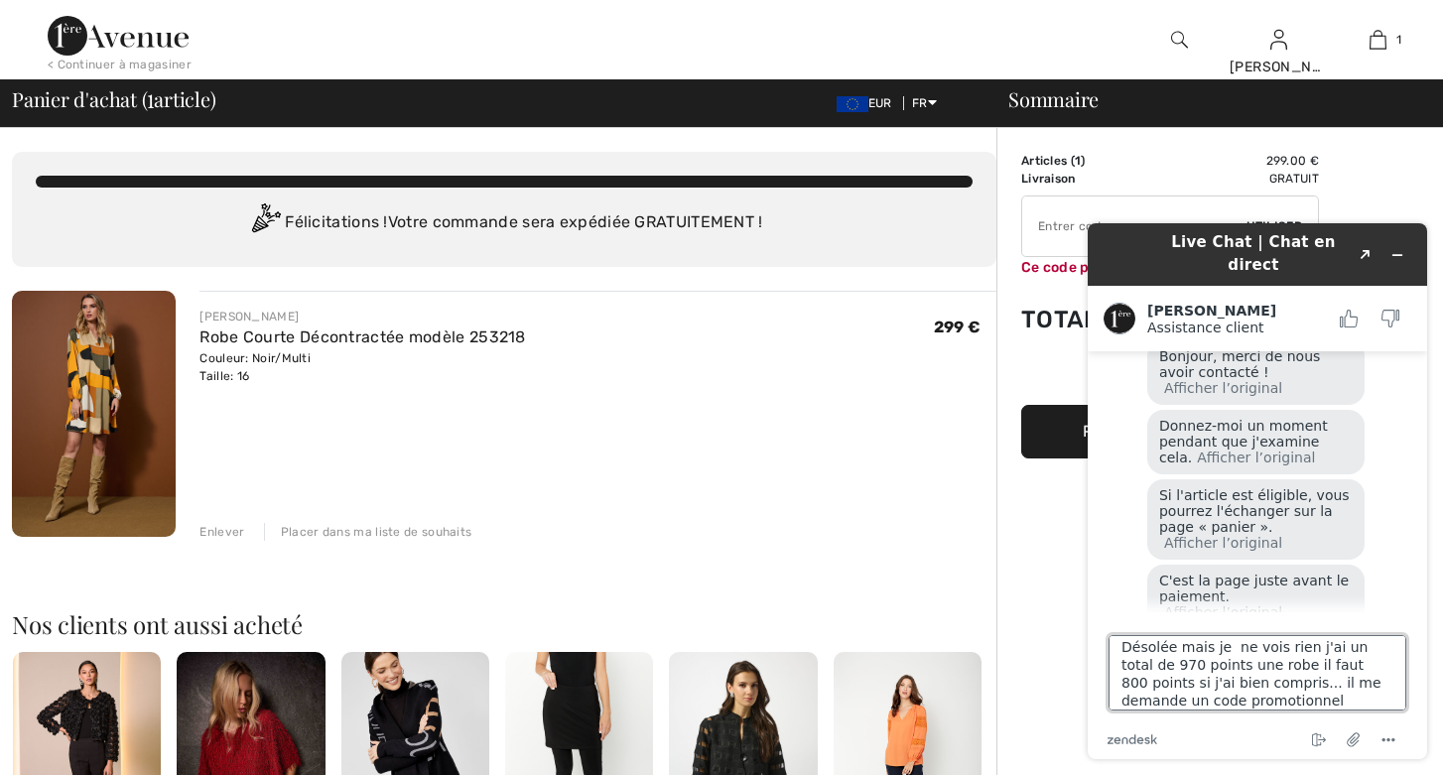
scroll to position [18, 0]
type textarea "Désolée mais je ne vois rien j'ai un total de 970 points une robe il faut 800 p…"
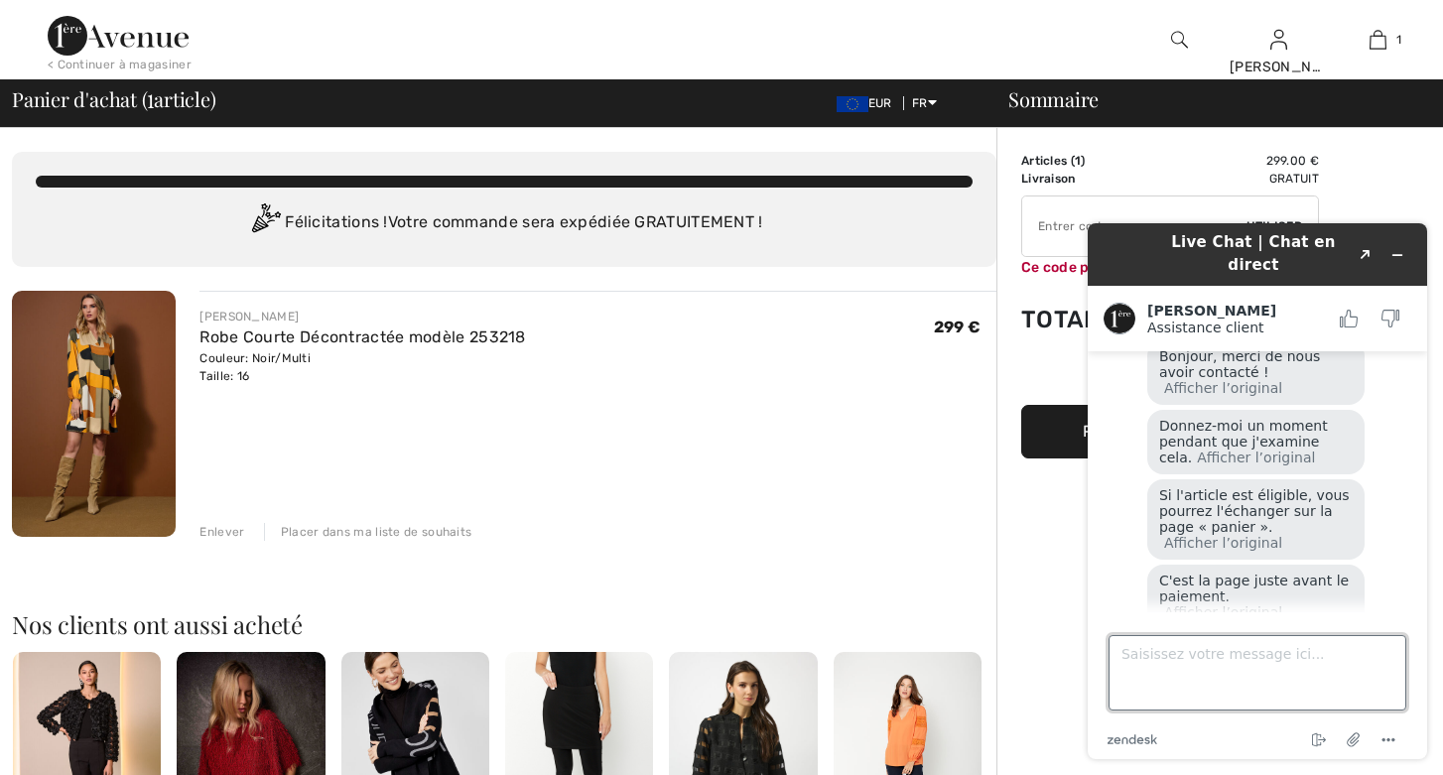
scroll to position [633, 0]
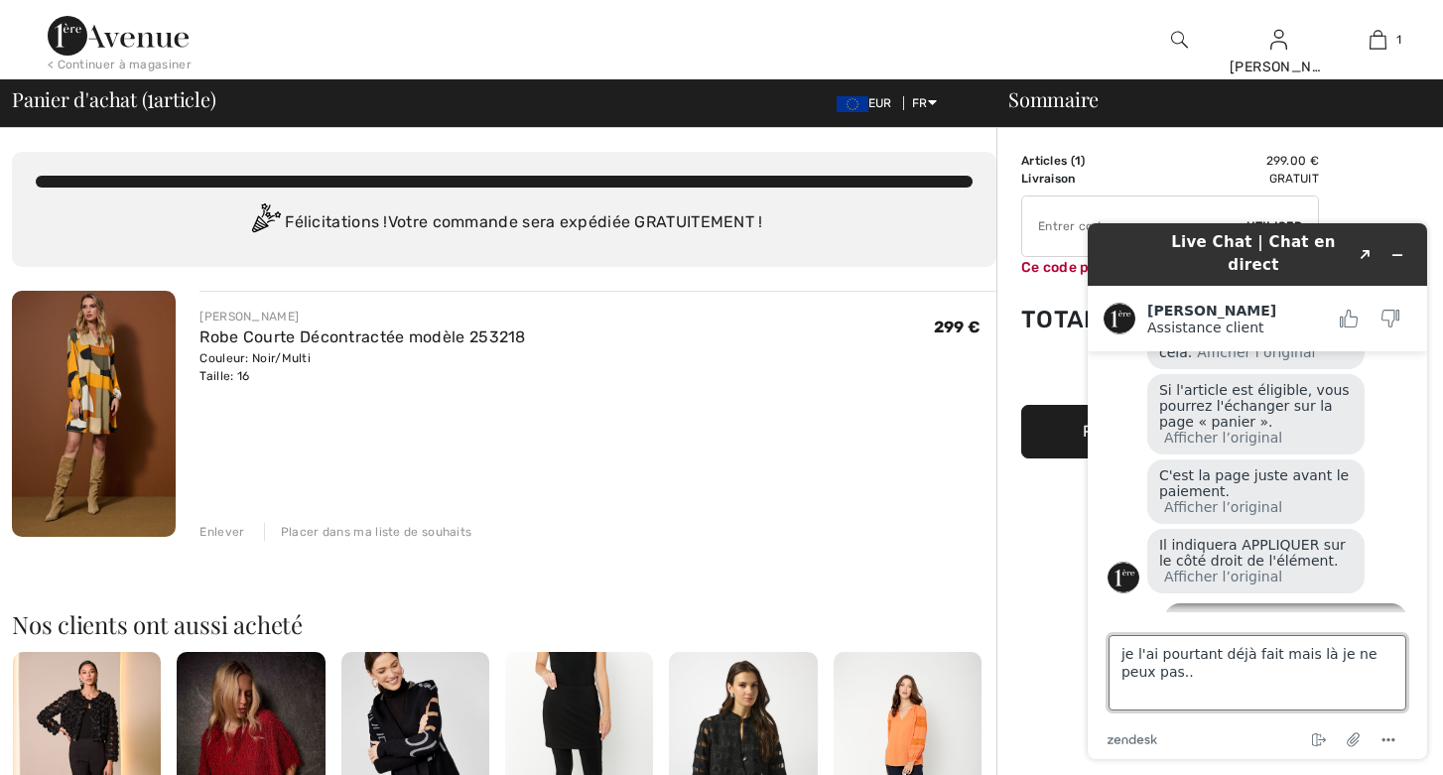
type textarea "je l'ai pourtant déjà fait mais là je ne peux pas..."
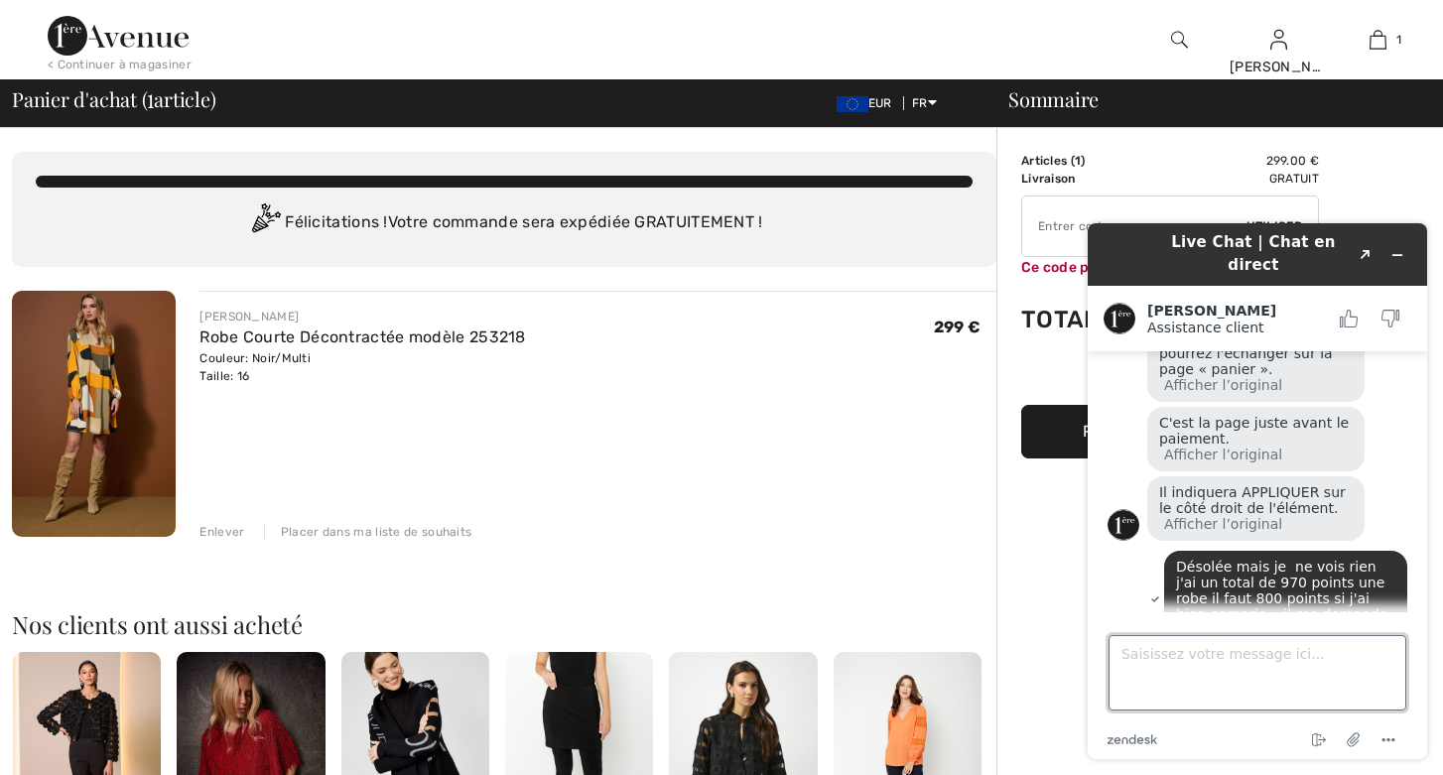
scroll to position [771, 0]
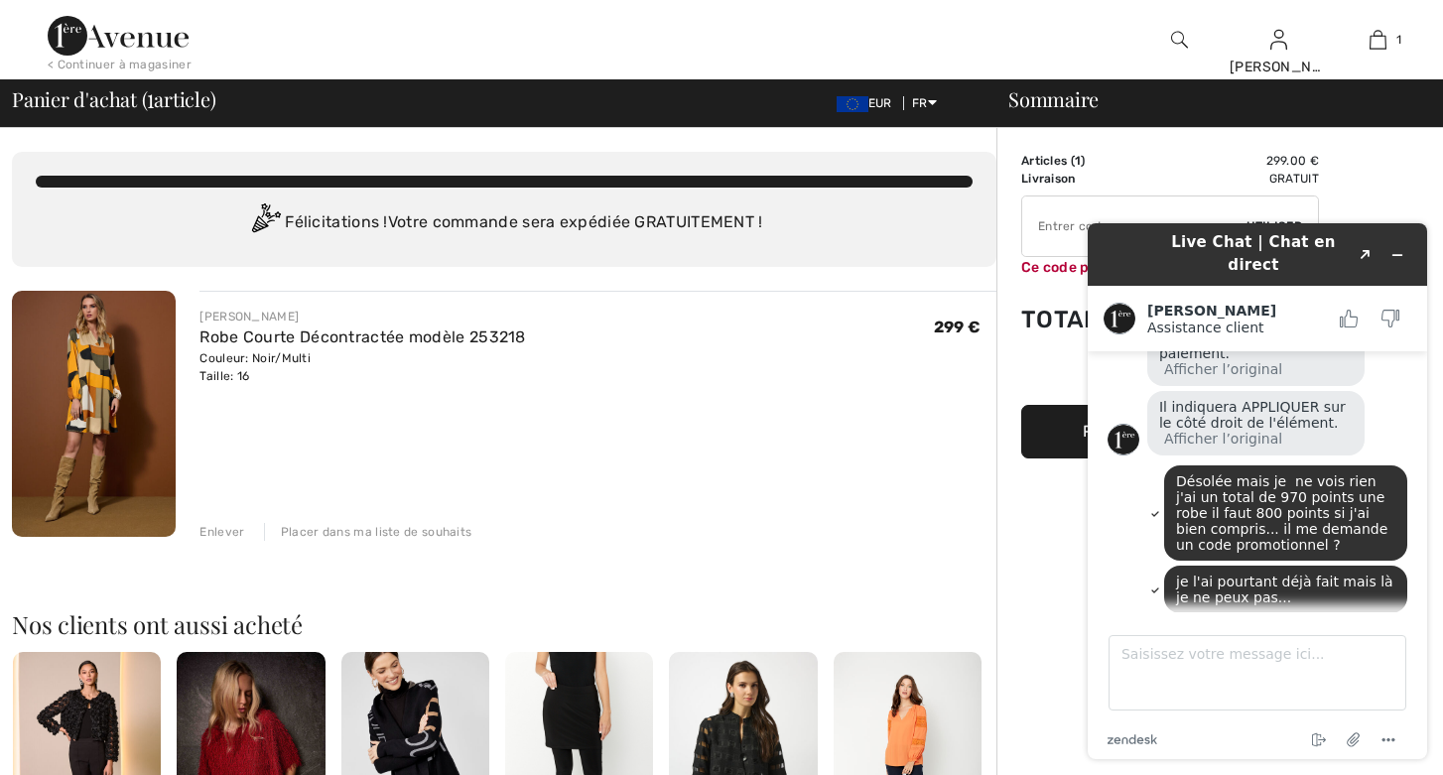
drag, startPoint x: 200, startPoint y: 356, endPoint x: 326, endPoint y: 354, distance: 125.1
click at [326, 354] on div "Couleur: Noir/Multi Taille: 16" at bounding box center [362, 367] width 326 height 36
click at [212, 326] on div "Robe Courte Décontractée modèle 253218" at bounding box center [362, 338] width 326 height 24
click at [1149, 656] on textarea "Saisissez votre message ici..." at bounding box center [1257, 672] width 298 height 75
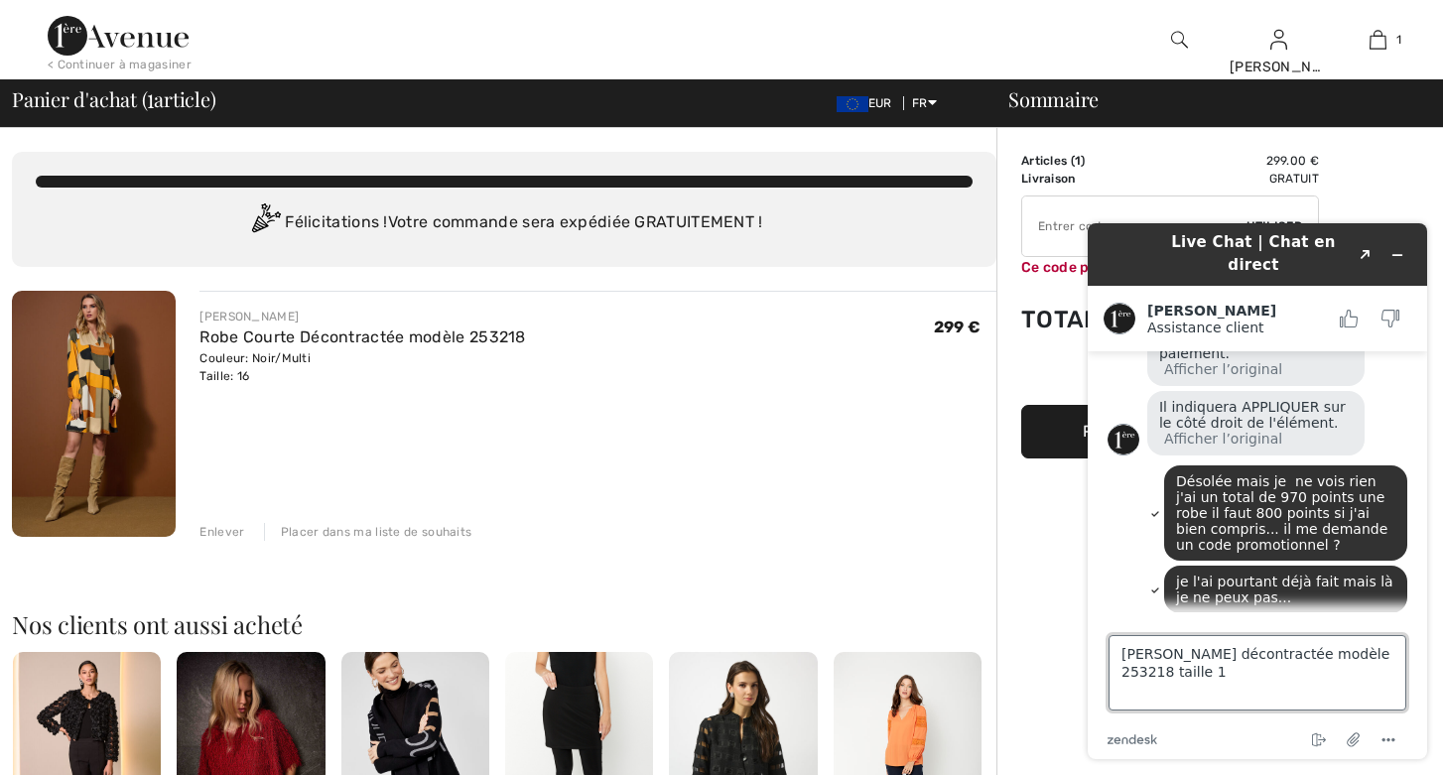
type textarea "Robe décontractée modèle 253218 taille 16"
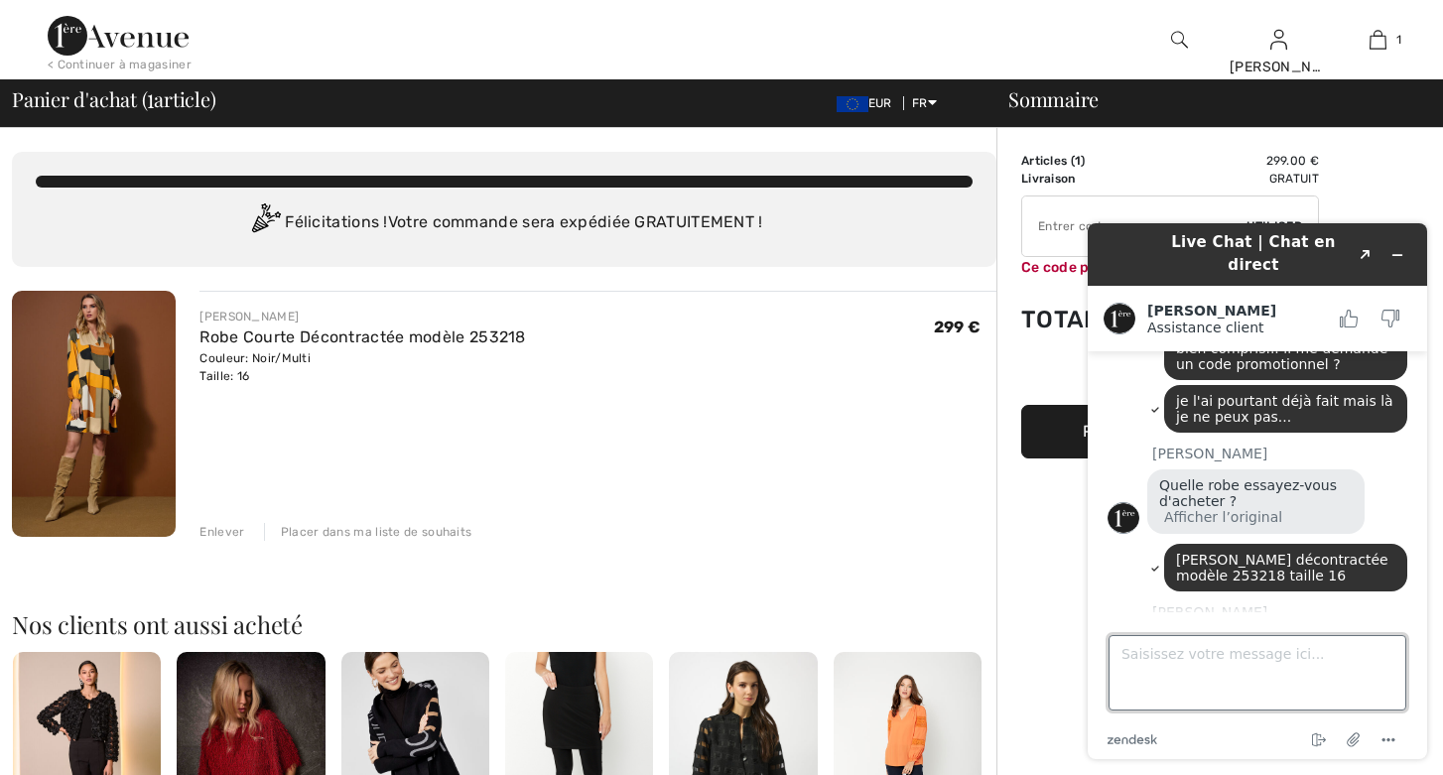
scroll to position [1064, 0]
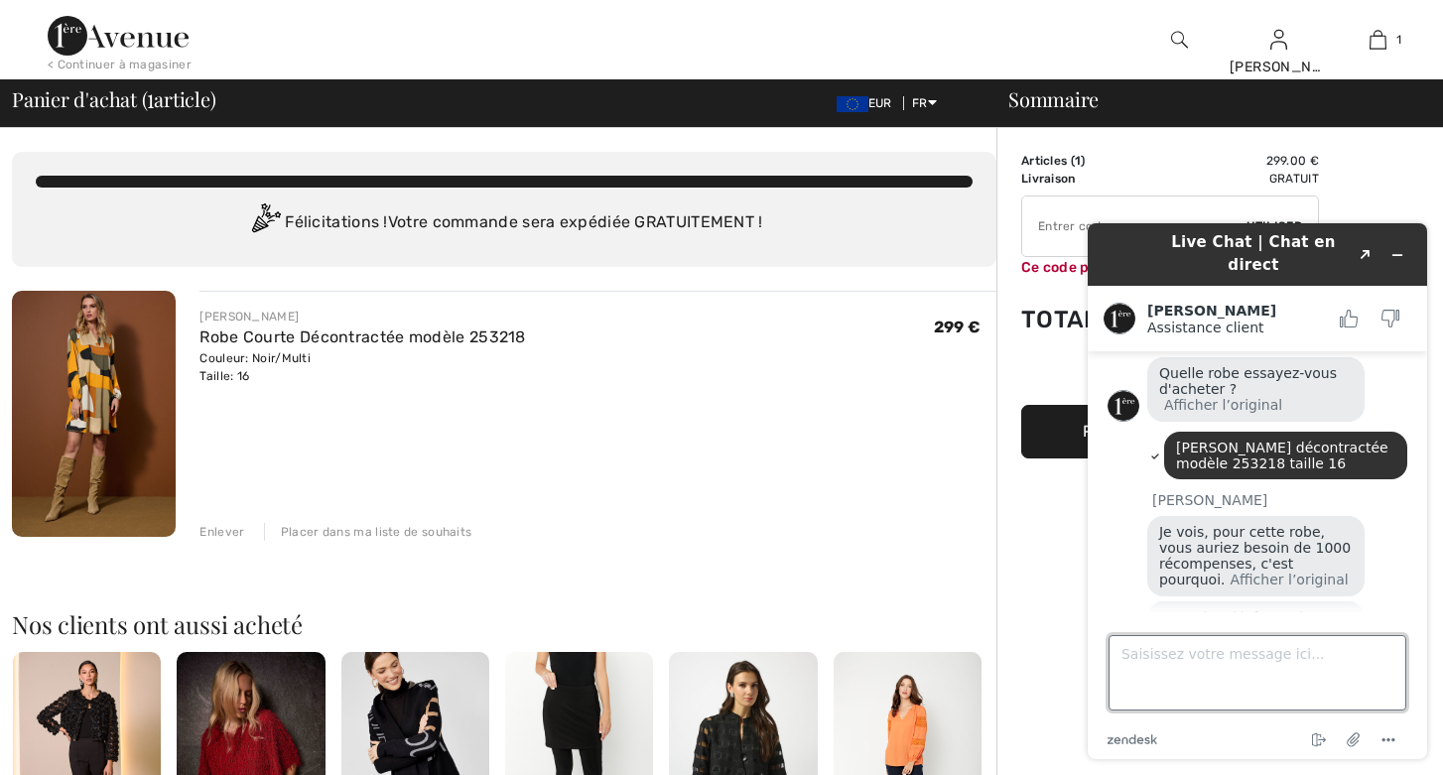
click at [1206, 654] on textarea "Saisissez votre message ici..." at bounding box center [1257, 672] width 298 height 75
type textarea "ok merci"
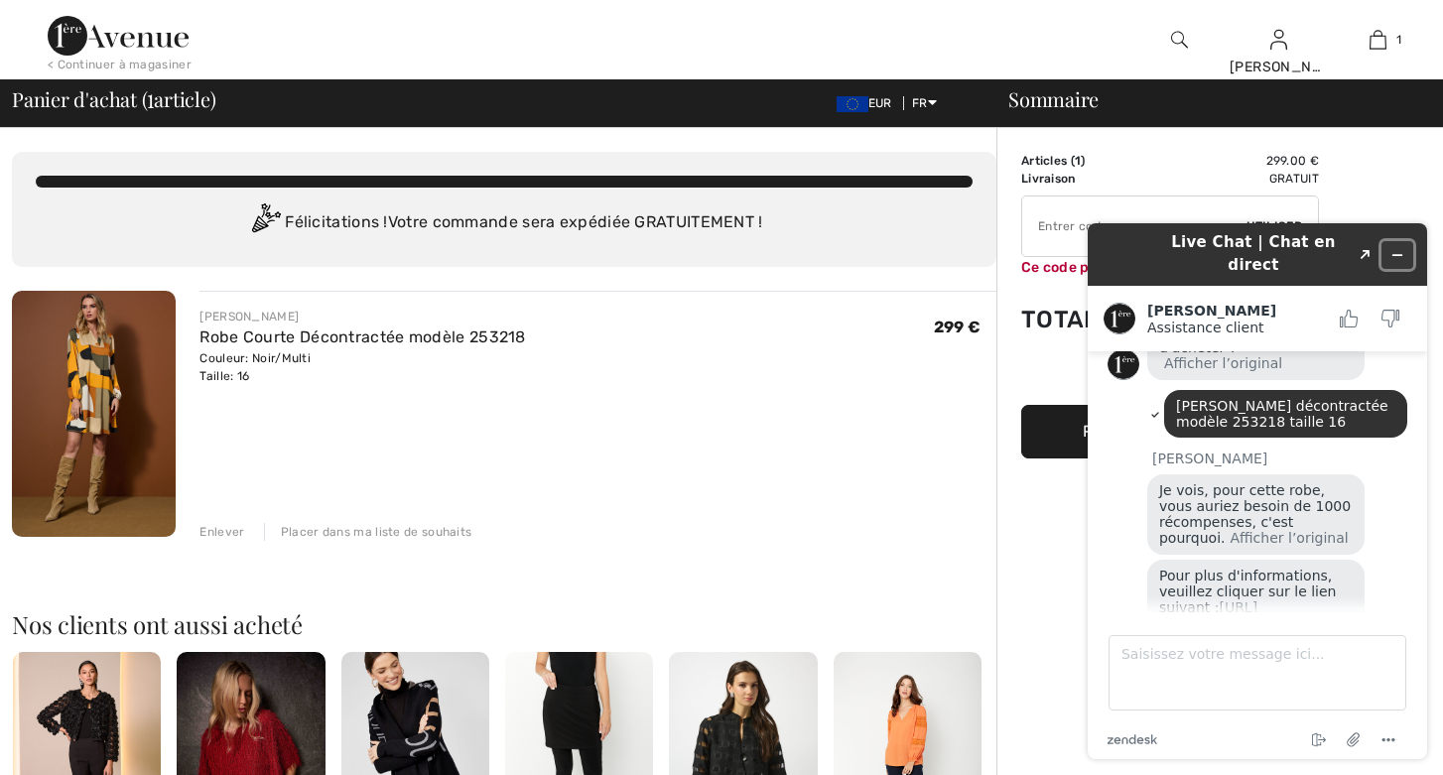
click at [1395, 248] on icon "Réduire le widget" at bounding box center [1397, 255] width 14 height 14
